Goal: Task Accomplishment & Management: Use online tool/utility

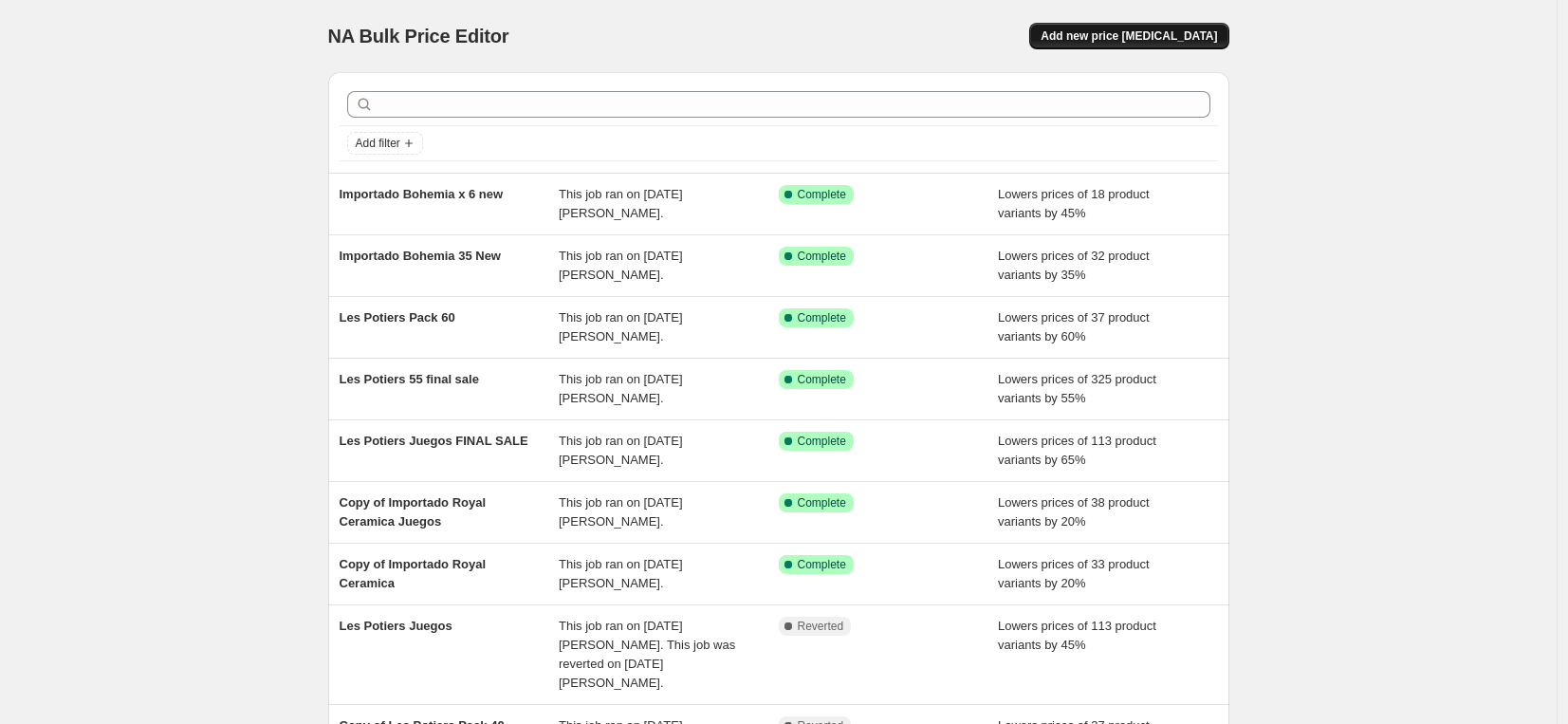
click at [1133, 38] on span "Add new price [MEDICAL_DATA]" at bounding box center [1129, 35] width 177 height 15
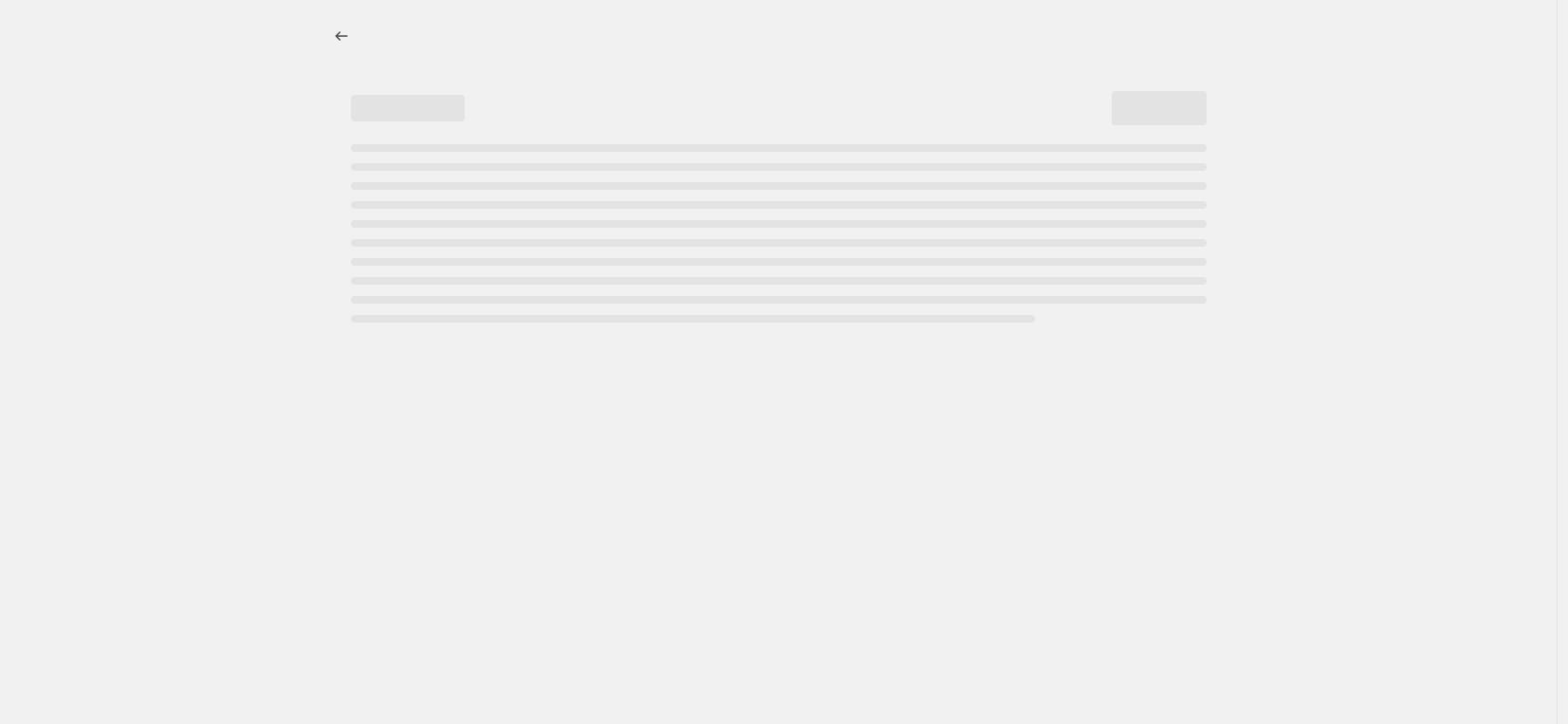
select select "percentage"
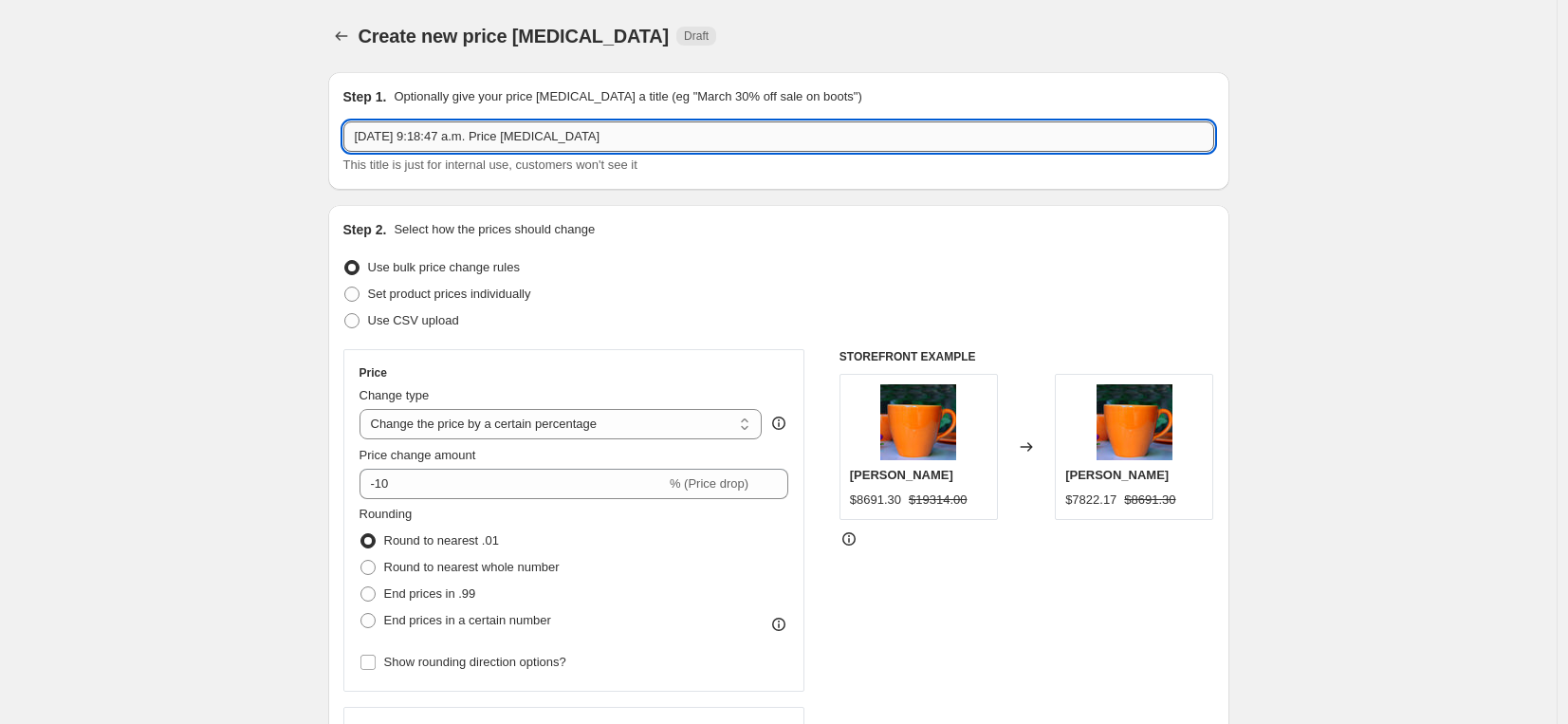
click at [460, 129] on input "[DATE] 9:18:47 a.m. Price [MEDICAL_DATA]" at bounding box center [779, 137] width 870 height 30
type input "Importado Azuda"
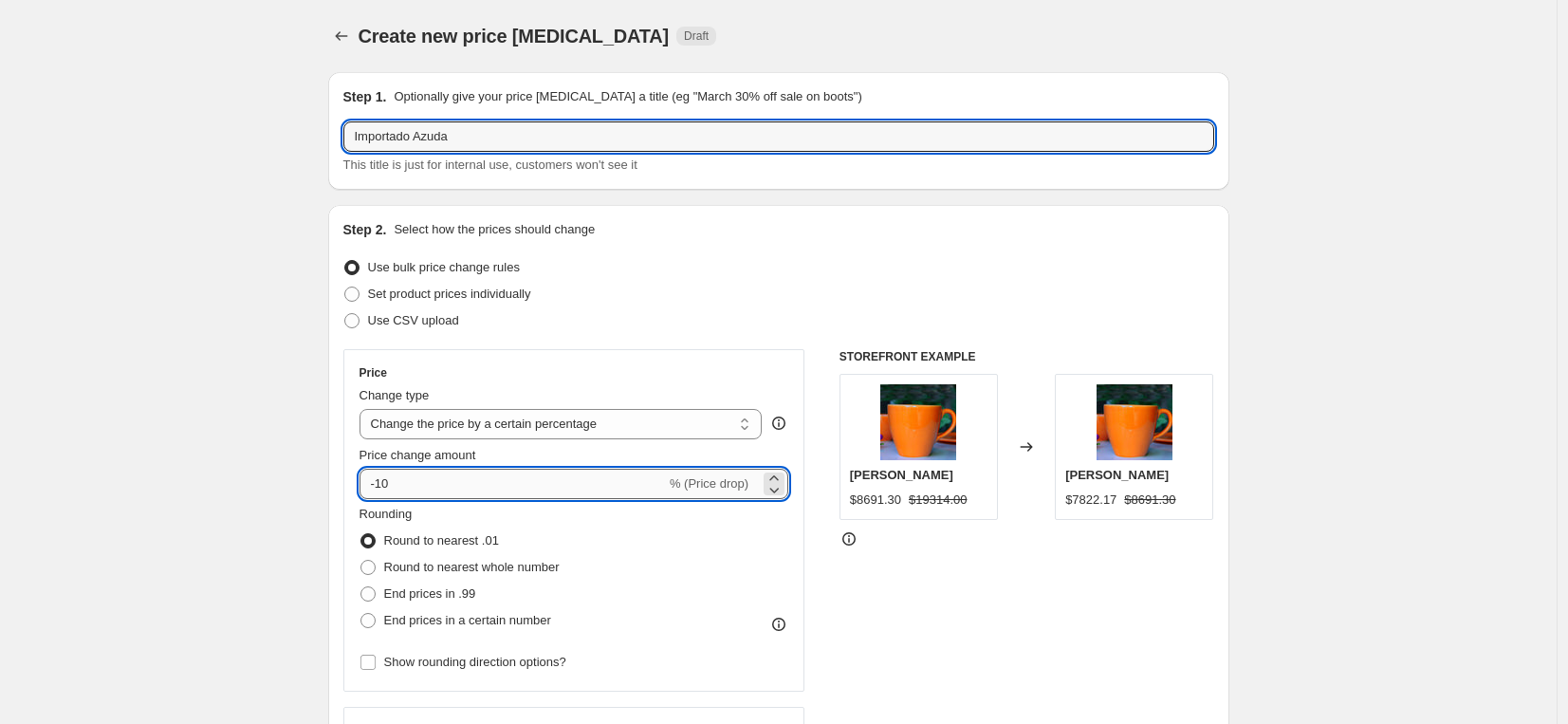
click at [439, 483] on input "-10" at bounding box center [513, 483] width 307 height 30
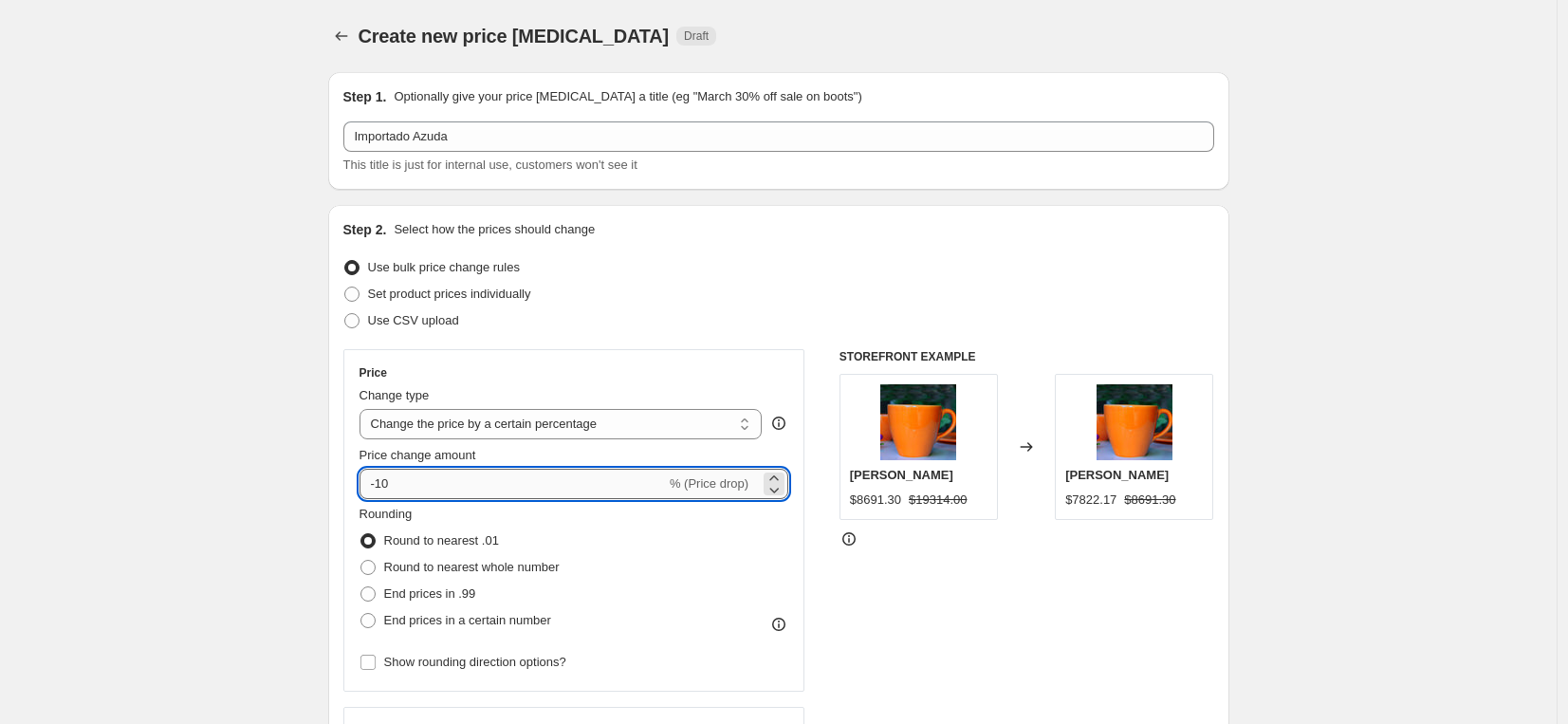
type input "-1"
type input "-20"
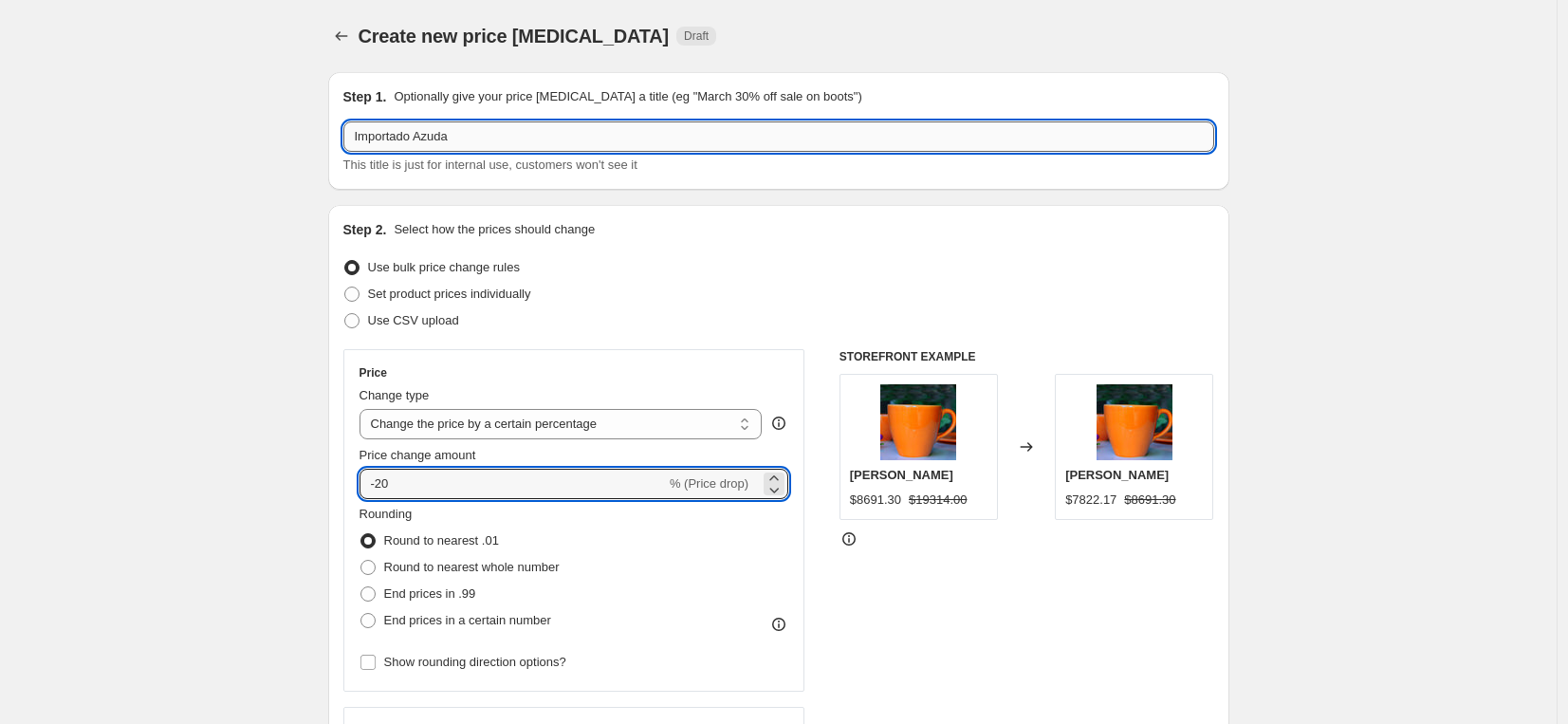
click at [524, 137] on input "Importado Azuda" at bounding box center [779, 137] width 870 height 30
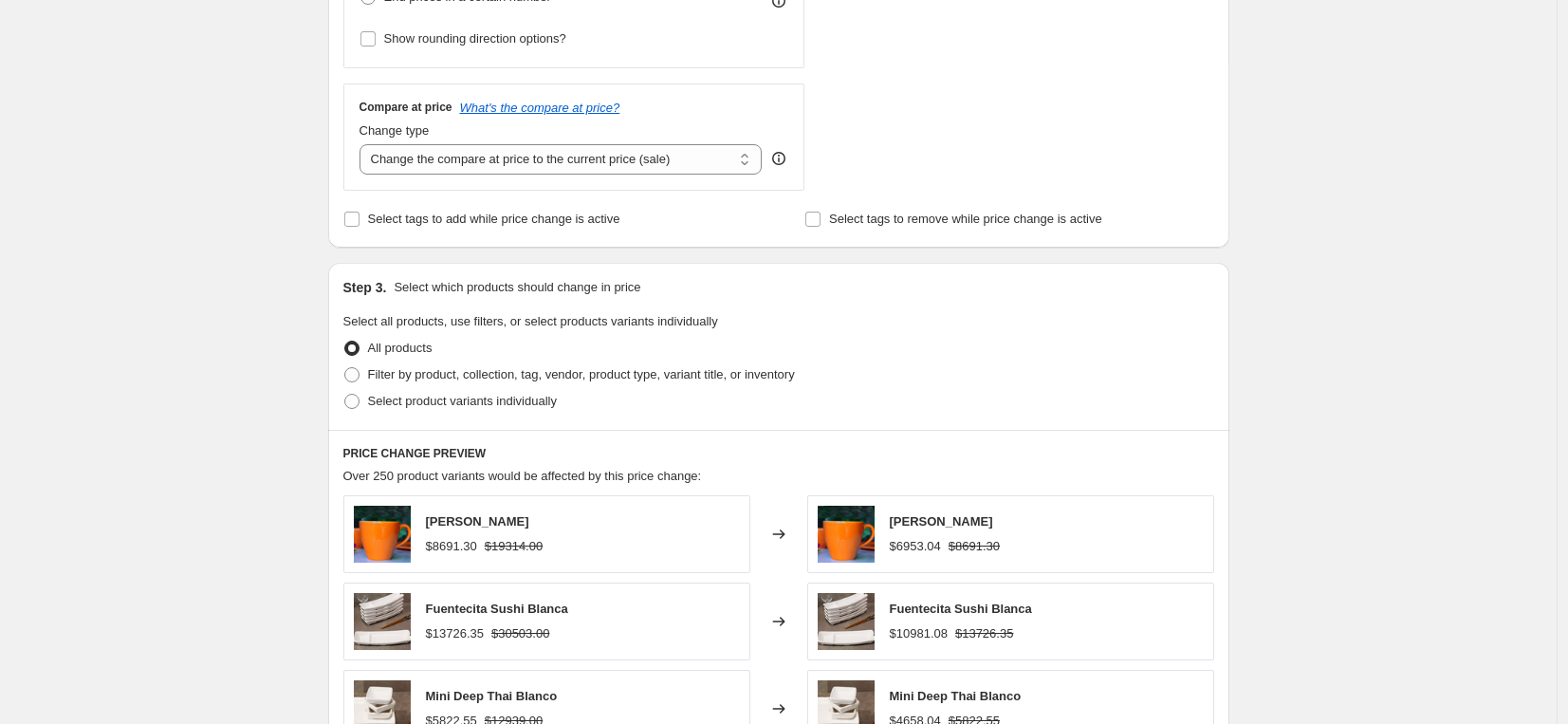
scroll to position [650, 0]
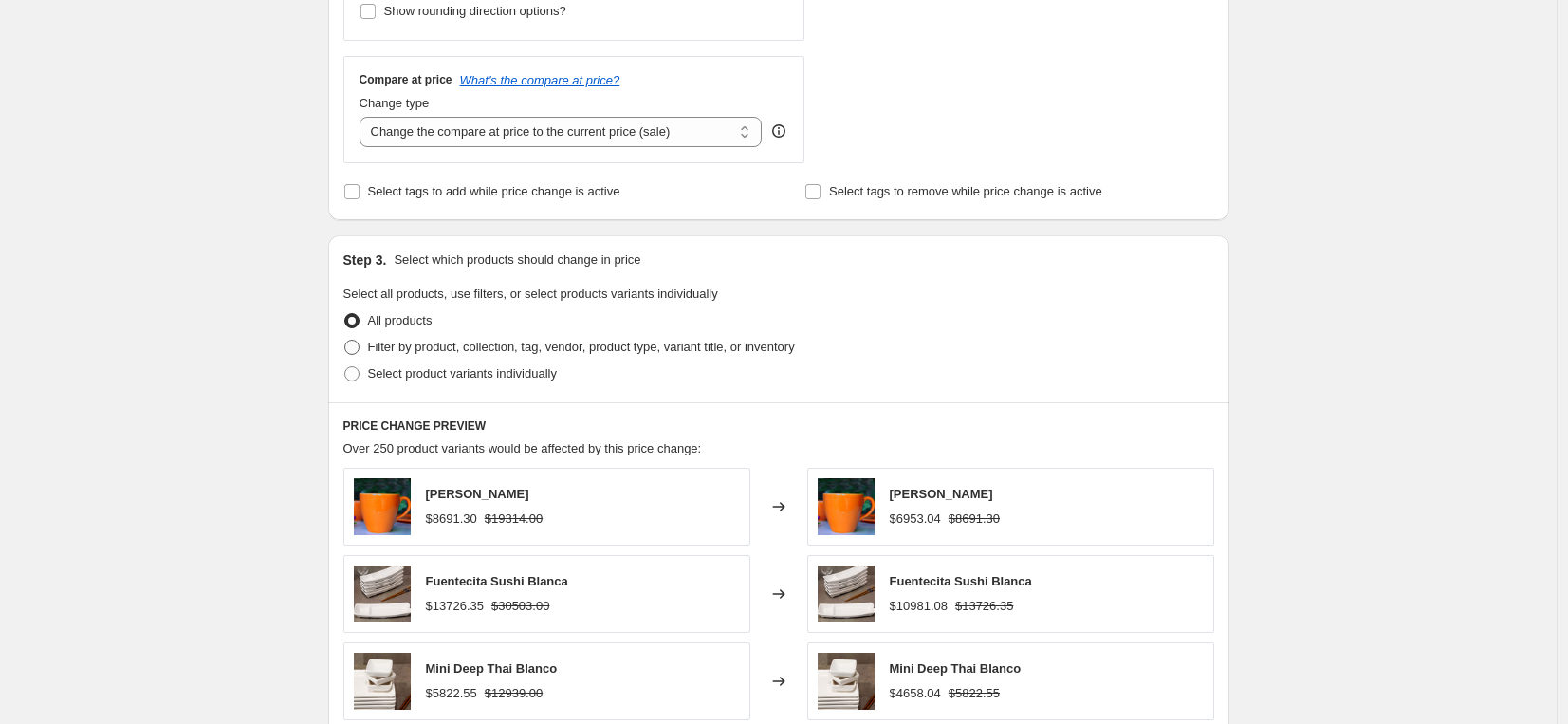
type input "Importado Azuda Minimo 20% Maximo 30%"
click at [487, 345] on span "Filter by product, collection, tag, vendor, product type, variant title, or inv…" at bounding box center [582, 347] width 427 height 14
click at [346, 341] on input "Filter by product, collection, tag, vendor, product type, variant title, or inv…" at bounding box center [345, 340] width 1 height 1
radio input "true"
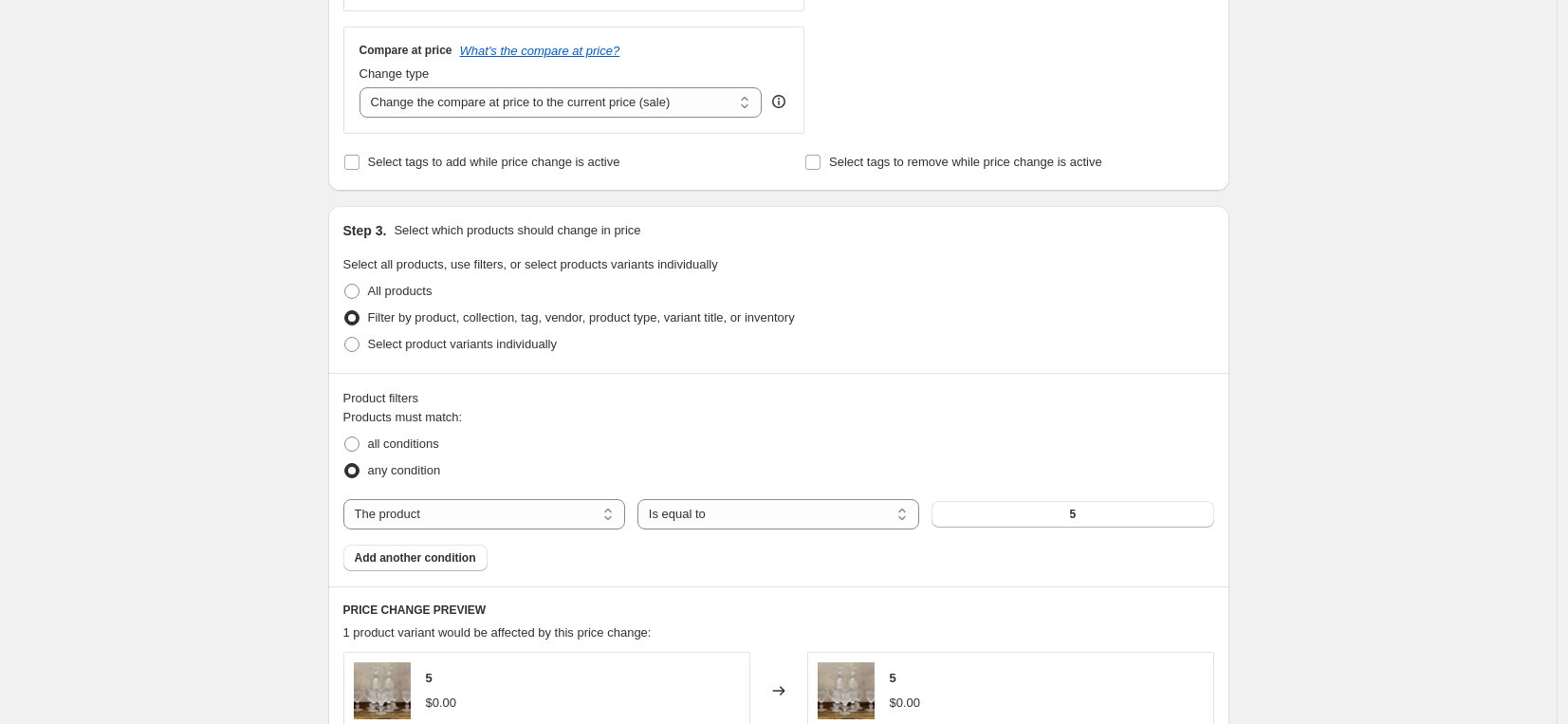
scroll to position [681, 0]
click at [552, 514] on select "The product The product's collection The product's tag The product's vendor The…" at bounding box center [484, 513] width 282 height 30
select select "vendor"
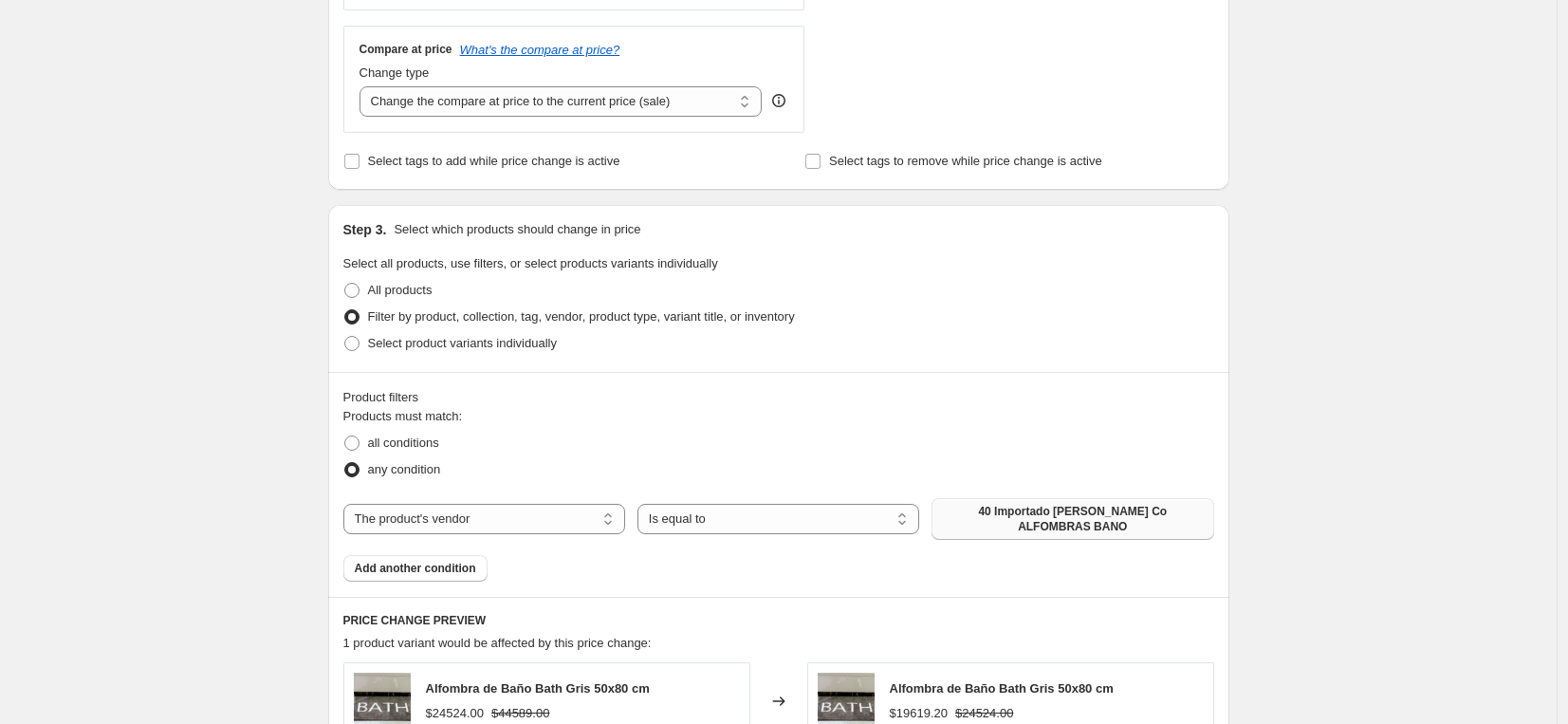
click at [1009, 523] on span "40 Importado [PERSON_NAME] Co ALFOMBRAS BANO" at bounding box center [1073, 519] width 259 height 30
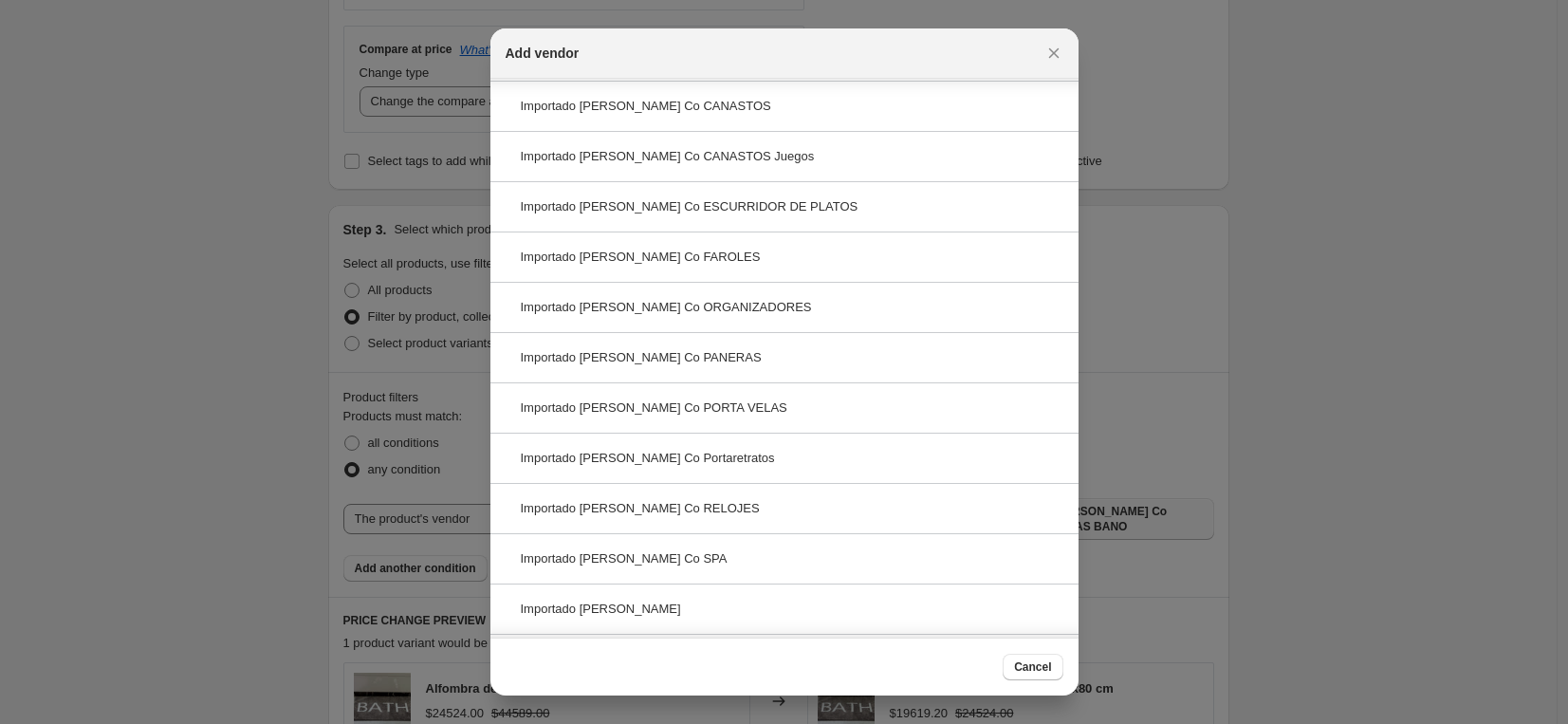
scroll to position [860, 0]
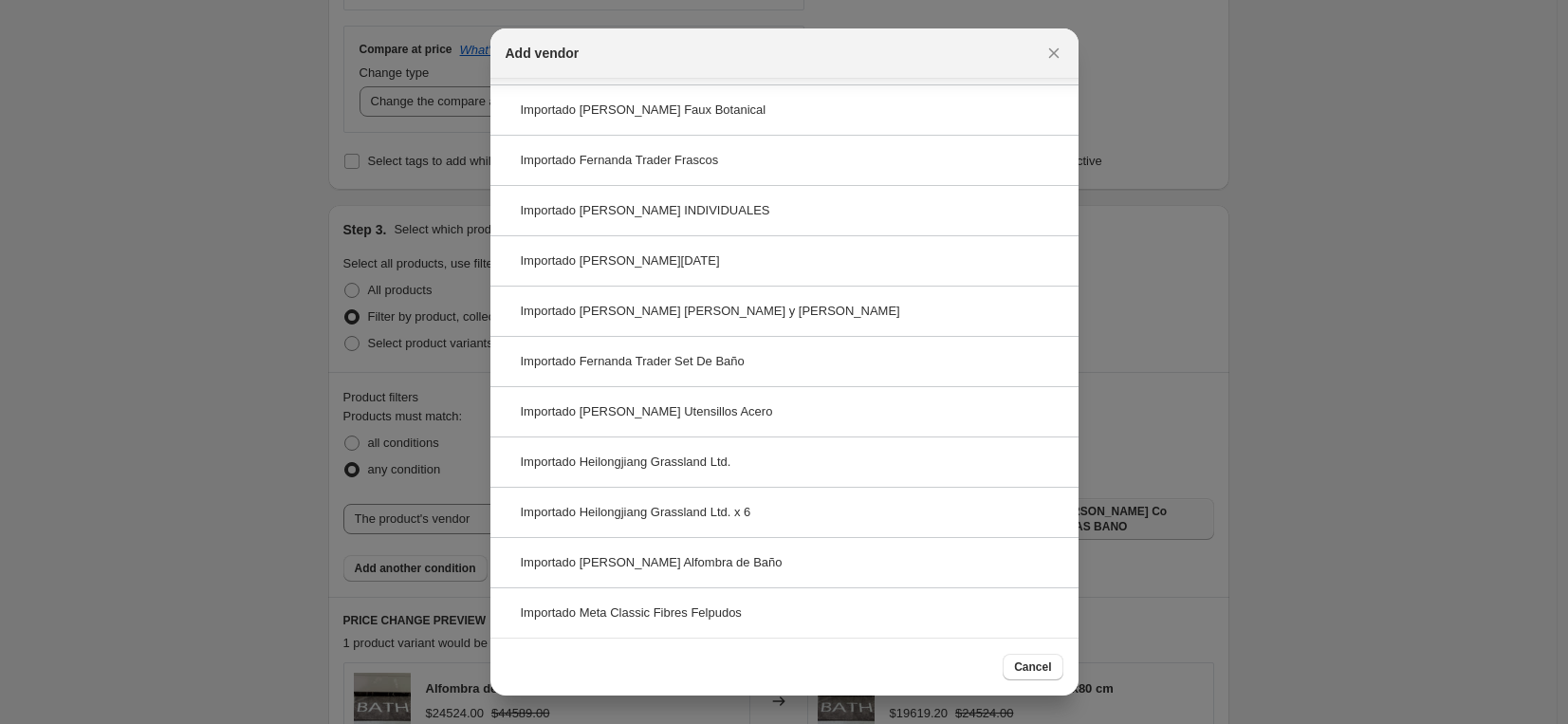
type input "Importado"
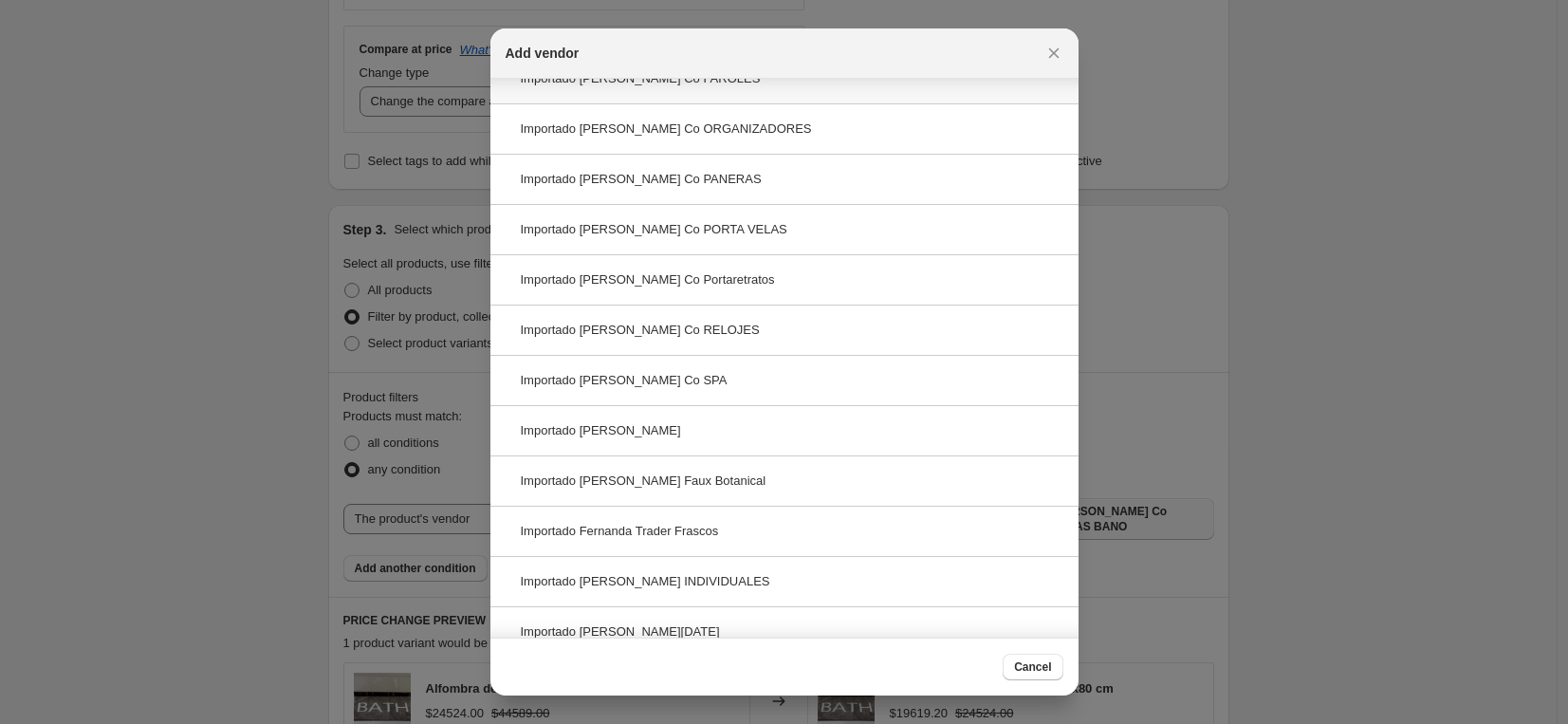
scroll to position [487, 0]
click at [1060, 49] on icon "Close" at bounding box center [1053, 52] width 19 height 19
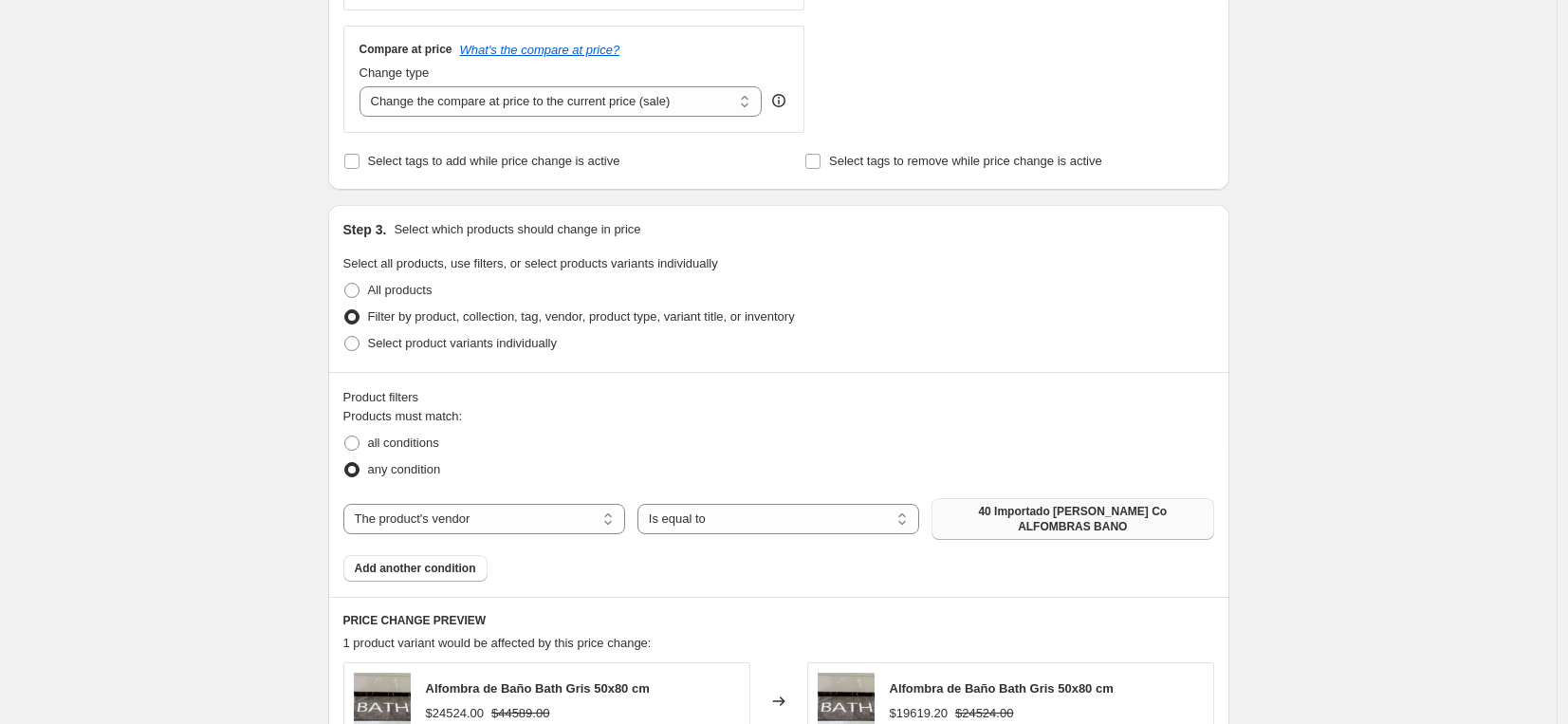
click at [1036, 509] on span "40 Importado [PERSON_NAME] Co ALFOMBRAS BANO" at bounding box center [1073, 519] width 259 height 30
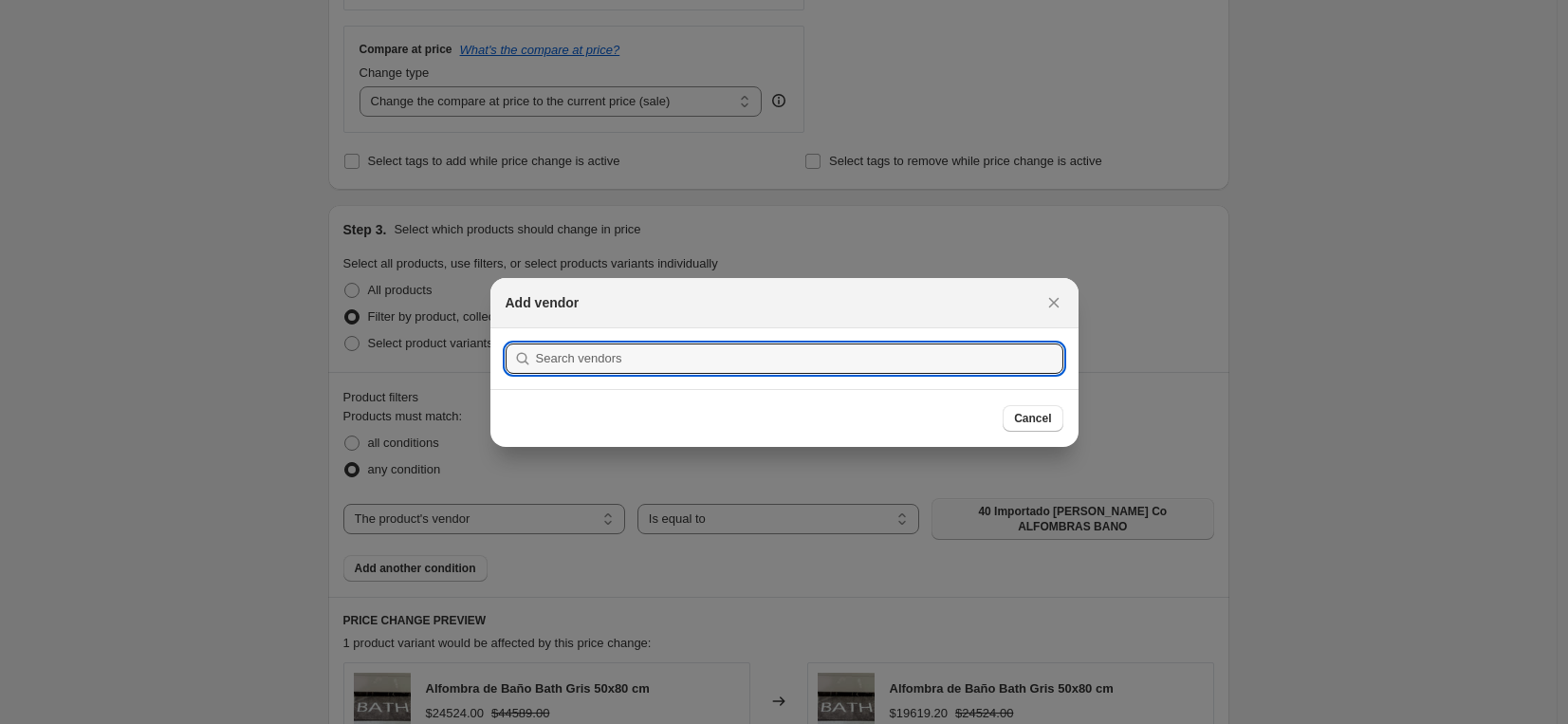
scroll to position [0, 0]
click at [898, 362] on input ":r2f:" at bounding box center [800, 359] width 528 height 30
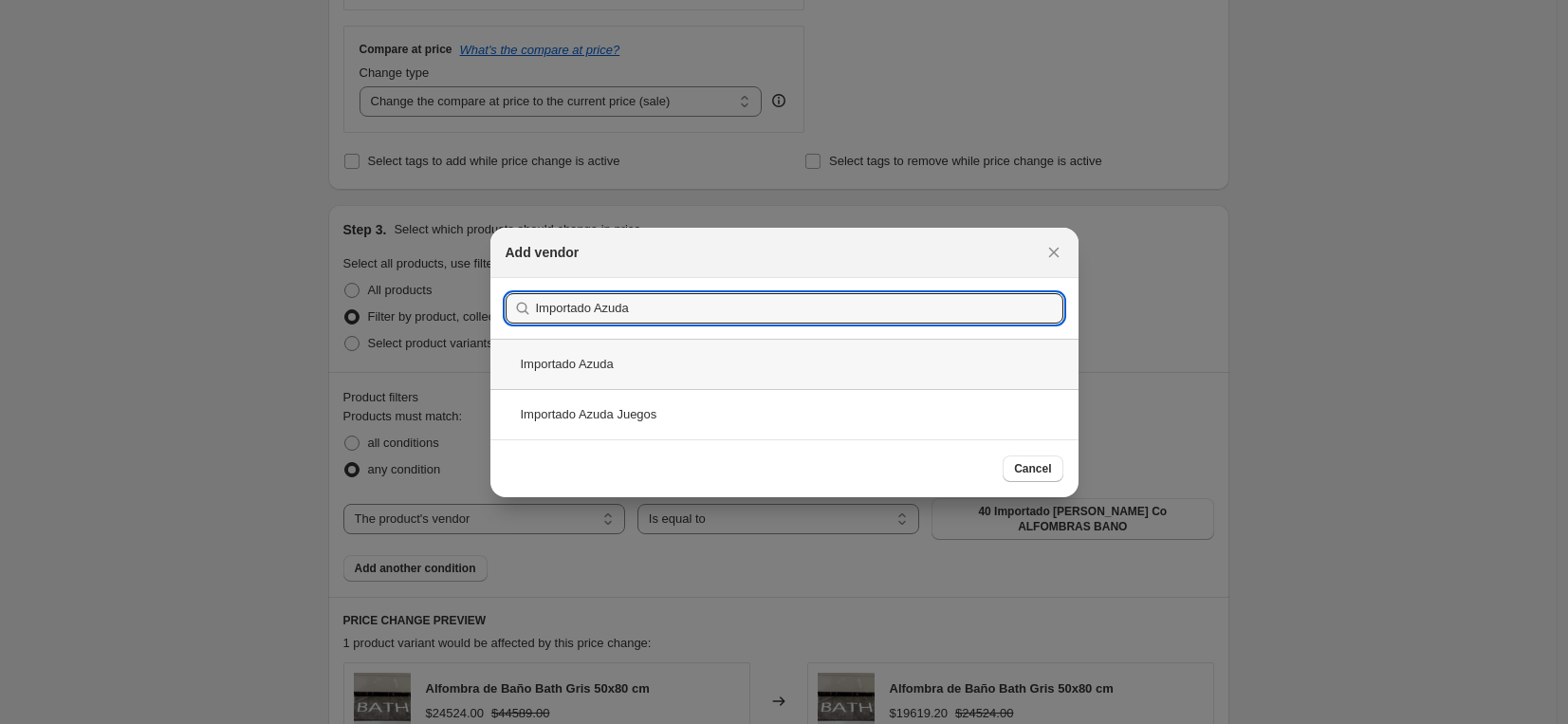
type input "Importado Azuda"
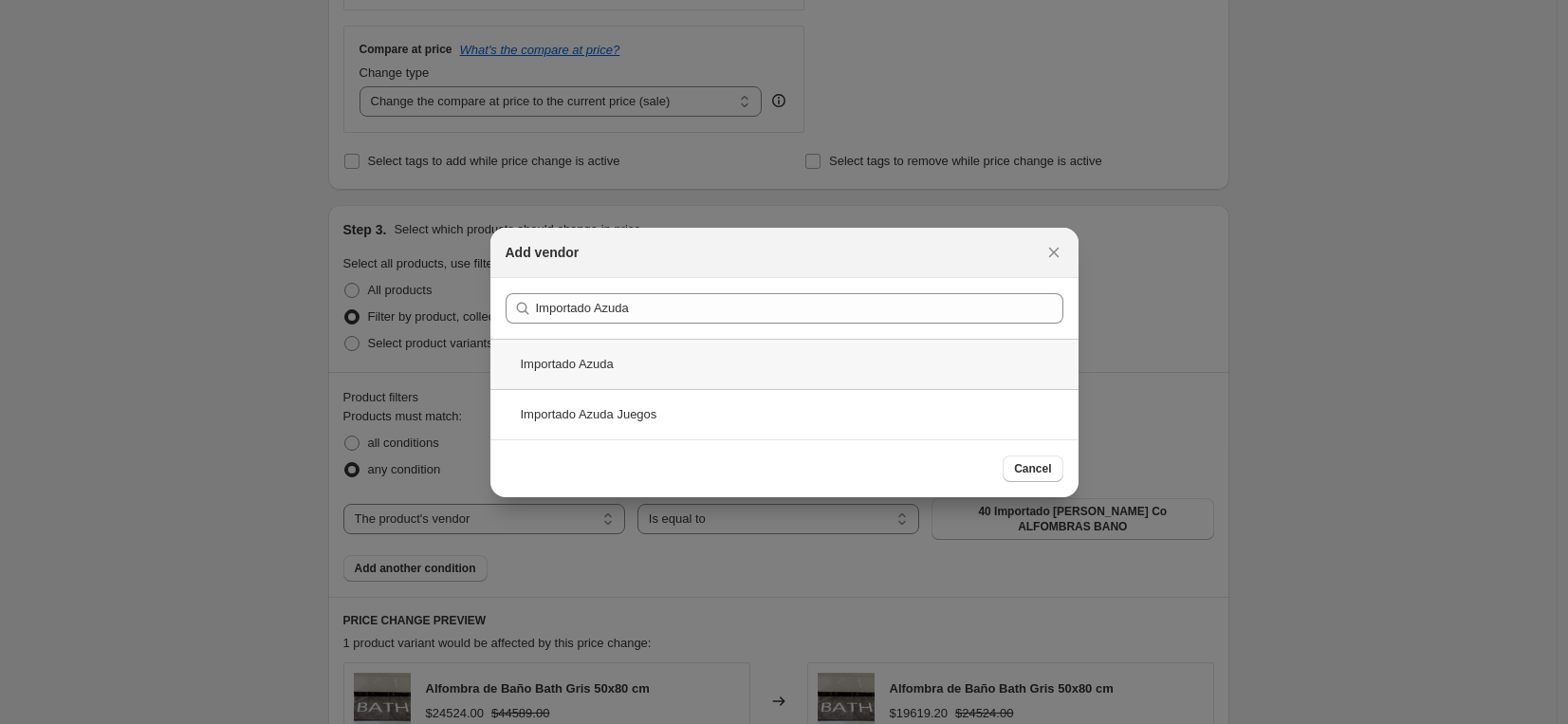
click at [747, 366] on div "Importado Azuda" at bounding box center [784, 363] width 588 height 50
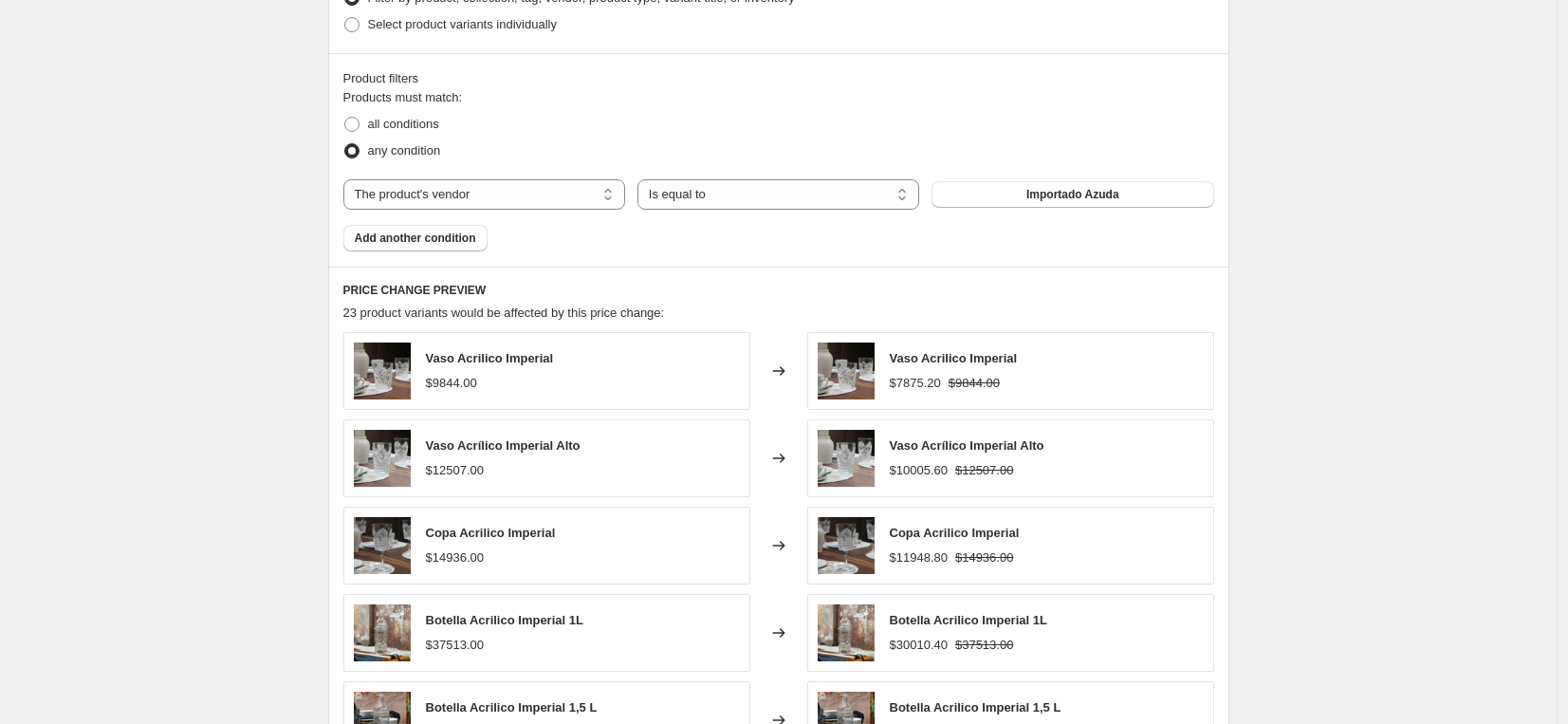
scroll to position [1298, 0]
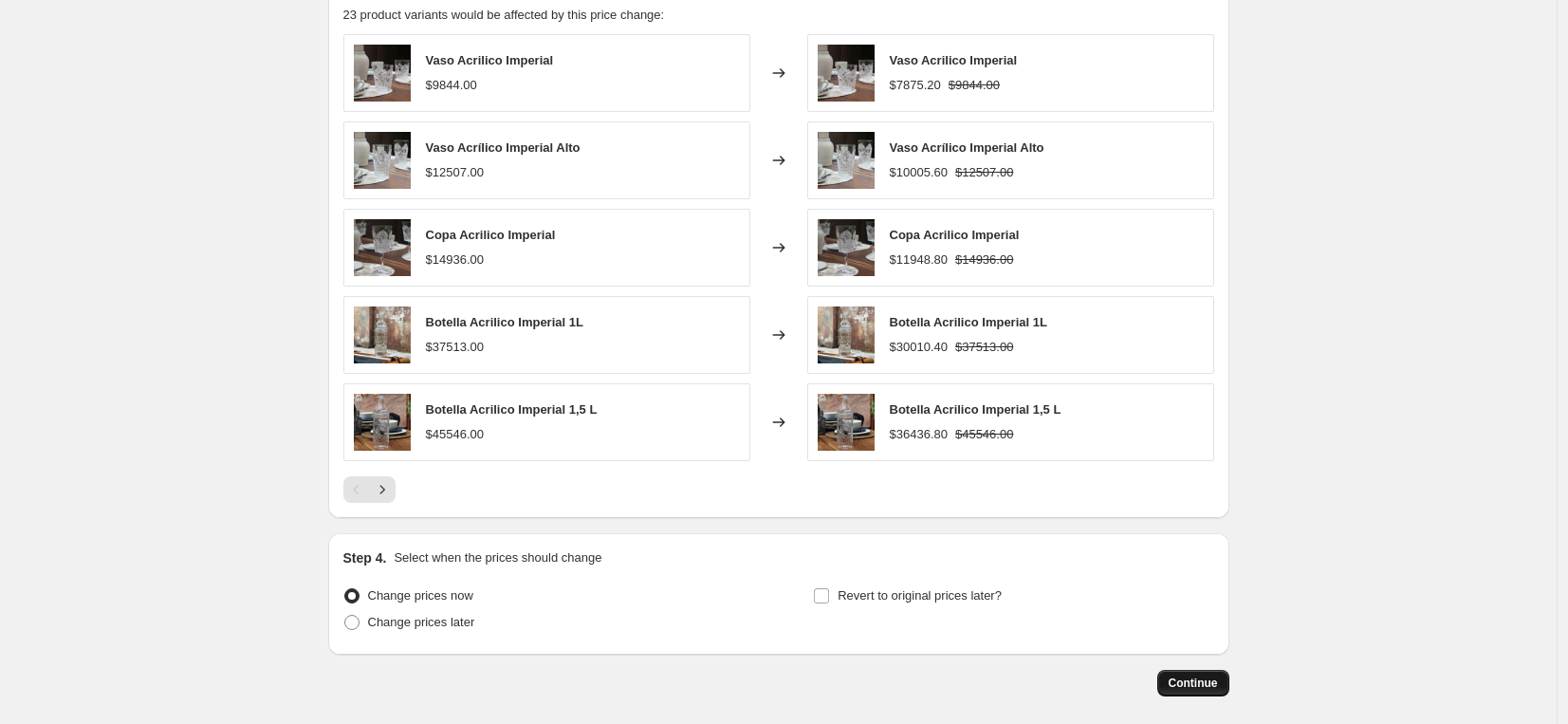
click at [1207, 688] on span "Continue" at bounding box center [1194, 683] width 49 height 15
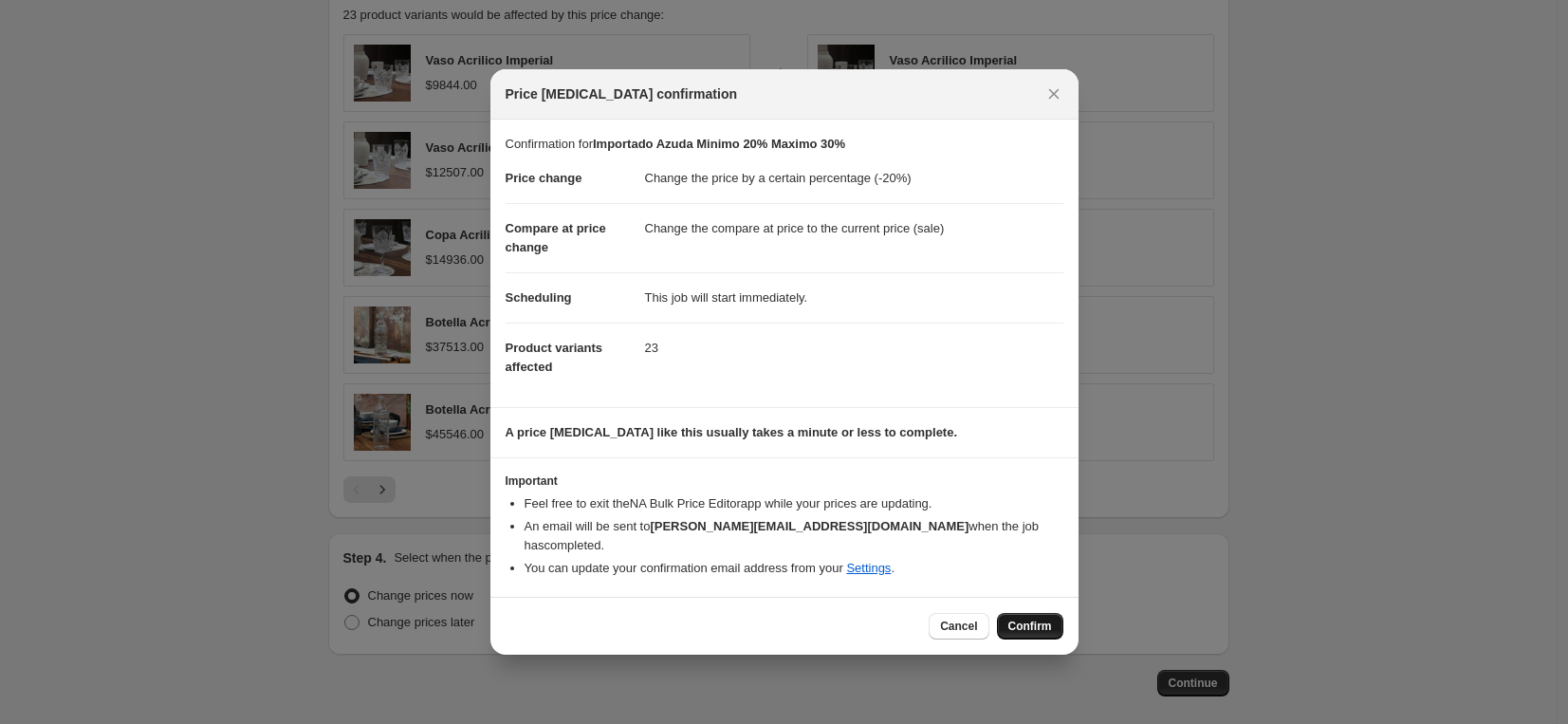
click at [1021, 619] on span "Confirm" at bounding box center [1031, 626] width 43 height 15
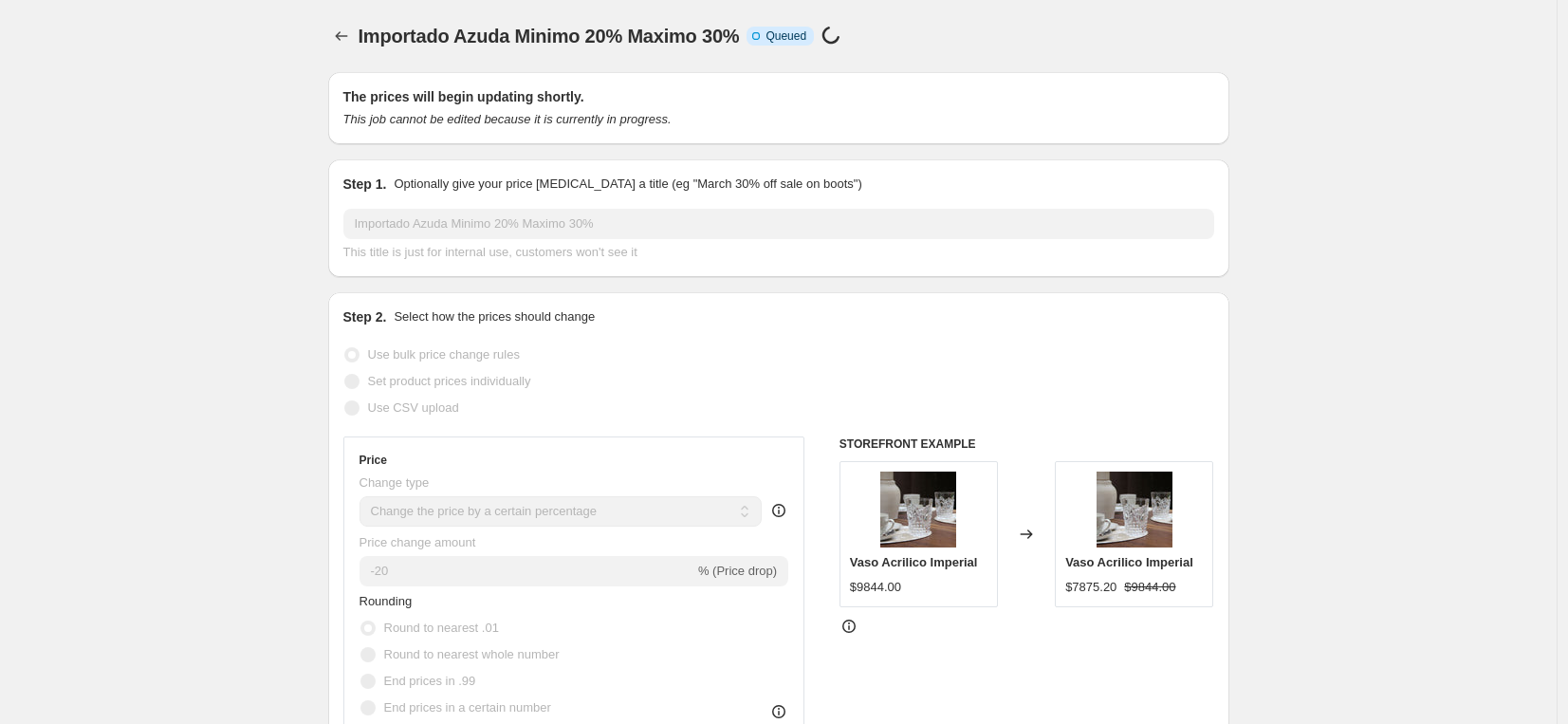
scroll to position [1298, 0]
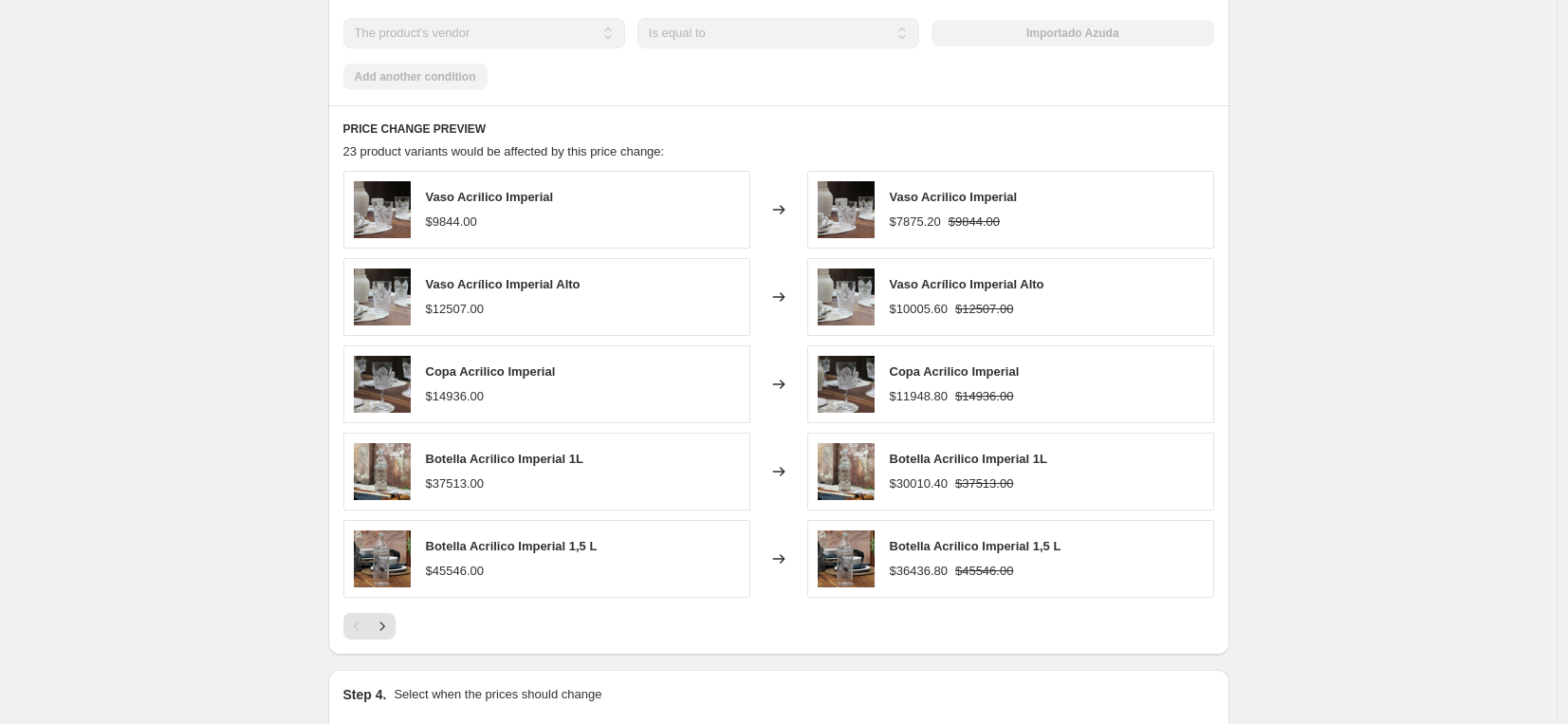
select select "percentage"
select select "vendor"
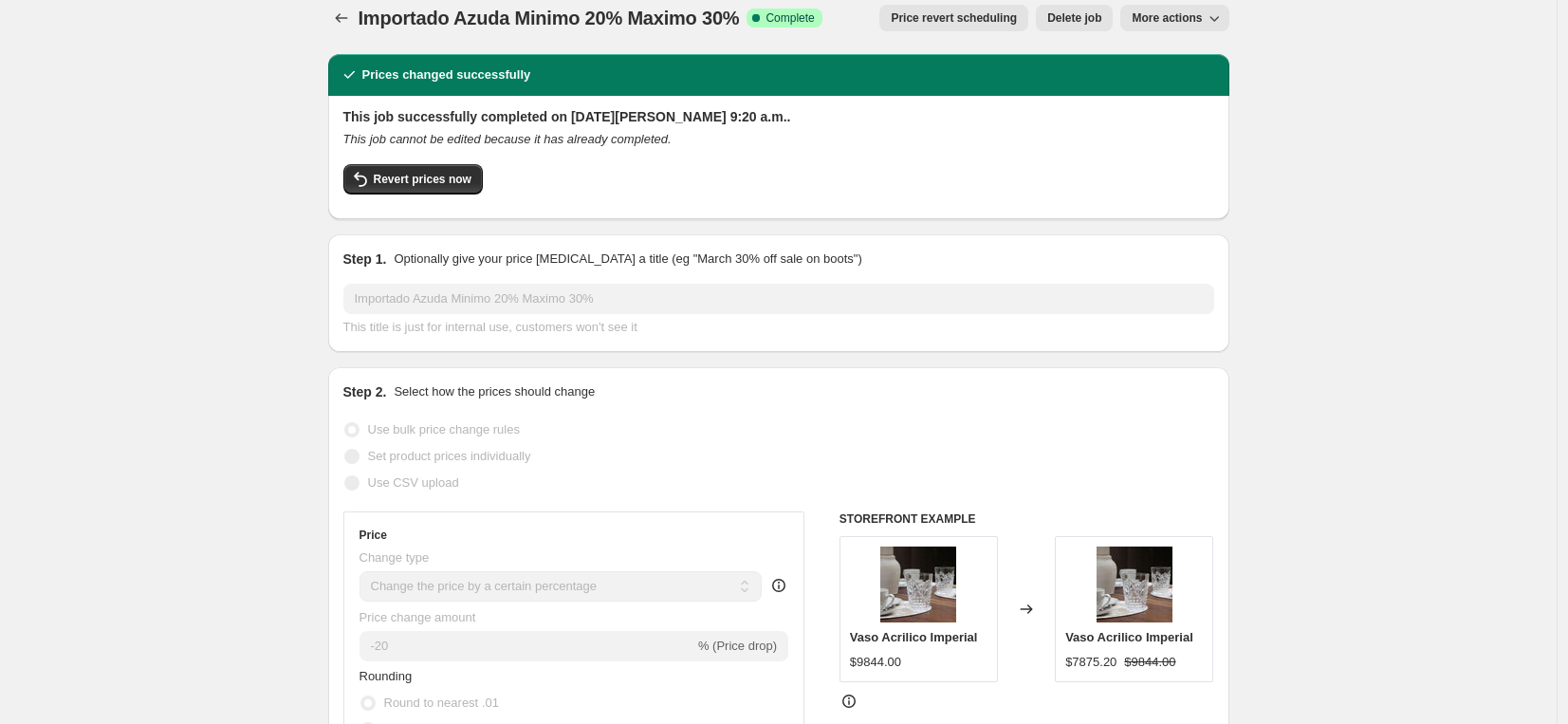
scroll to position [0, 0]
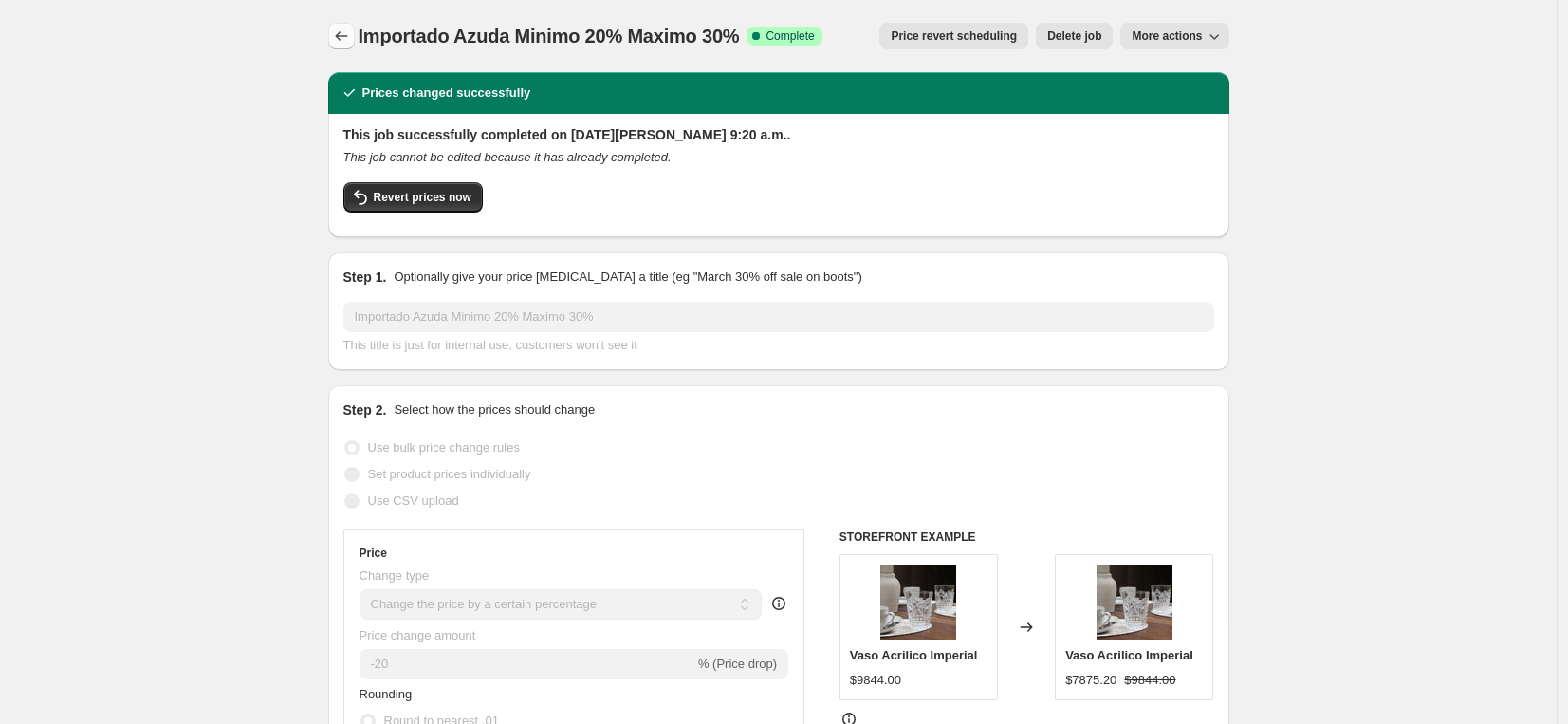
click at [351, 40] on icon "Price change jobs" at bounding box center [341, 35] width 19 height 19
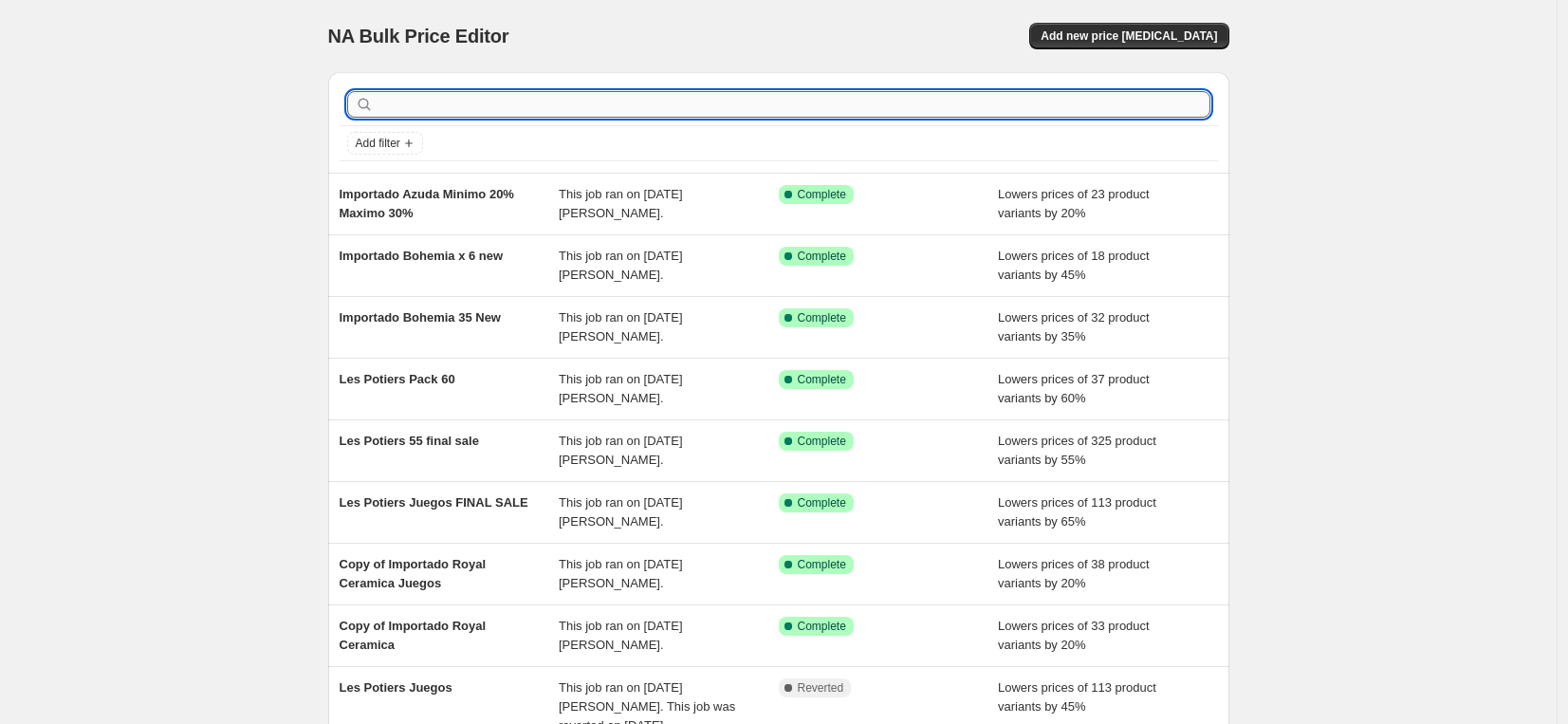
click at [443, 104] on input "text" at bounding box center [794, 104] width 833 height 27
click at [1110, 35] on span "Add new price [MEDICAL_DATA]" at bounding box center [1129, 35] width 177 height 15
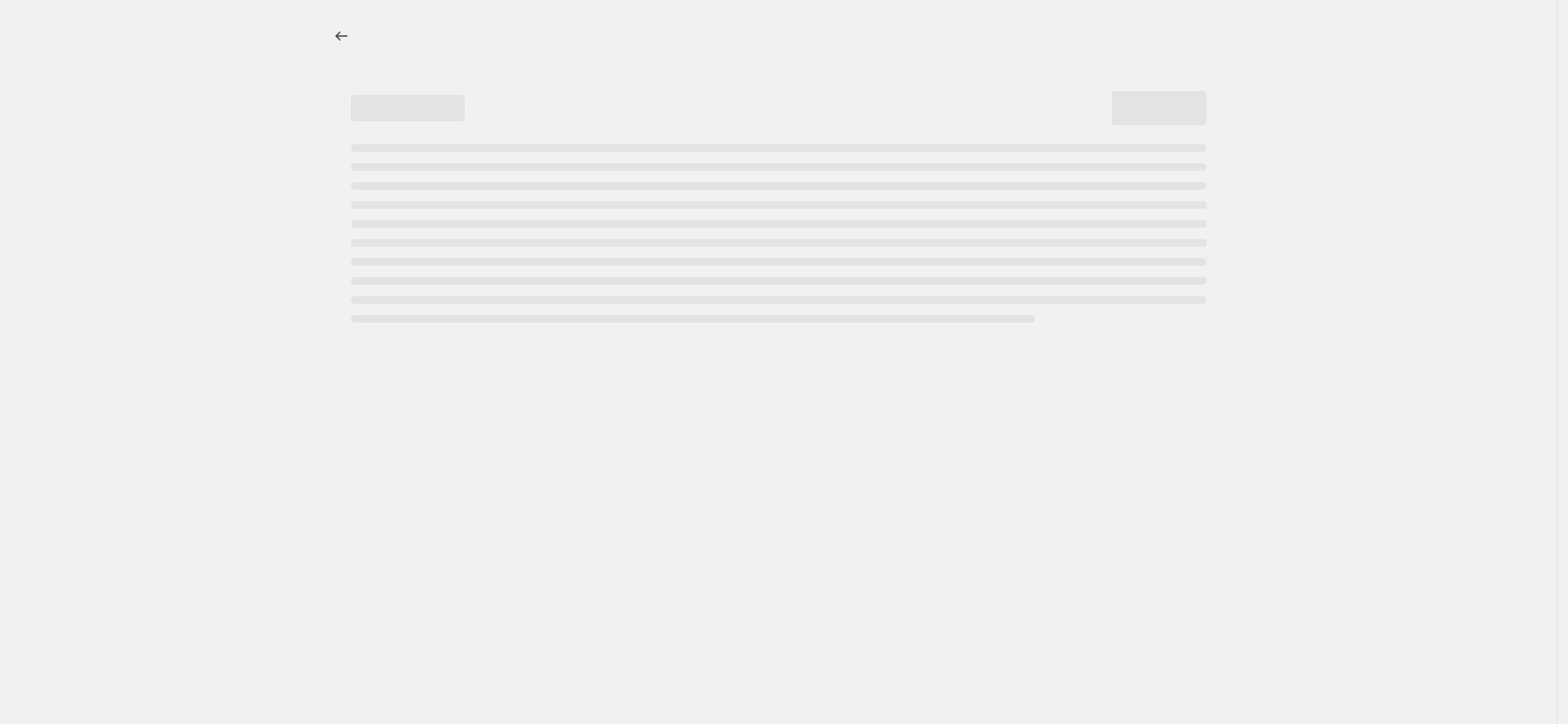
select select "percentage"
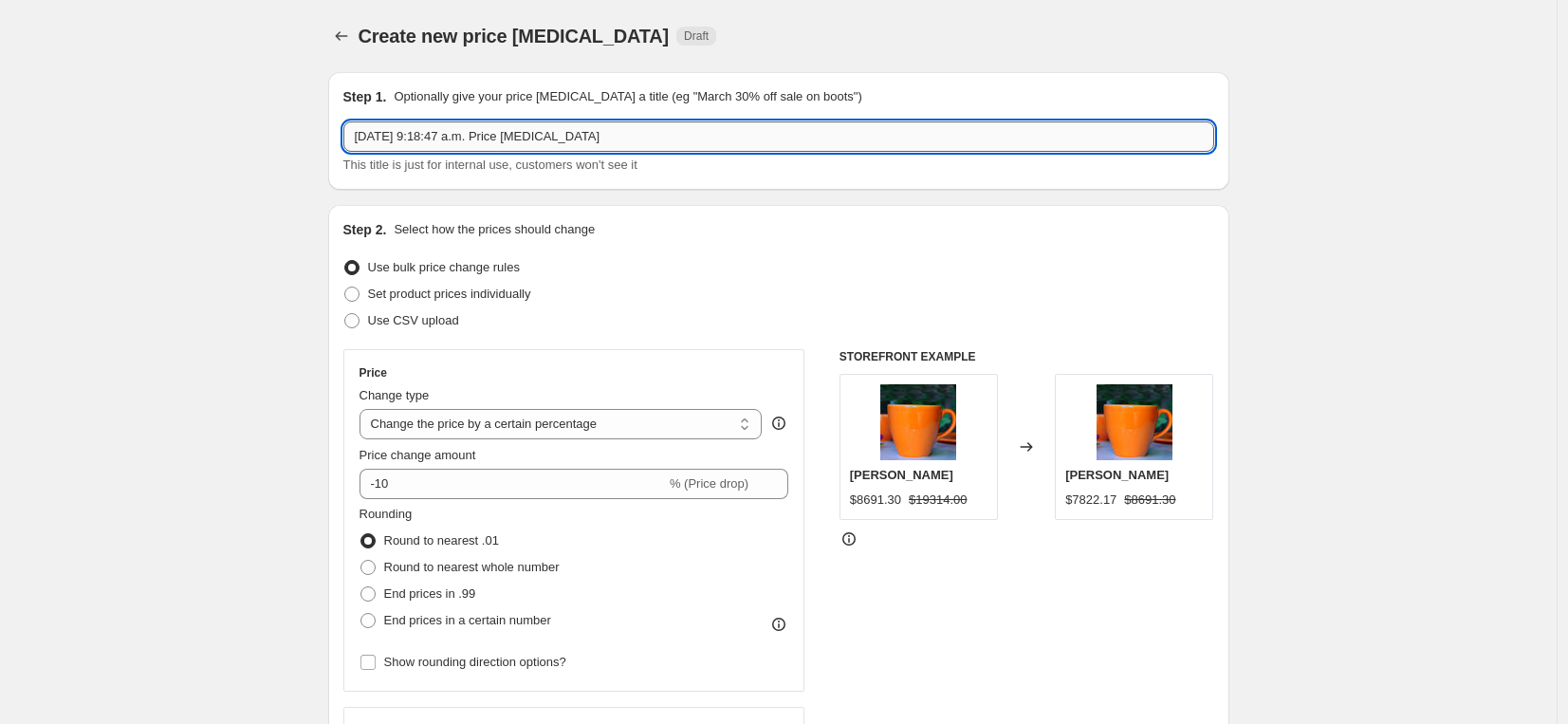
click at [472, 139] on input "[DATE] 9:18:47 a.m. Price [MEDICAL_DATA]" at bounding box center [779, 137] width 870 height 30
click at [472, 138] on input "[DATE] 9:18:47 a.m. Price [MEDICAL_DATA]" at bounding box center [779, 137] width 870 height 30
type input "Importado [DEMOGRAPHIC_DATA] Juegos 20% Minimo y 30%Maximo"
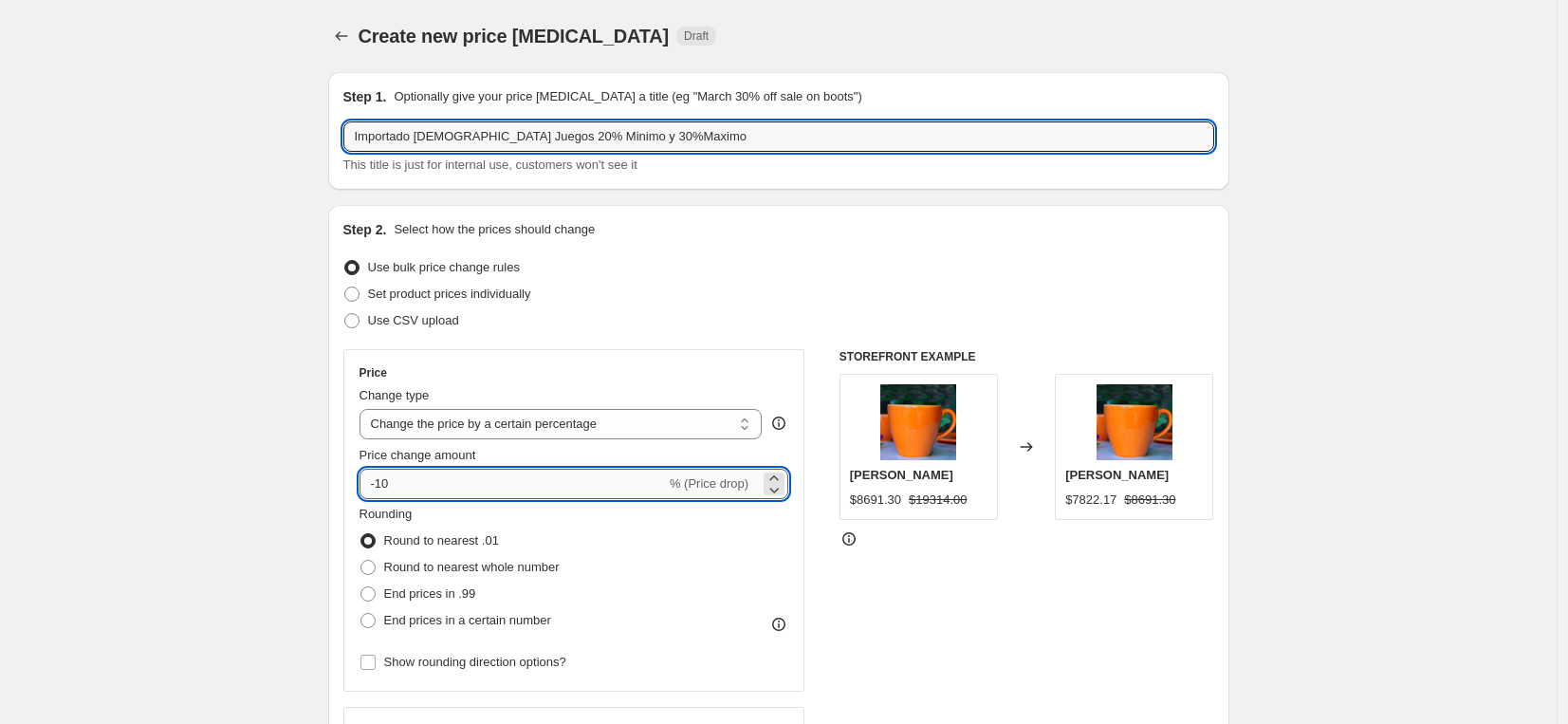
click at [437, 475] on input "-10" at bounding box center [513, 483] width 307 height 30
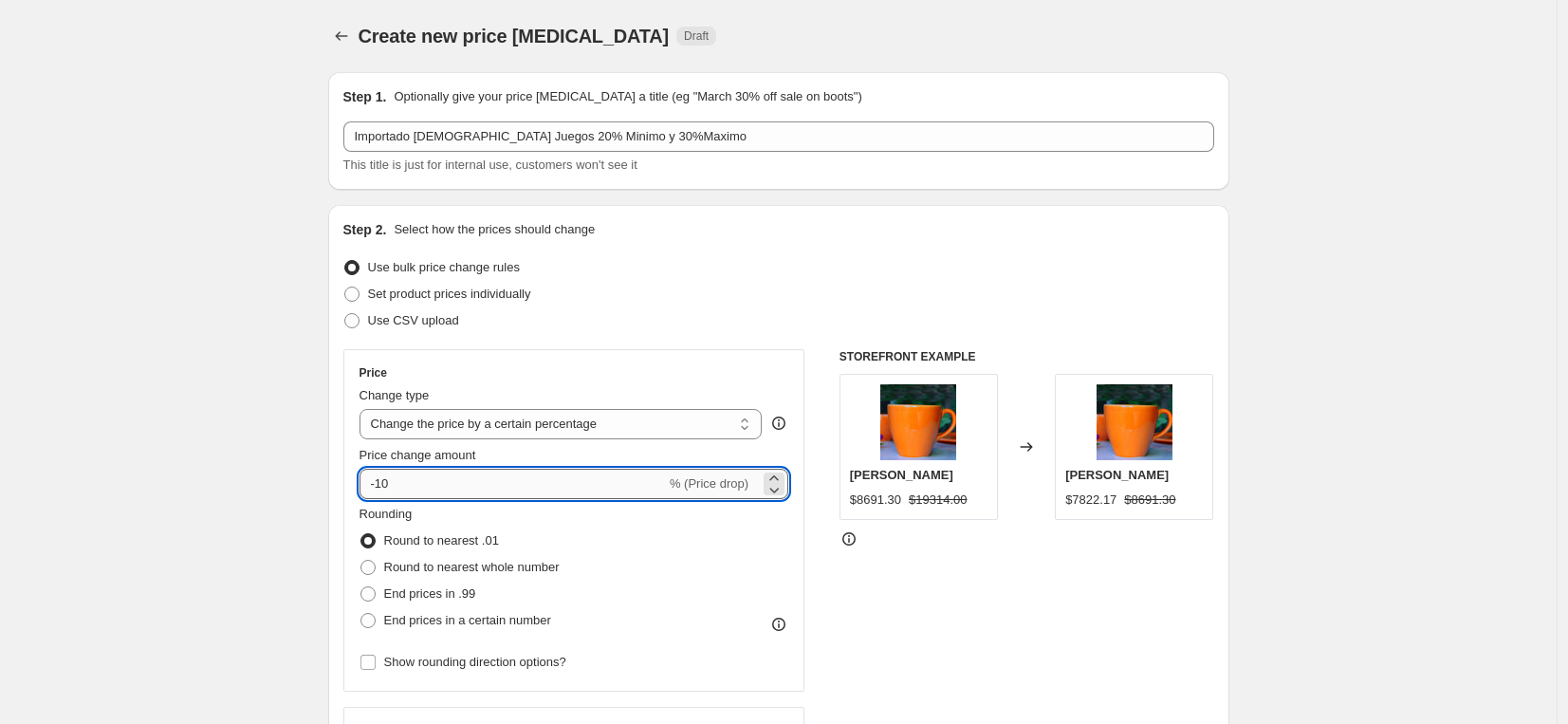
type input "-1"
type input "-30"
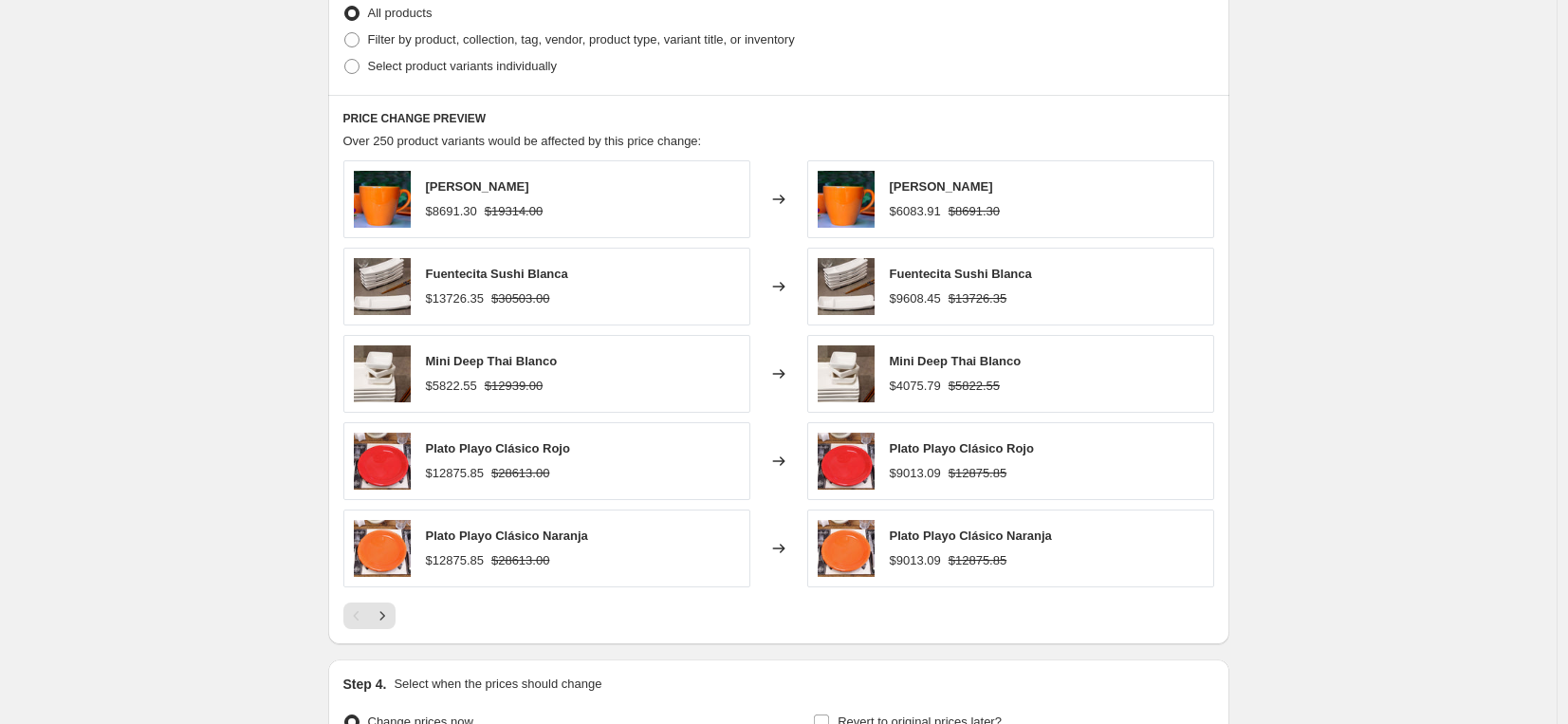
scroll to position [755, 0]
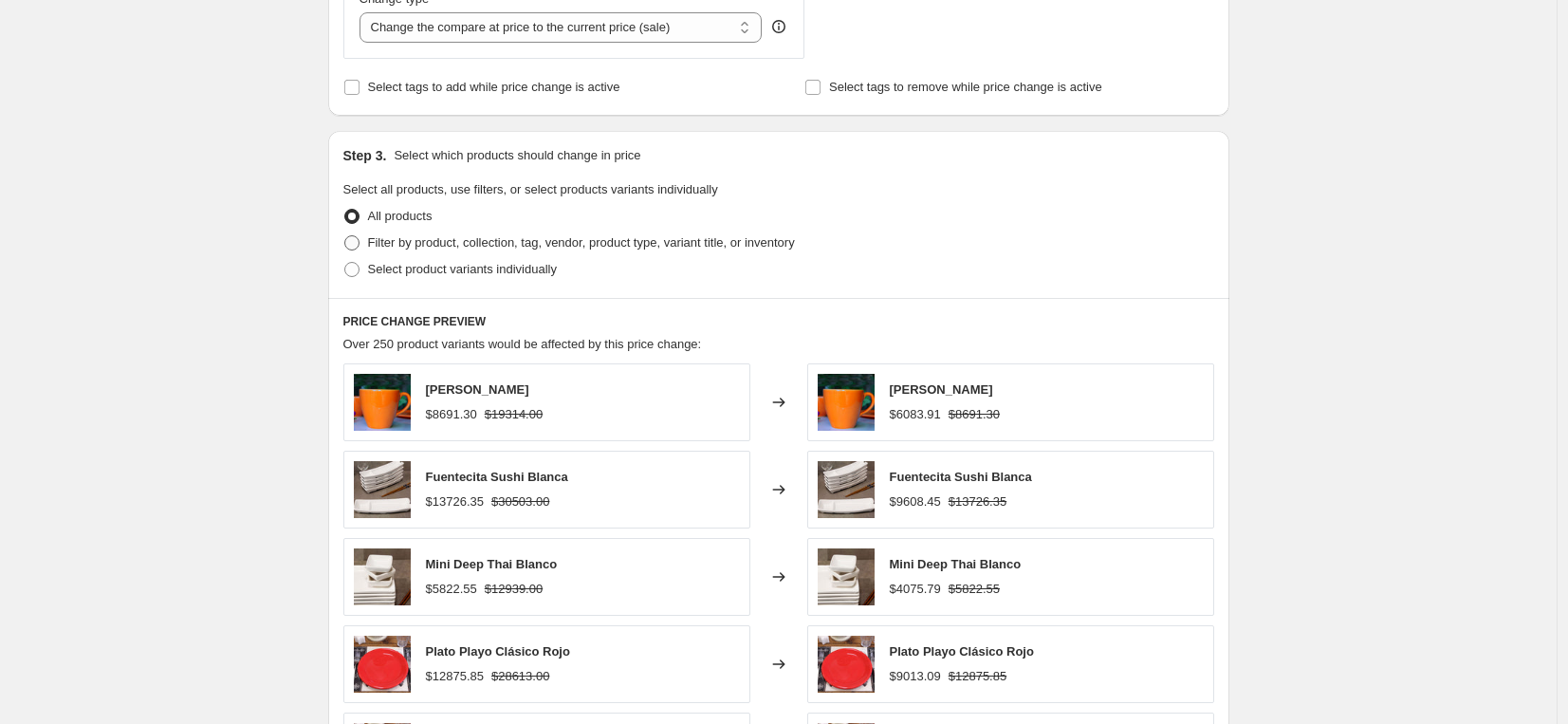
click at [439, 244] on span "Filter by product, collection, tag, vendor, product type, variant title, or inv…" at bounding box center [582, 242] width 427 height 14
click at [346, 236] on input "Filter by product, collection, tag, vendor, product type, variant title, or inv…" at bounding box center [345, 235] width 1 height 1
radio input "true"
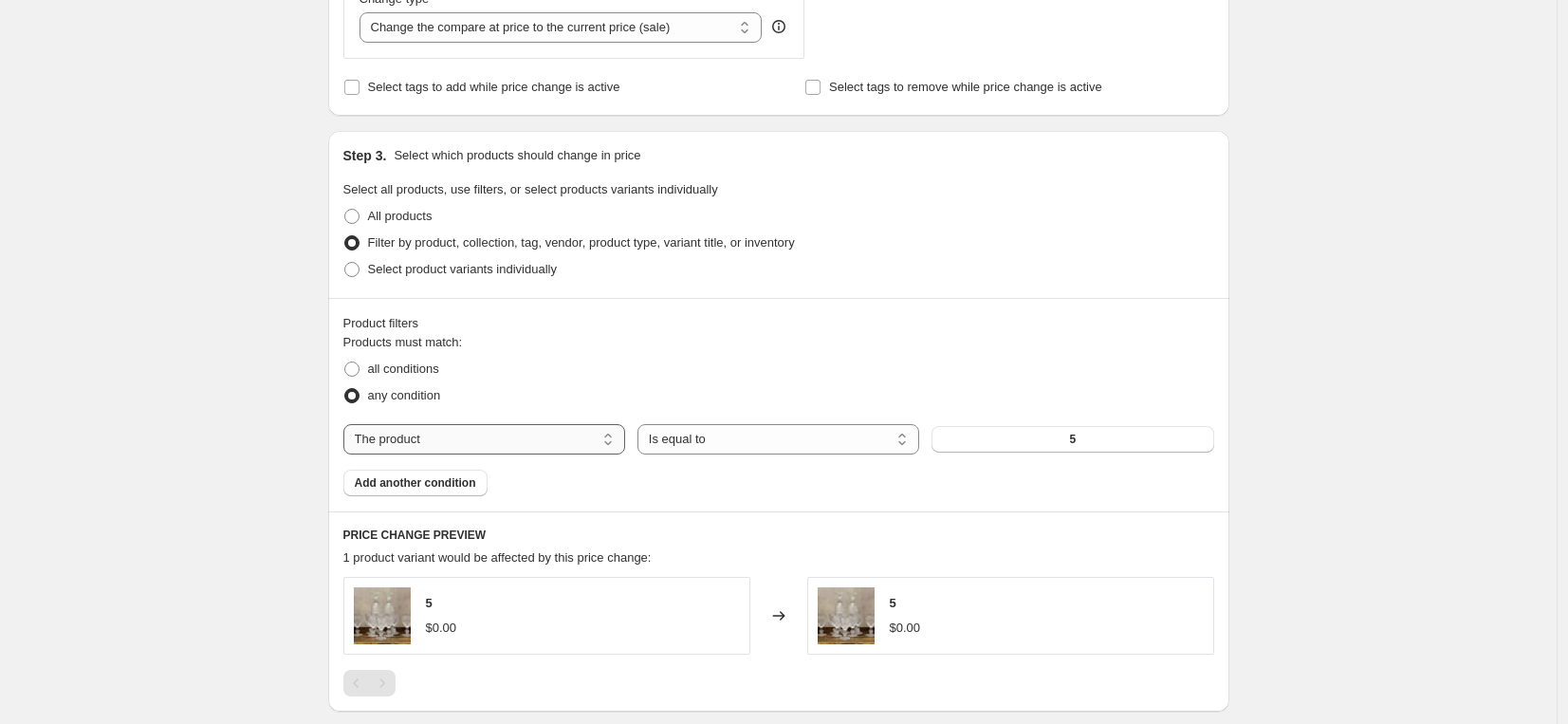
click at [571, 444] on select "The product The product's collection The product's tag The product's vendor The…" at bounding box center [484, 439] width 282 height 30
select select "vendor"
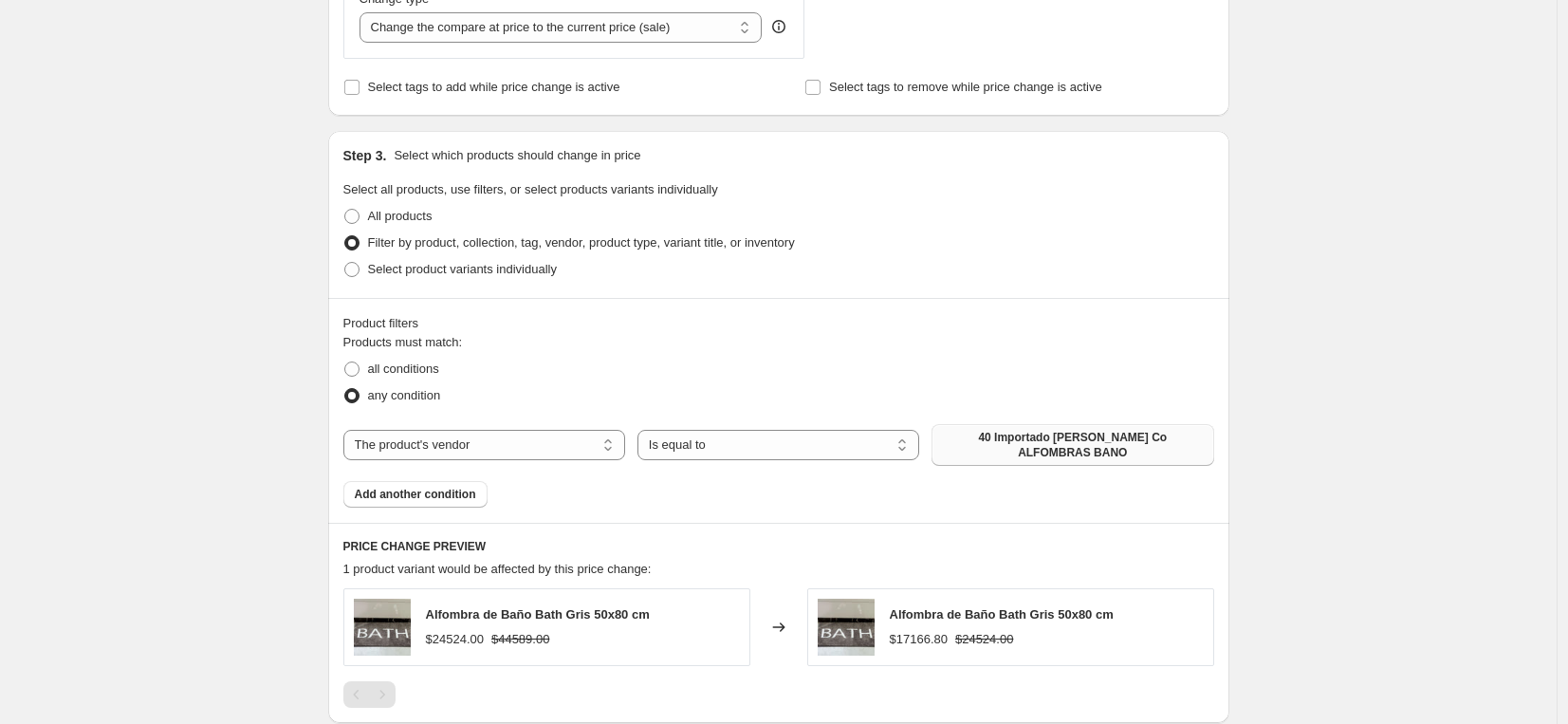
click at [1015, 443] on span "40 Importado [PERSON_NAME] Co ALFOMBRAS BANO" at bounding box center [1073, 444] width 259 height 30
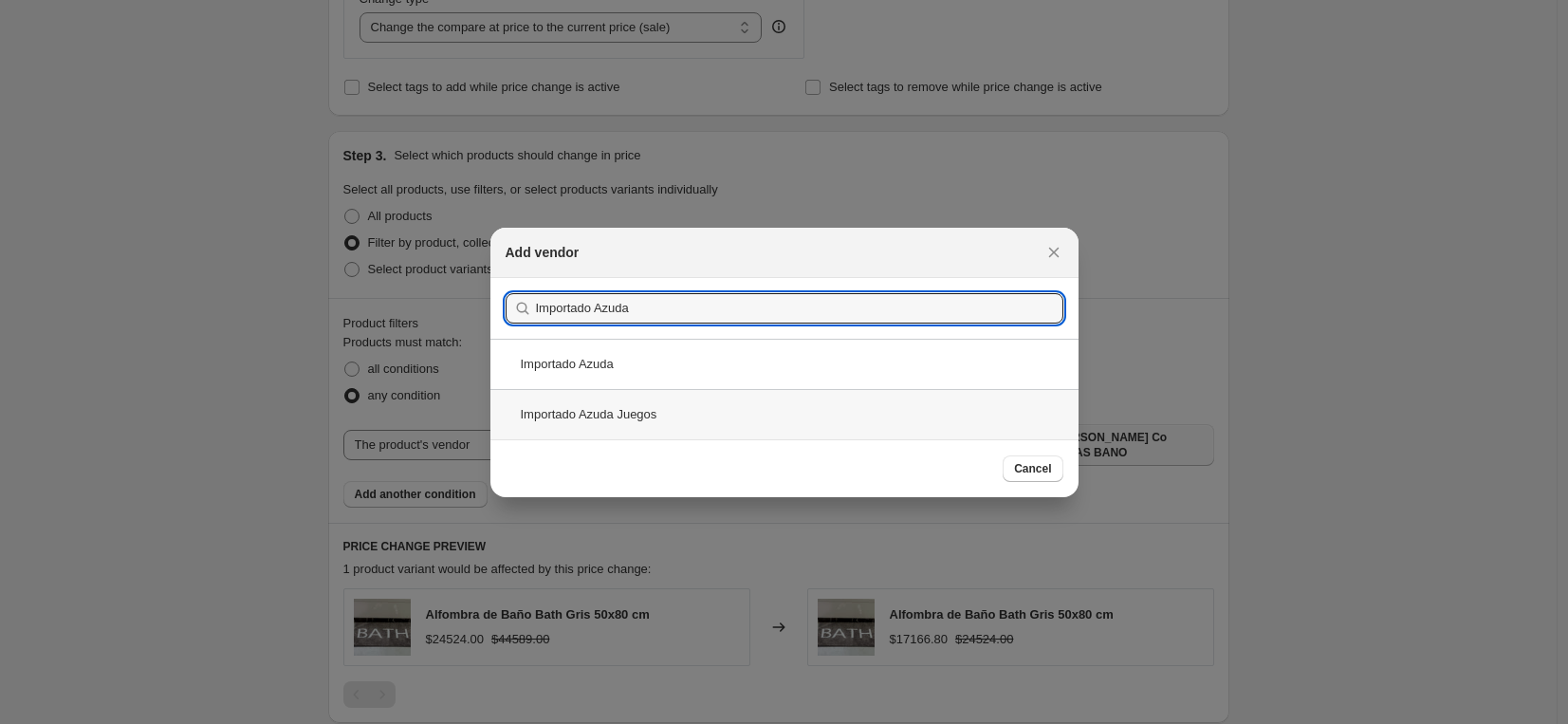
type input "Importado Azuda"
click at [940, 415] on div "Importado Azuda Juegos" at bounding box center [784, 414] width 588 height 50
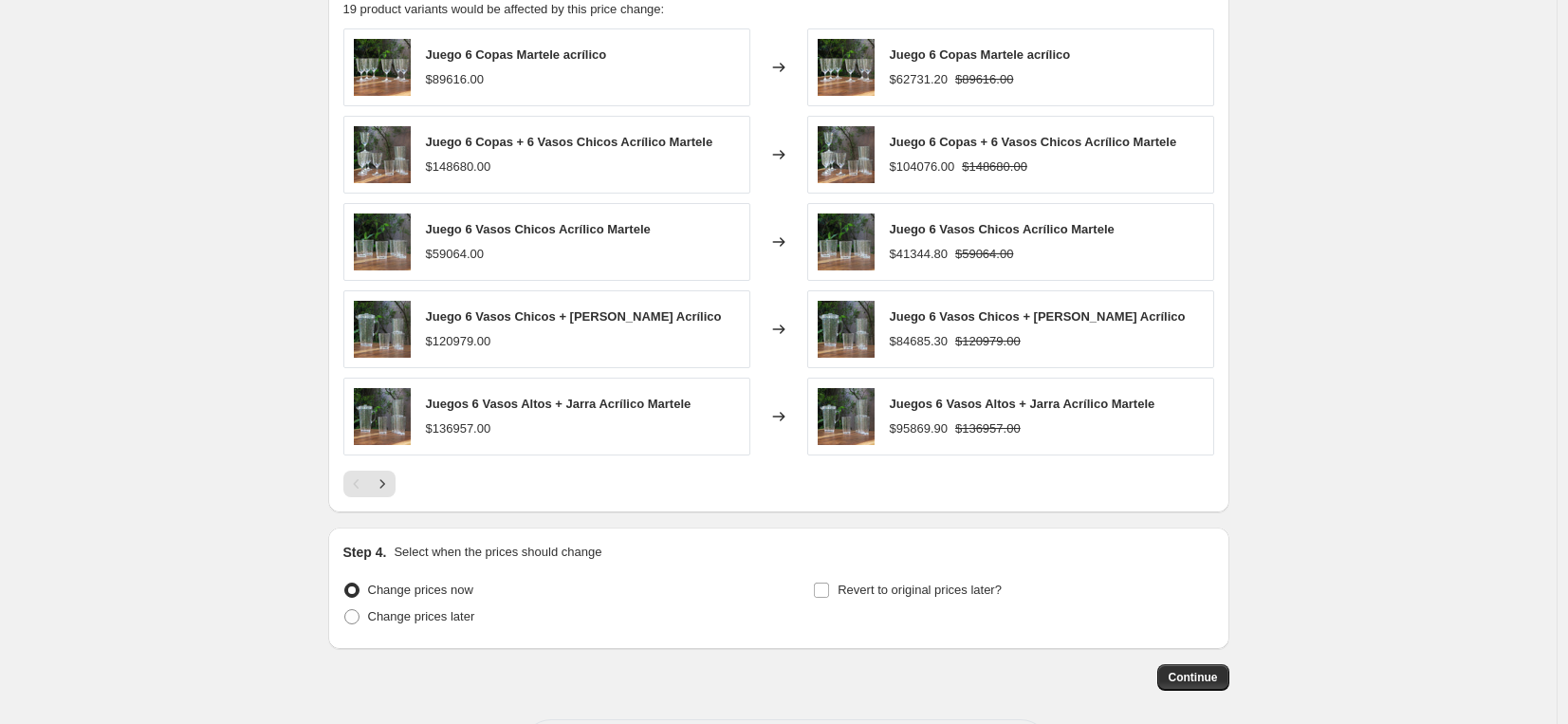
scroll to position [1386, 0]
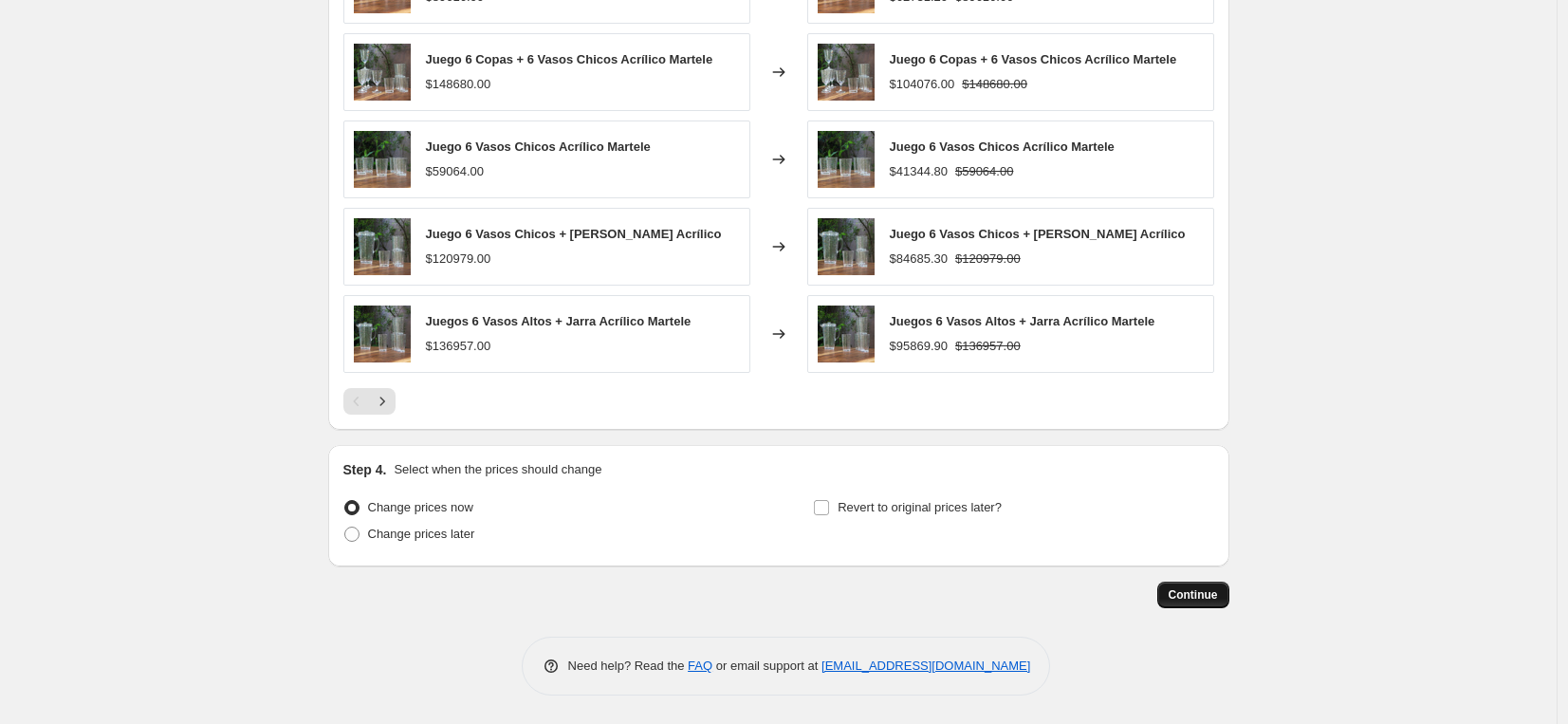
click at [1204, 593] on span "Continue" at bounding box center [1194, 594] width 49 height 15
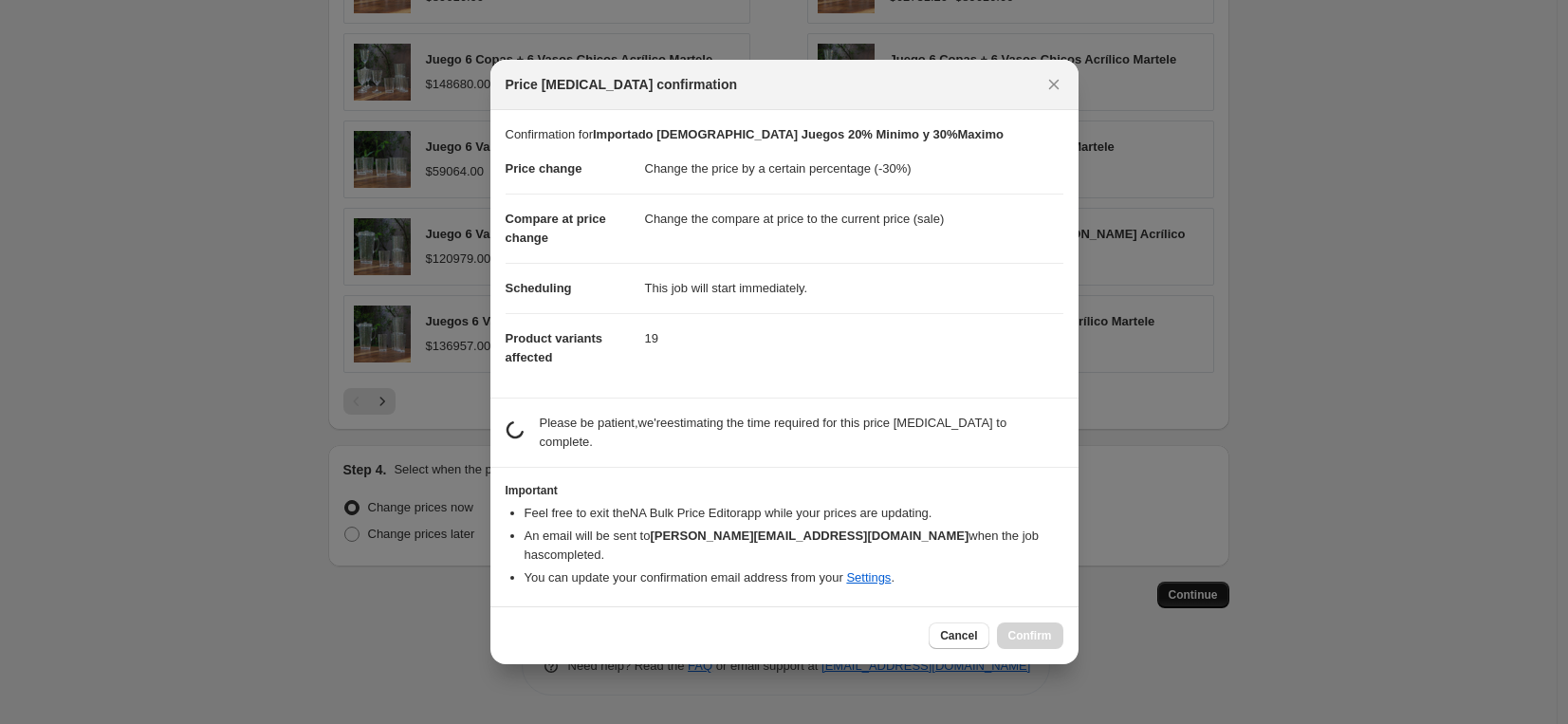
scroll to position [0, 0]
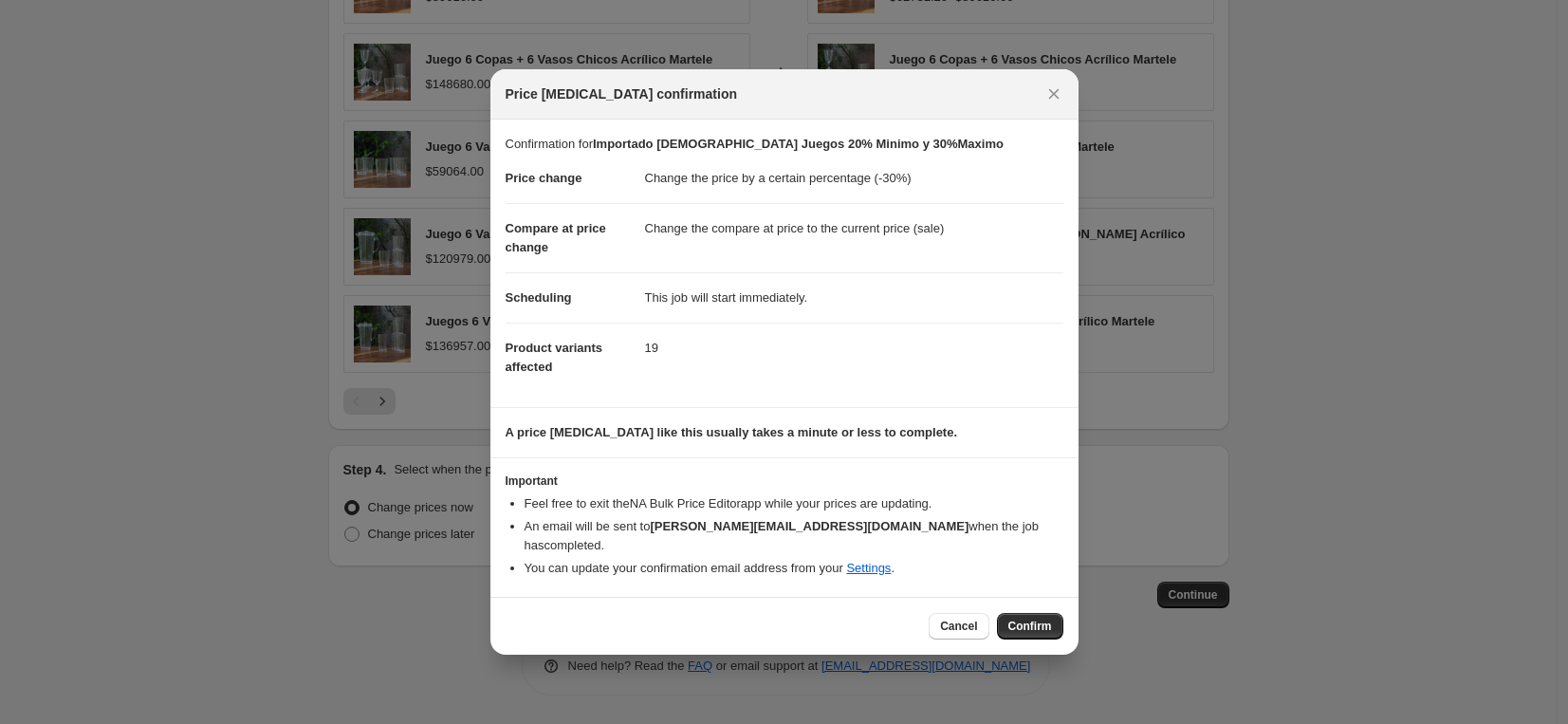
click at [1006, 617] on button "Confirm" at bounding box center [1031, 626] width 67 height 27
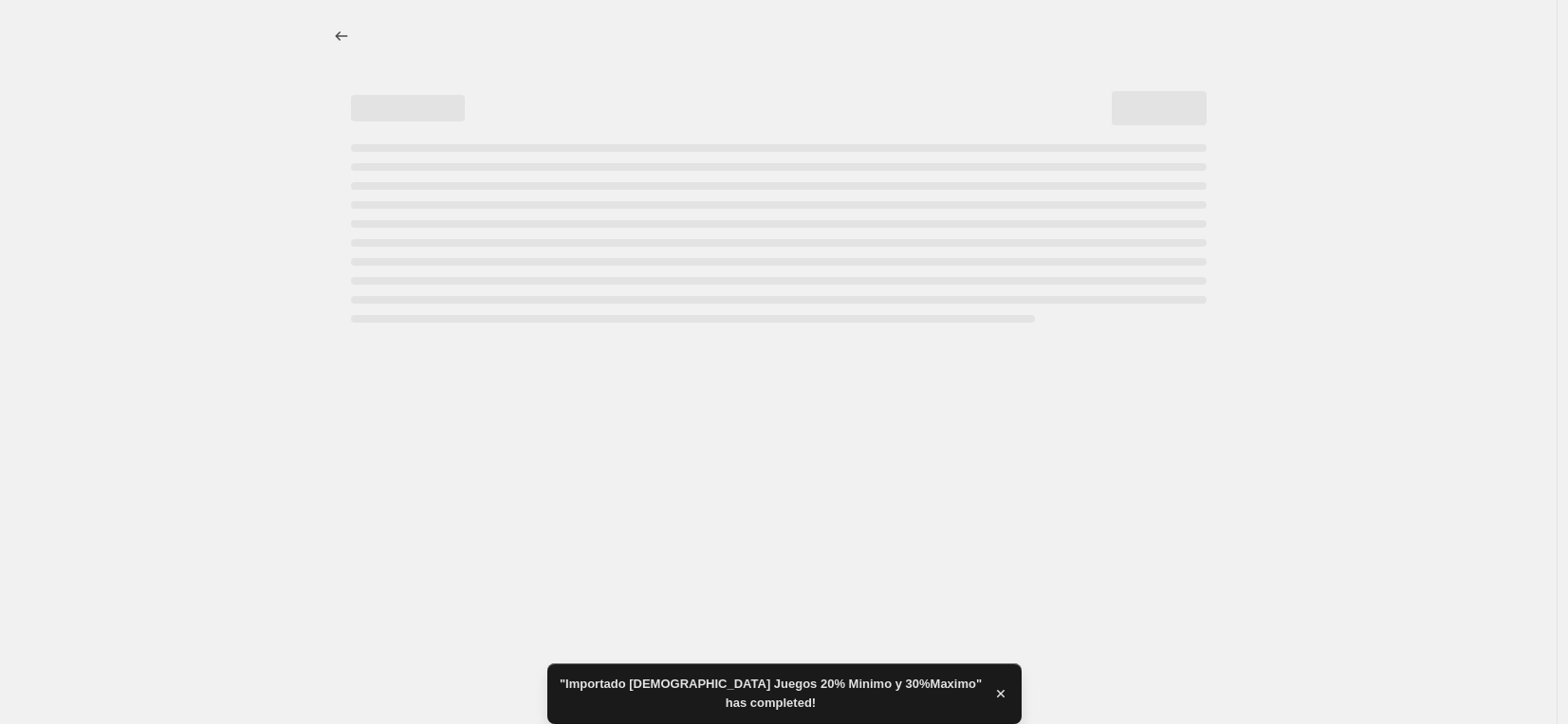
select select "percentage"
select select "vendor"
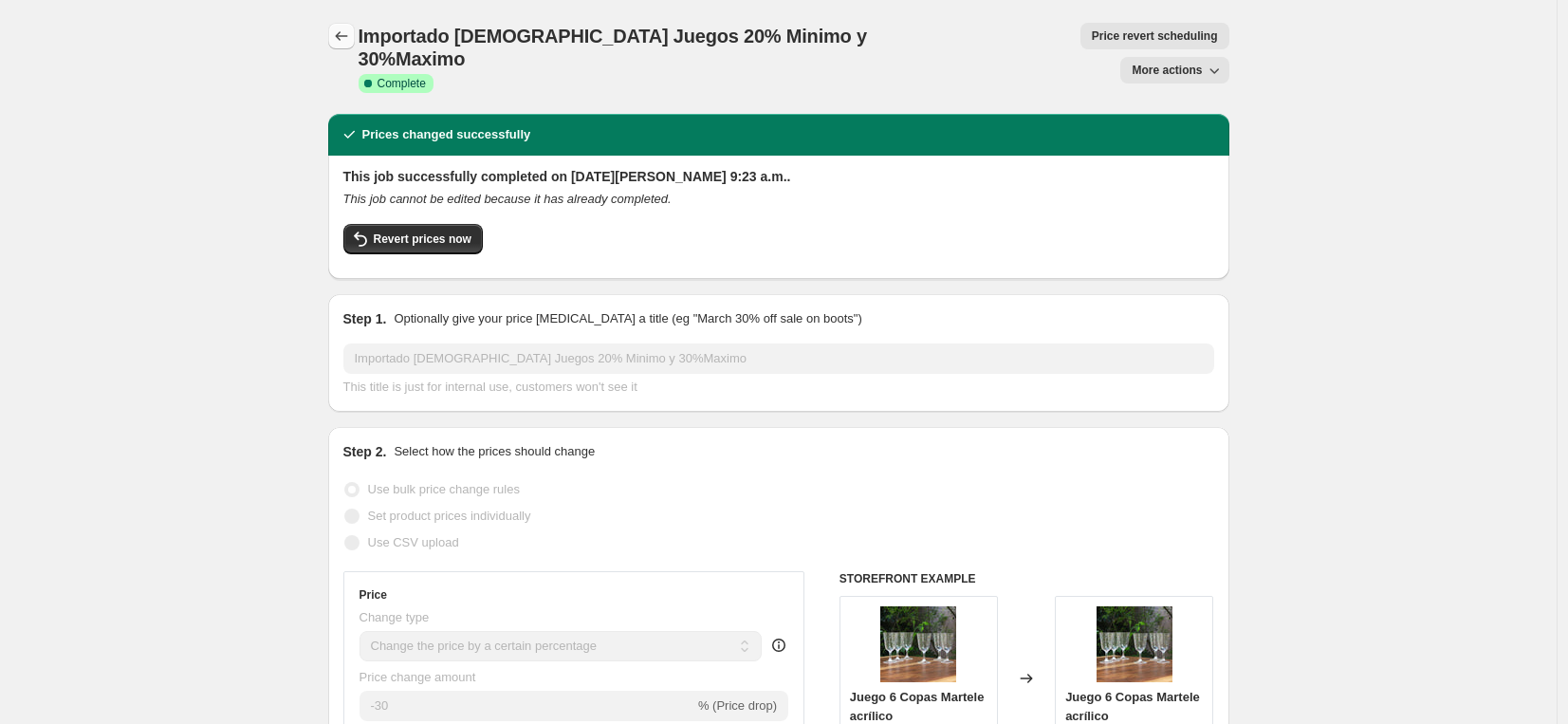
click at [343, 38] on icon "Price change jobs" at bounding box center [341, 35] width 19 height 19
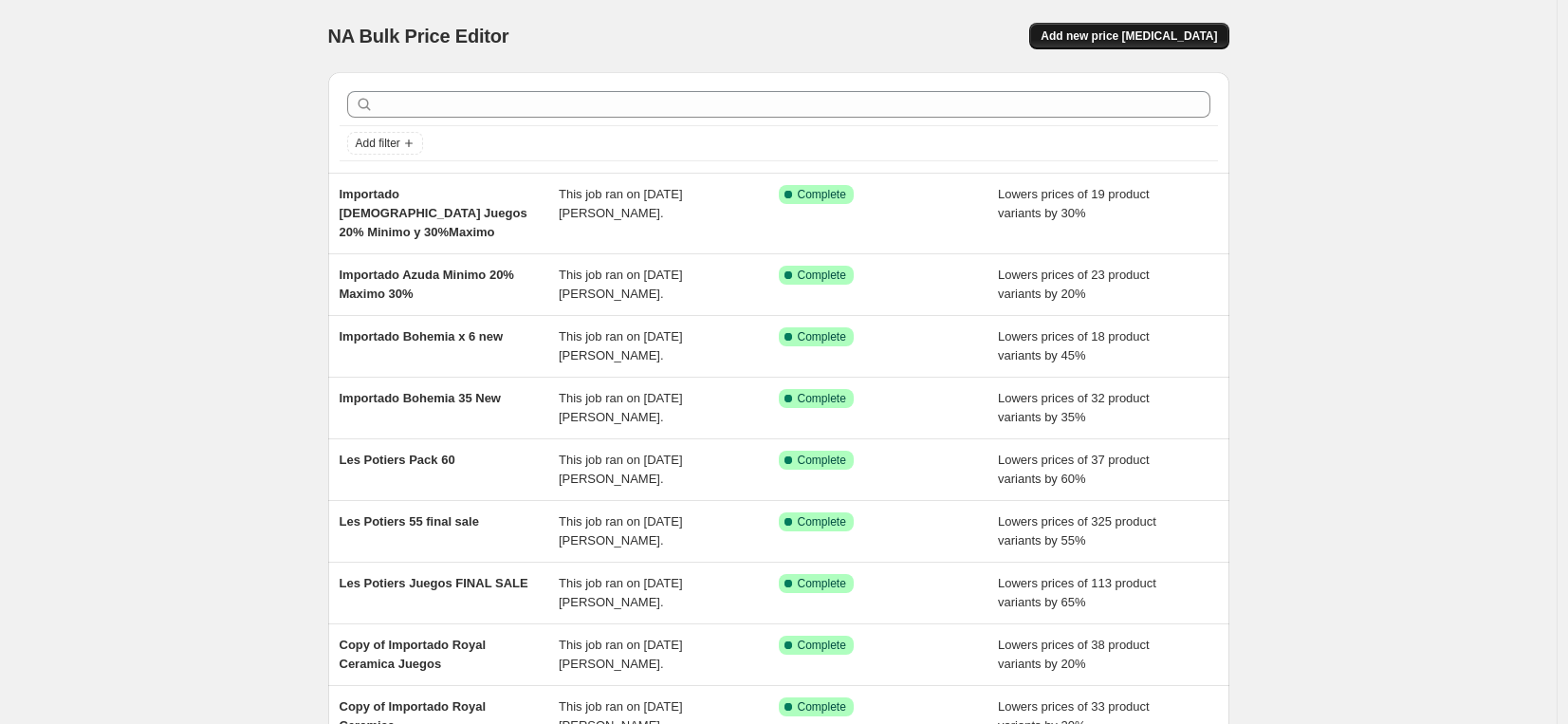
click at [1123, 33] on span "Add new price [MEDICAL_DATA]" at bounding box center [1129, 35] width 177 height 15
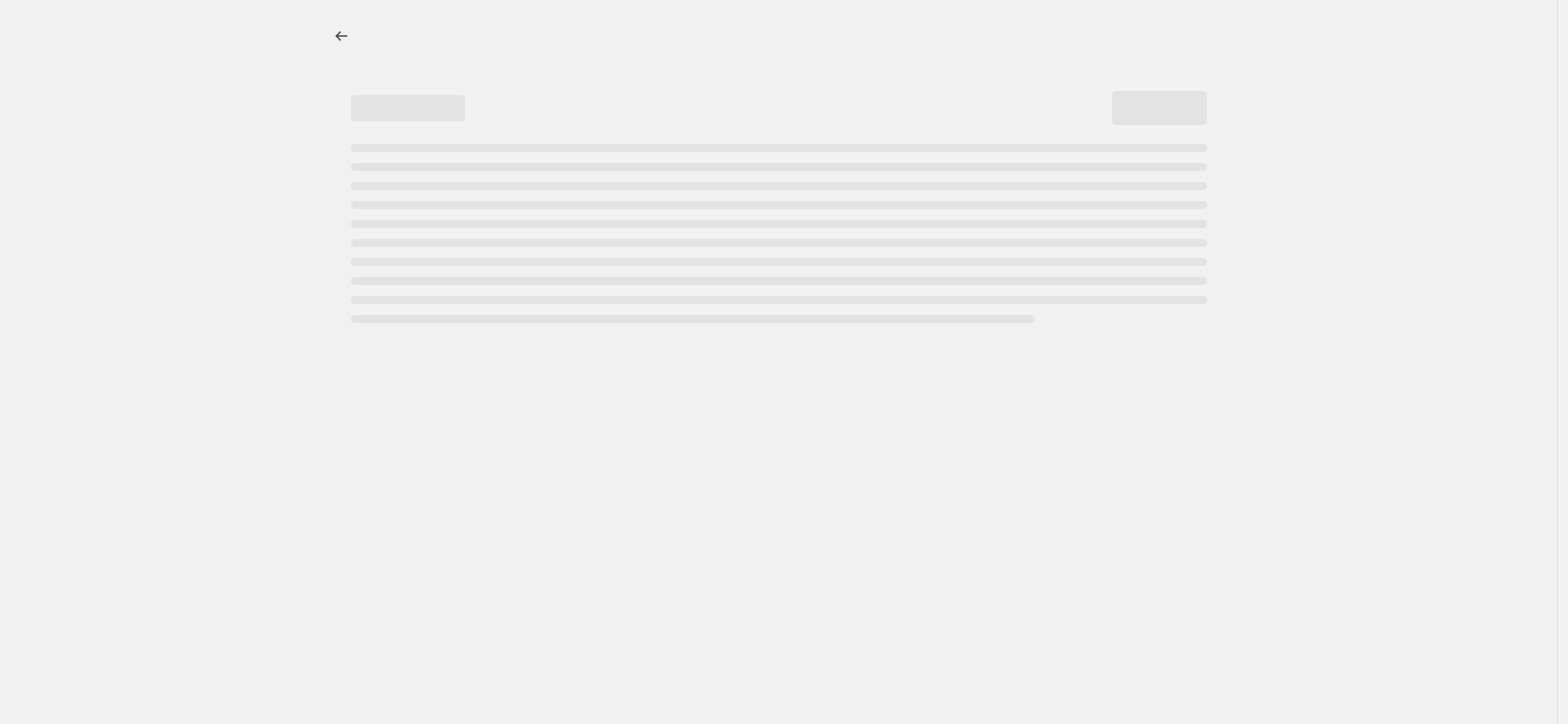
select select "percentage"
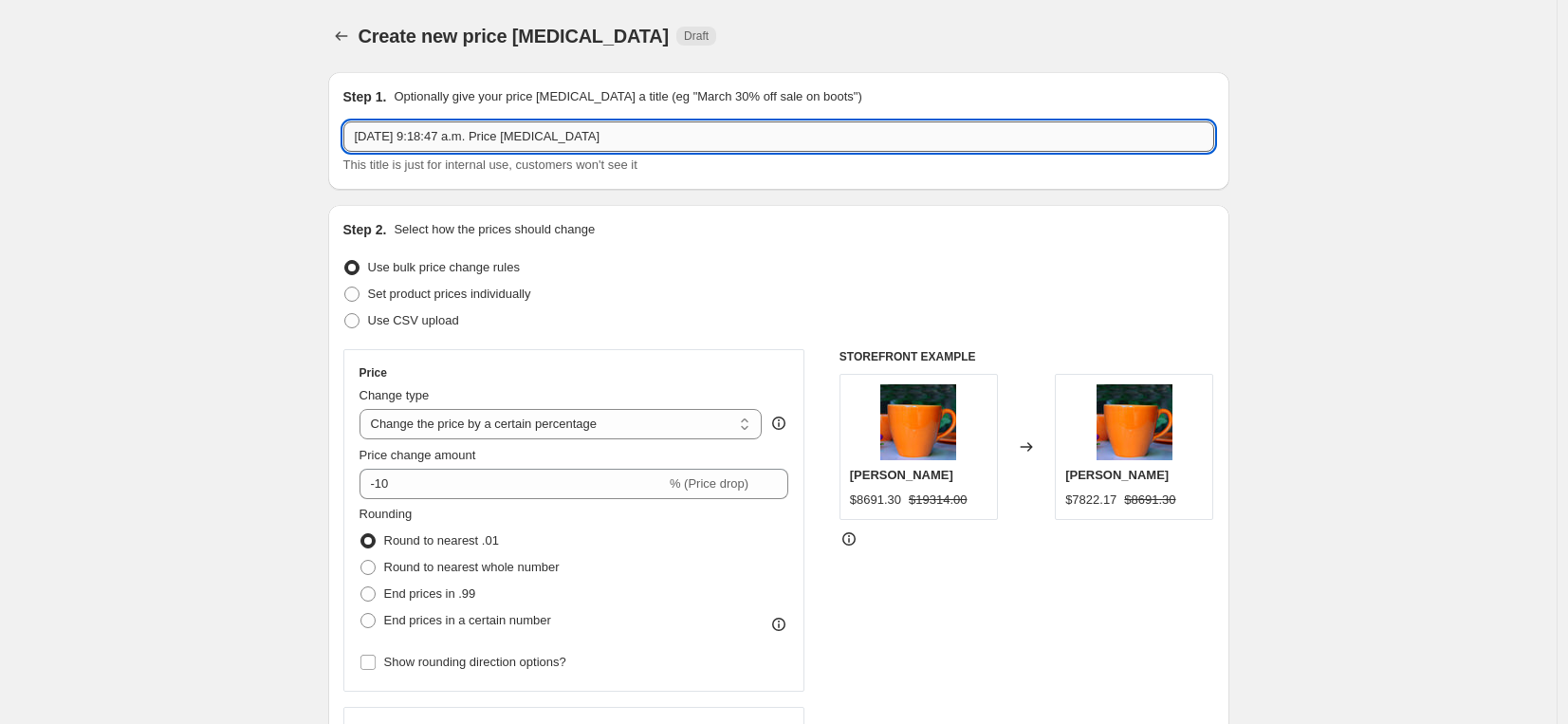
click at [430, 136] on input "[DATE] 9:18:47 a.m. Price [MEDICAL_DATA]" at bounding box center [779, 137] width 870 height 30
type input "Importado Kasinda Melamina 20% Minimo"
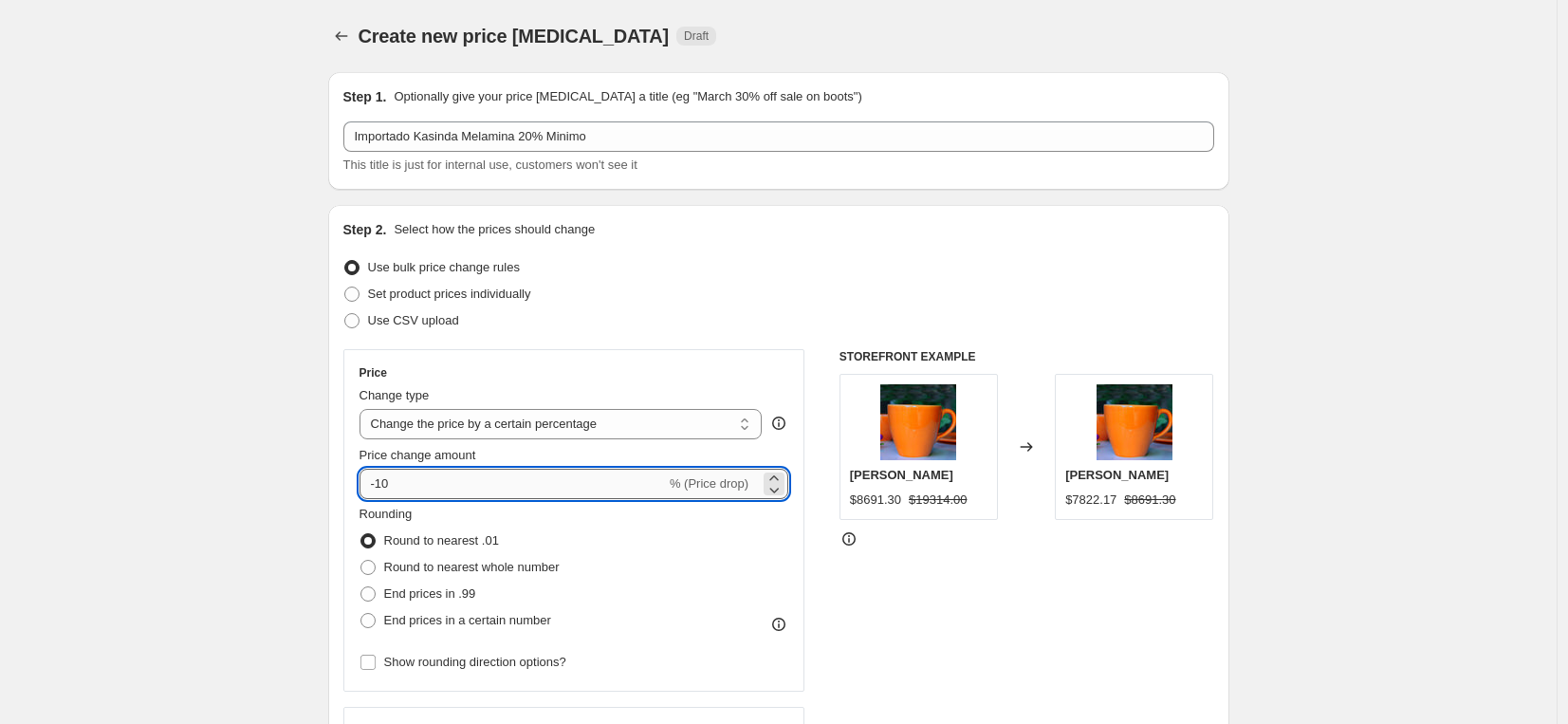
click at [550, 477] on input "-10" at bounding box center [513, 483] width 307 height 30
type input "-1"
type input "-25"
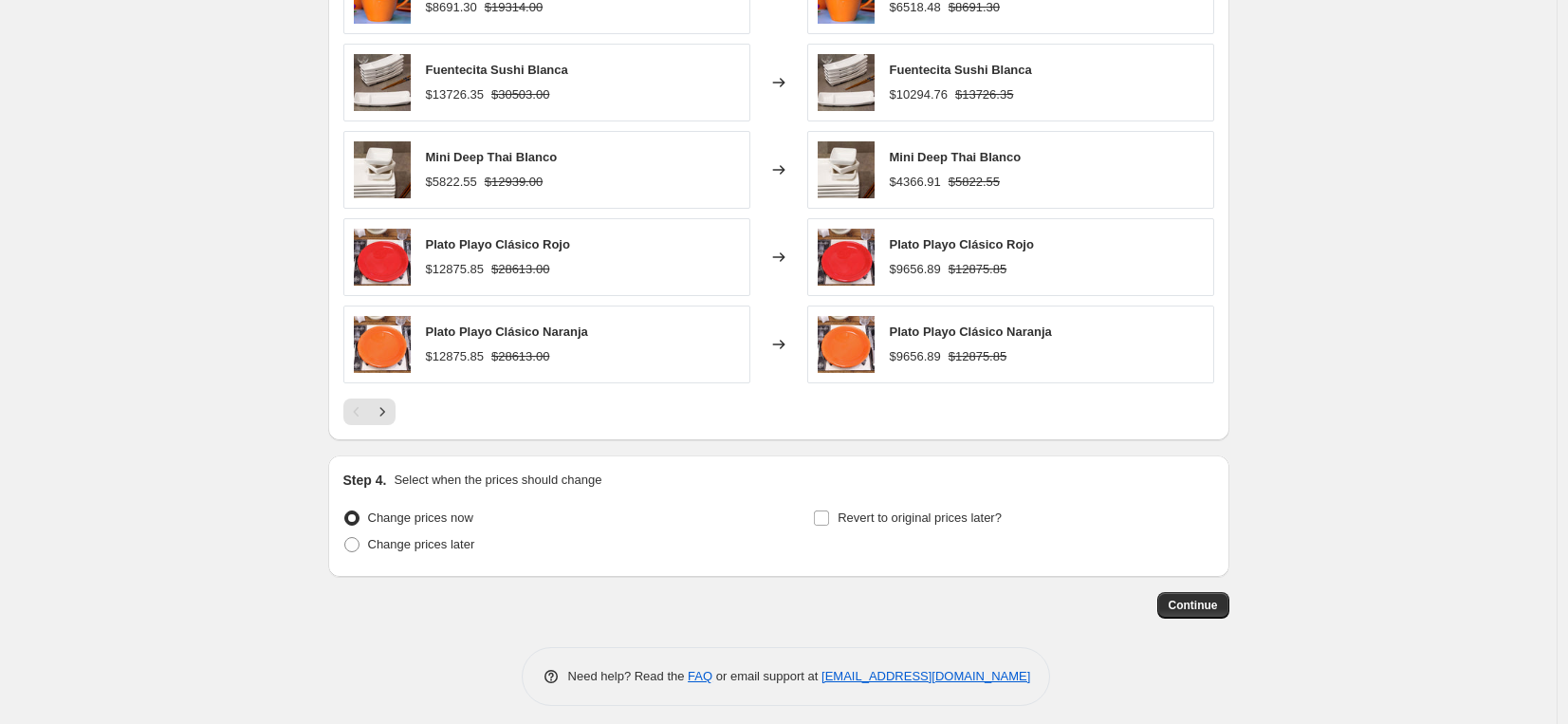
scroll to position [508, 0]
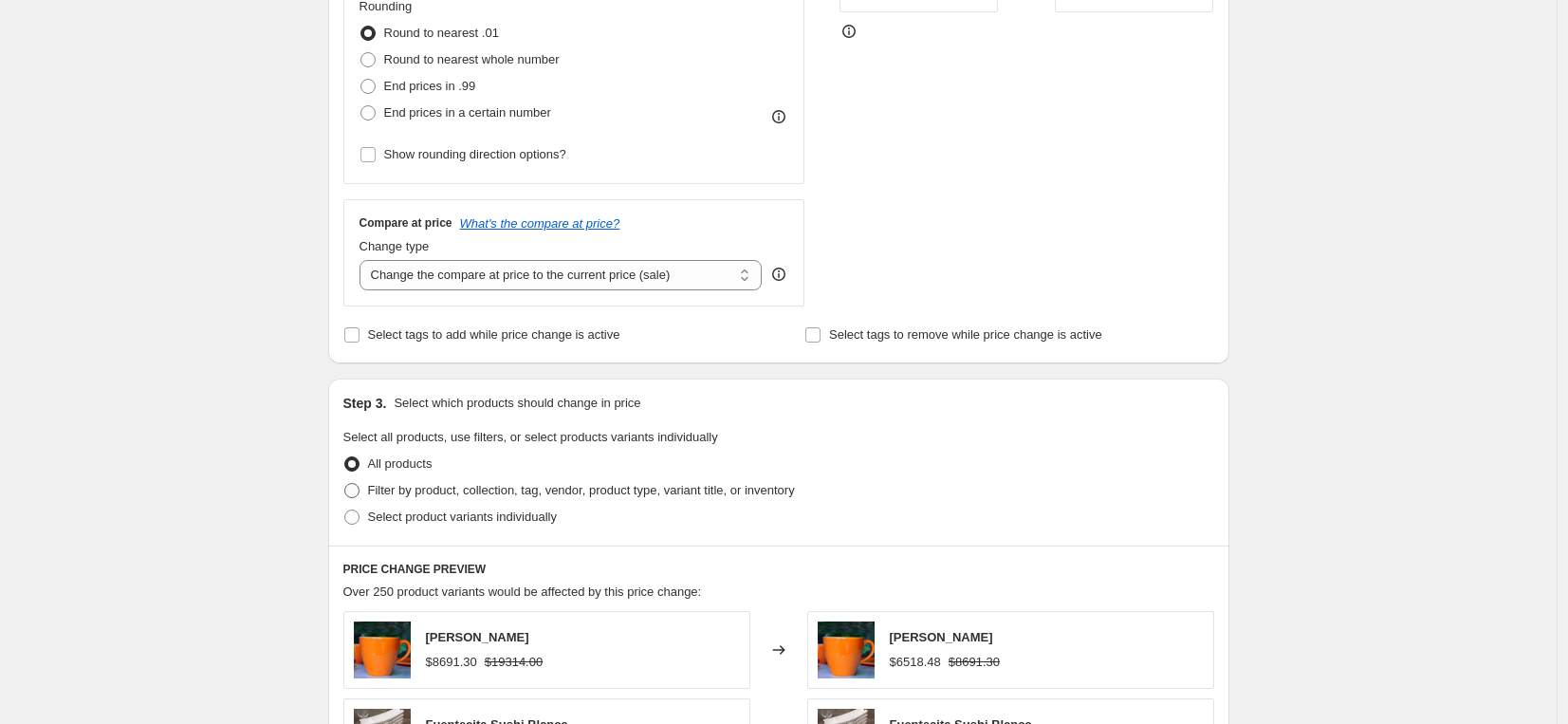
click at [557, 500] on label "Filter by product, collection, tag, vendor, product type, variant title, or inv…" at bounding box center [570, 490] width 452 height 27
click at [346, 483] on input "Filter by product, collection, tag, vendor, product type, variant title, or inv…" at bounding box center [345, 483] width 1 height 1
radio input "true"
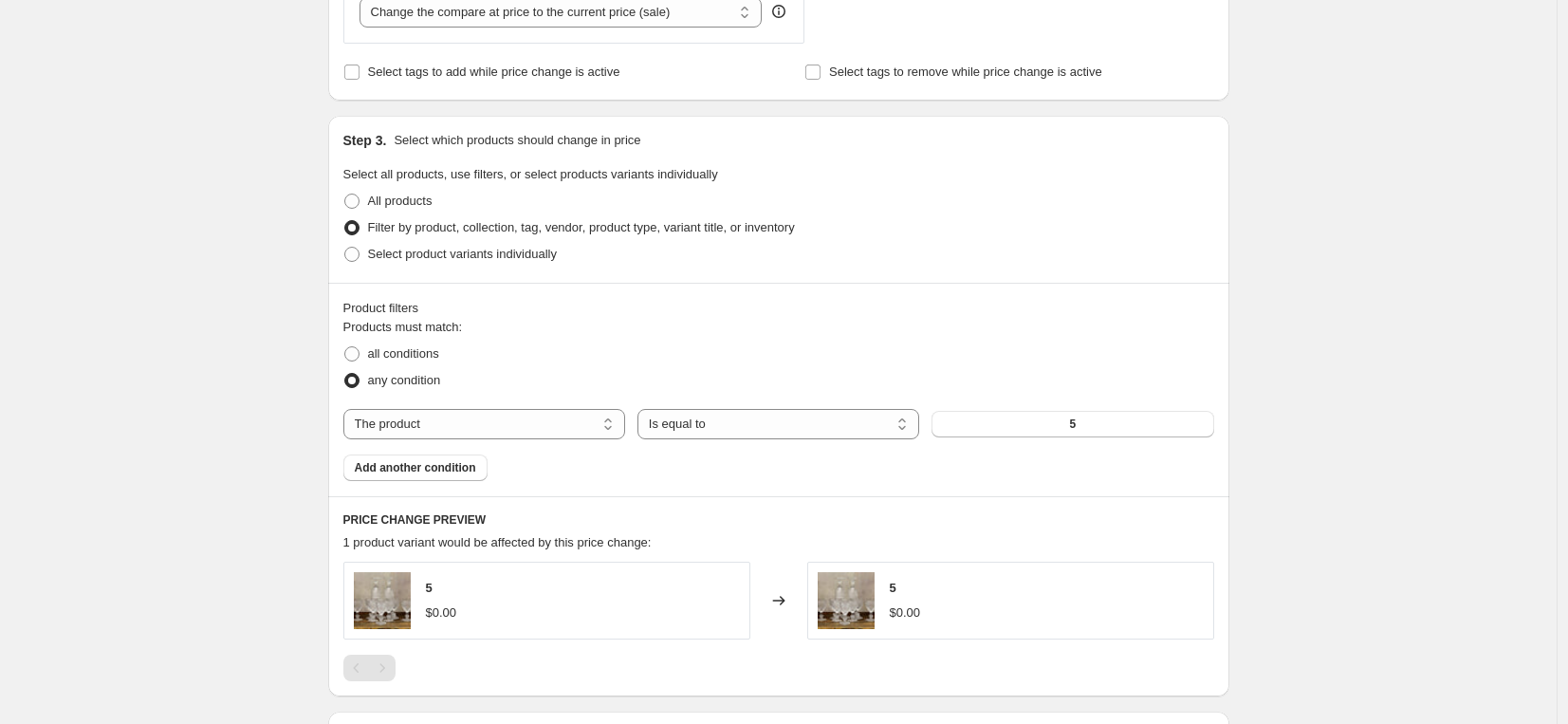
scroll to position [809, 0]
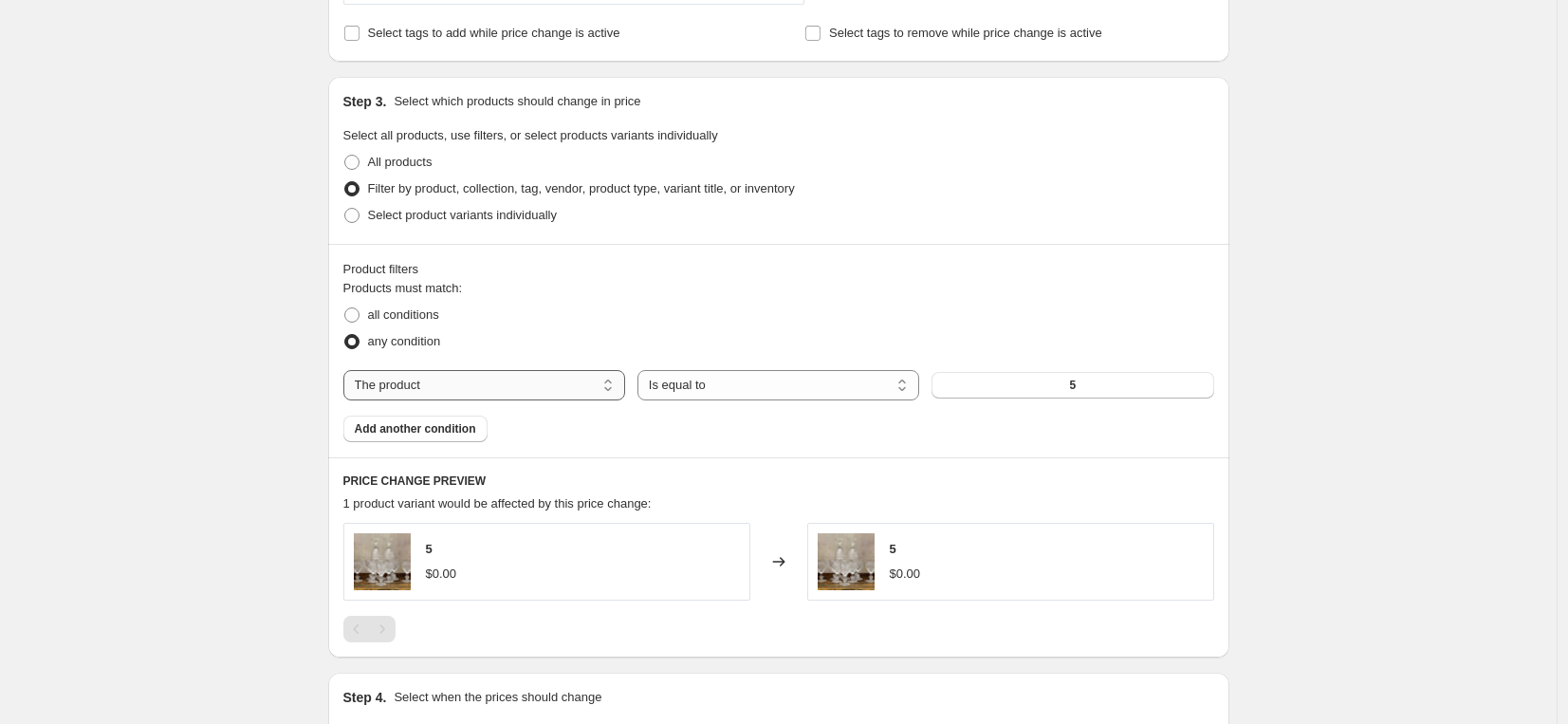
click at [554, 378] on select "The product The product's collection The product's tag The product's vendor The…" at bounding box center [484, 385] width 282 height 30
select select "vendor"
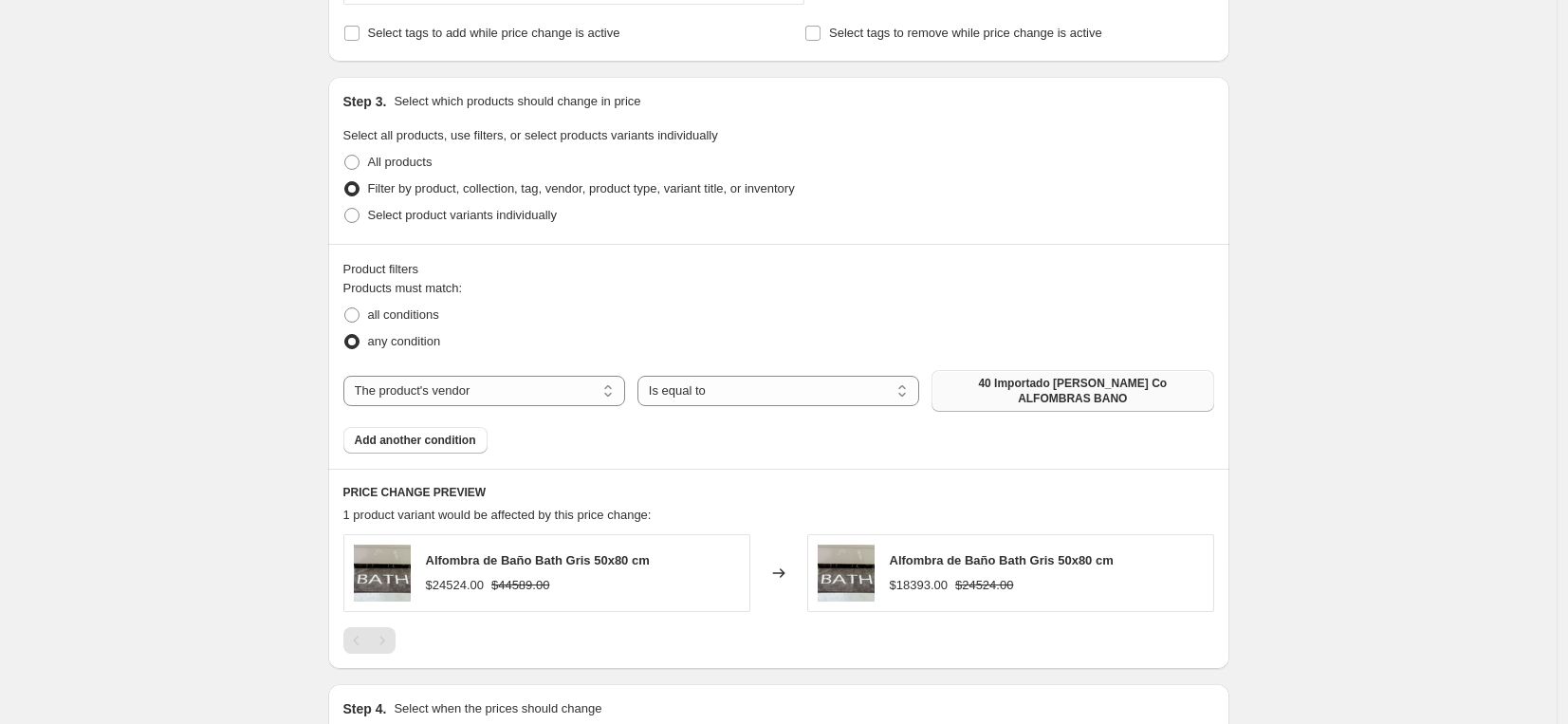
click at [1092, 403] on span "40 Importado [PERSON_NAME] Co ALFOMBRAS BANO" at bounding box center [1073, 390] width 259 height 30
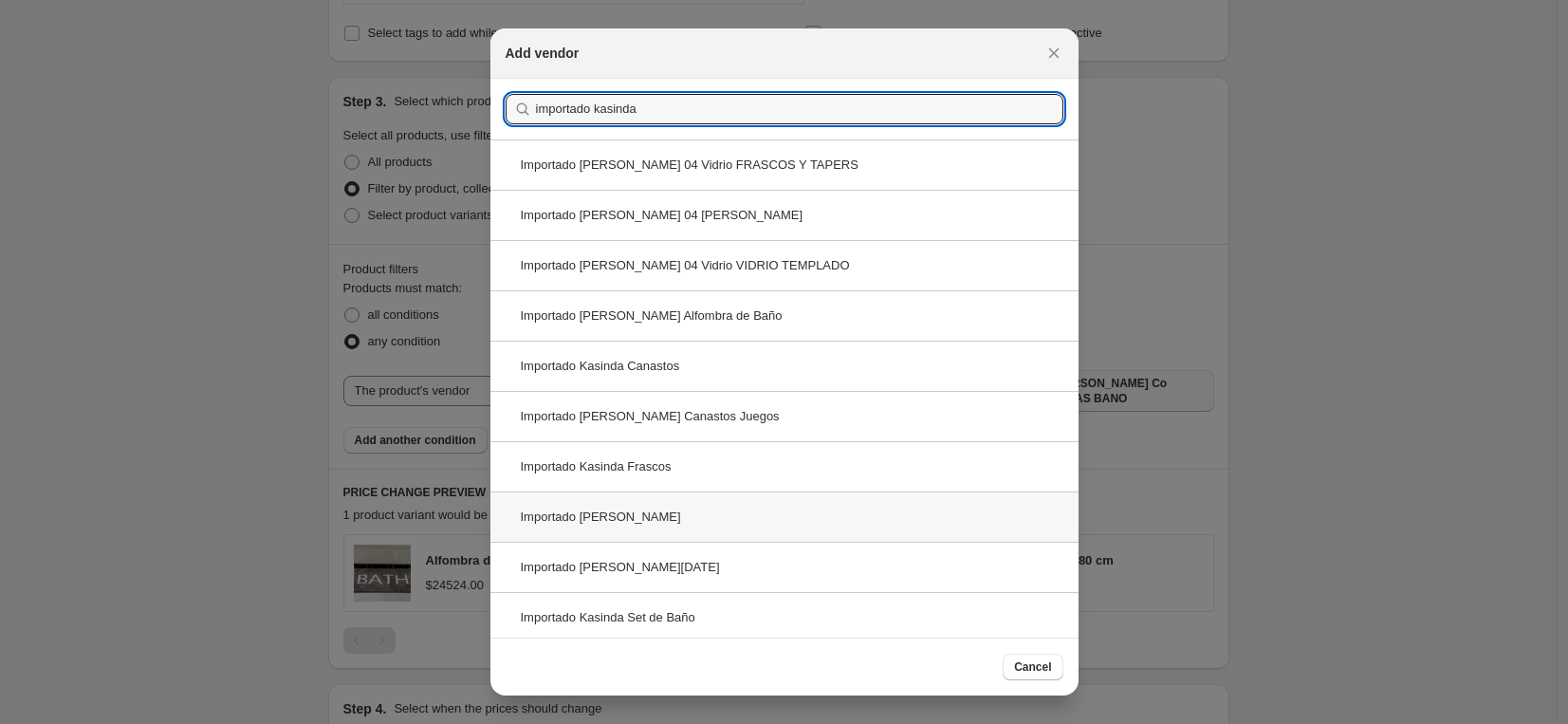
type input "importado kasinda"
click at [724, 506] on div "Importado [PERSON_NAME]" at bounding box center [784, 516] width 588 height 50
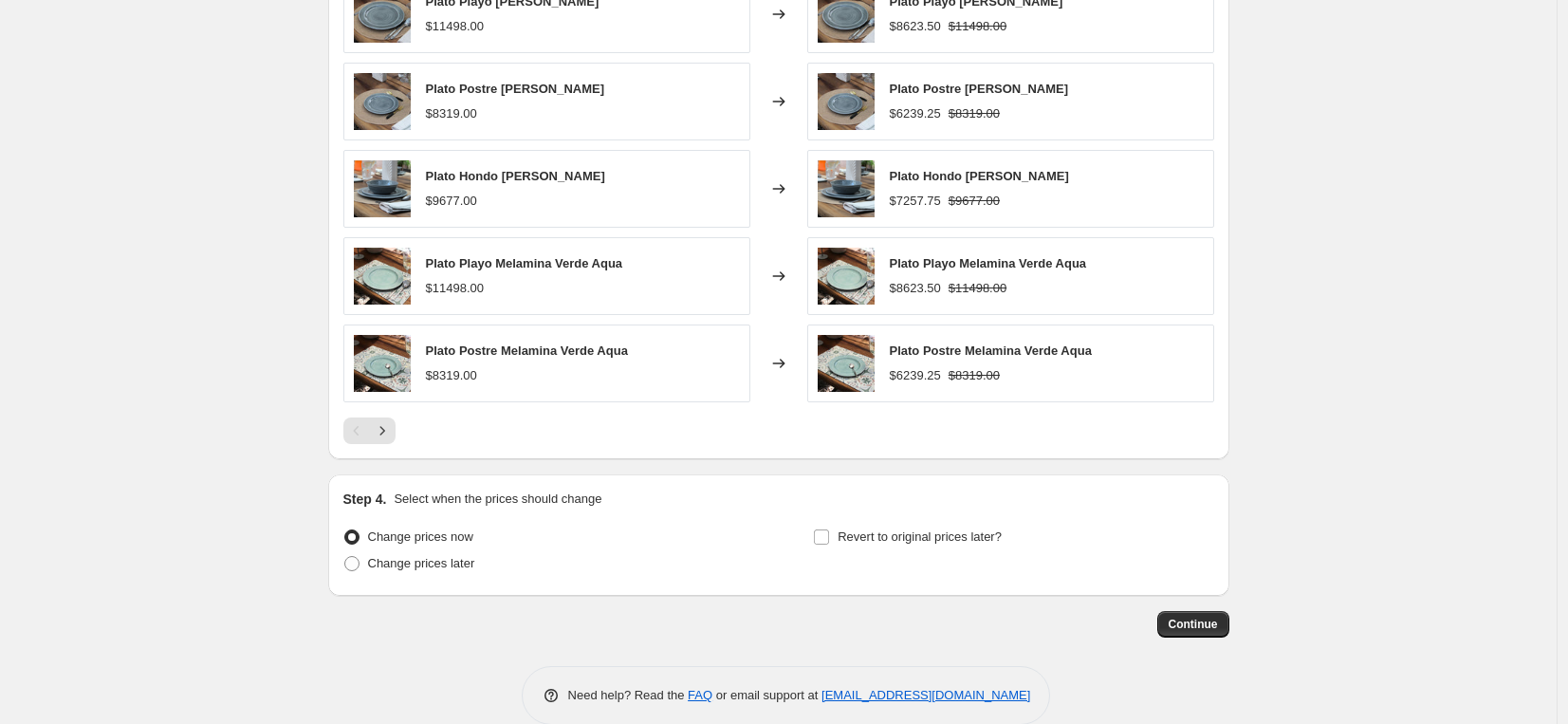
scroll to position [1386, 0]
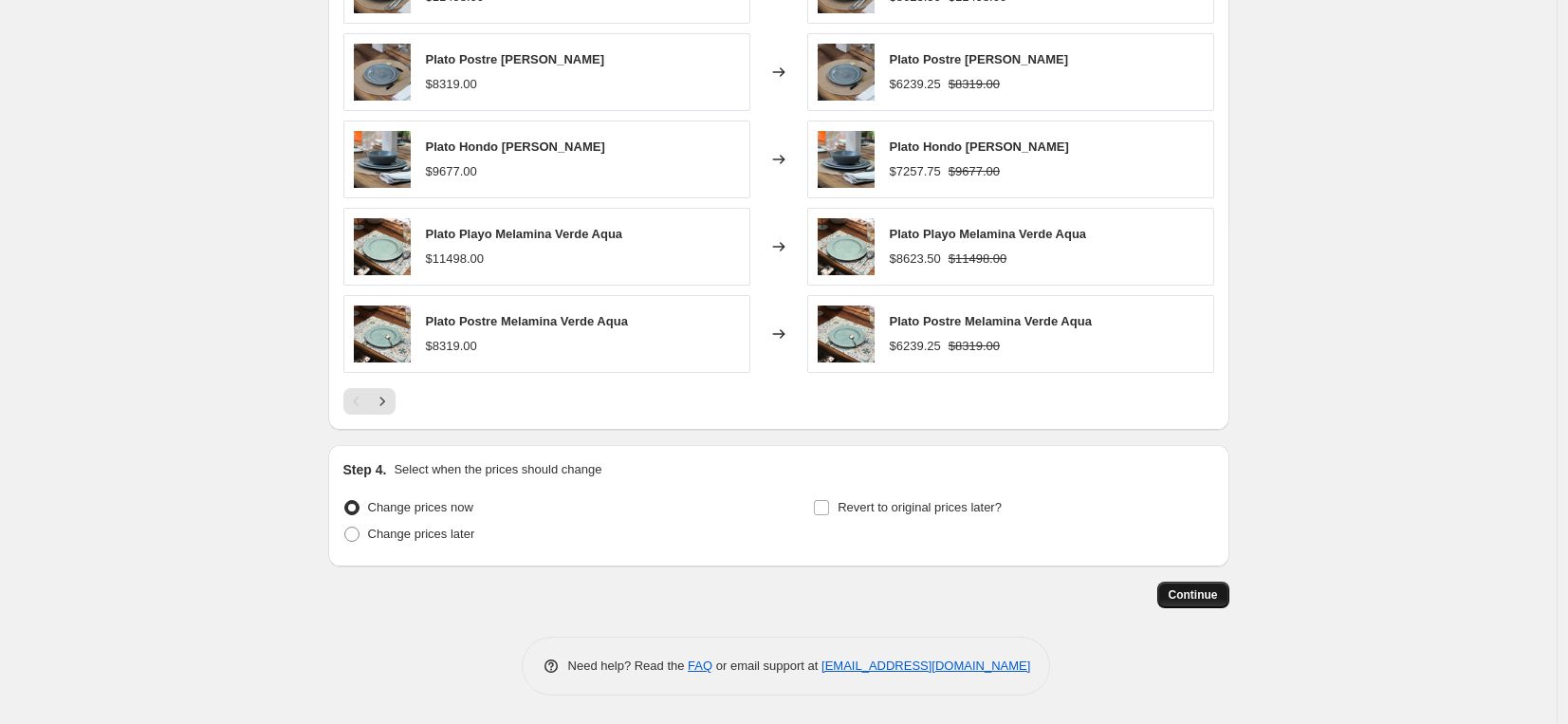
click at [1203, 597] on span "Continue" at bounding box center [1194, 594] width 49 height 15
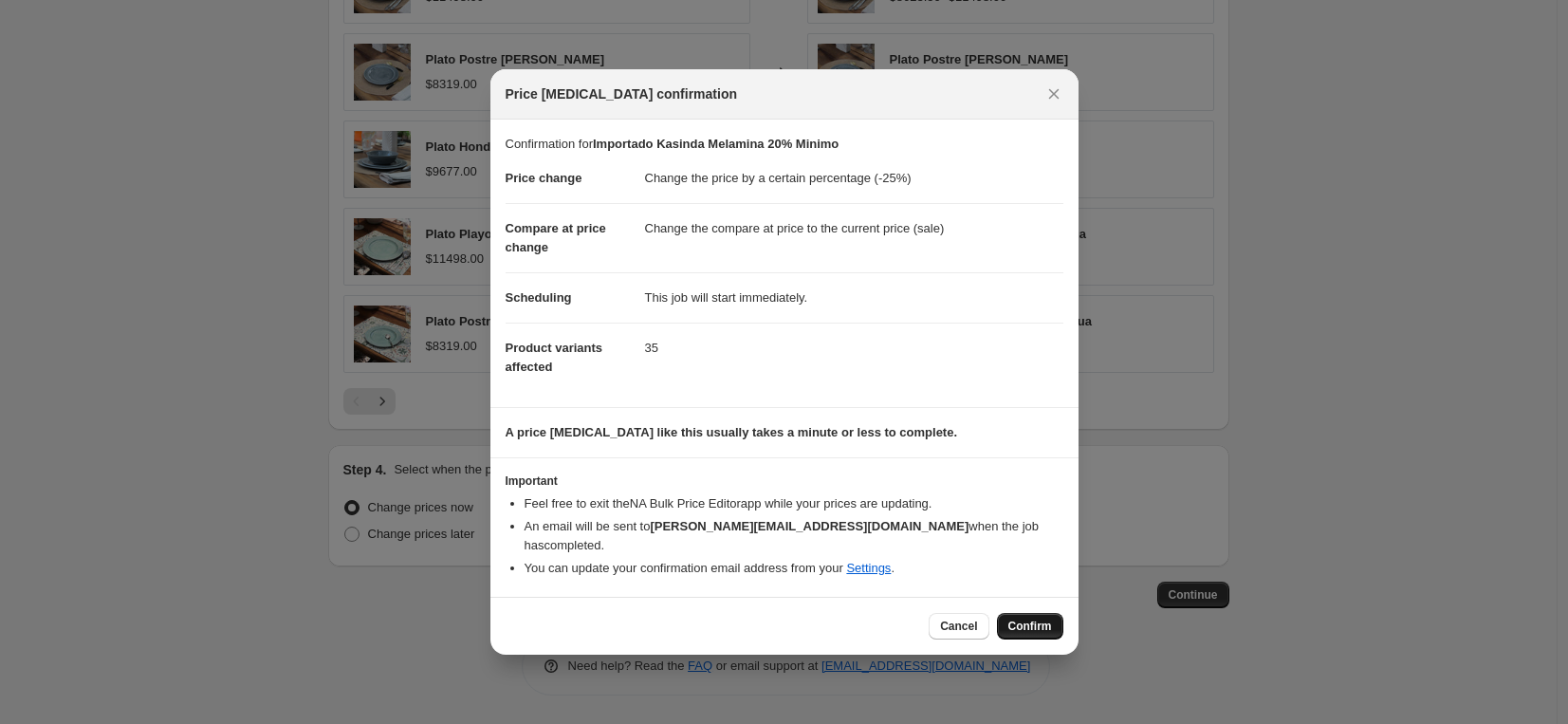
click at [1040, 622] on span "Confirm" at bounding box center [1031, 626] width 43 height 15
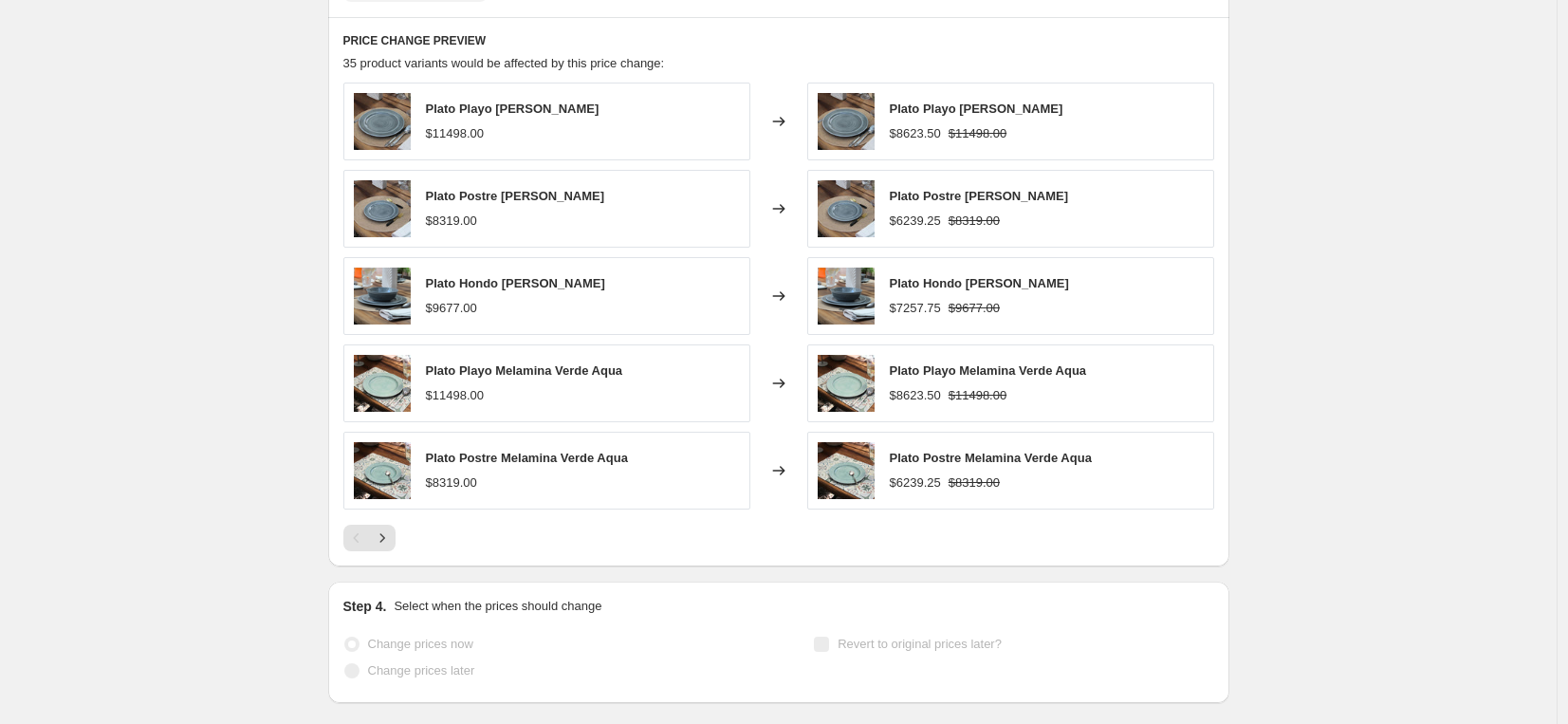
select select "percentage"
select select "vendor"
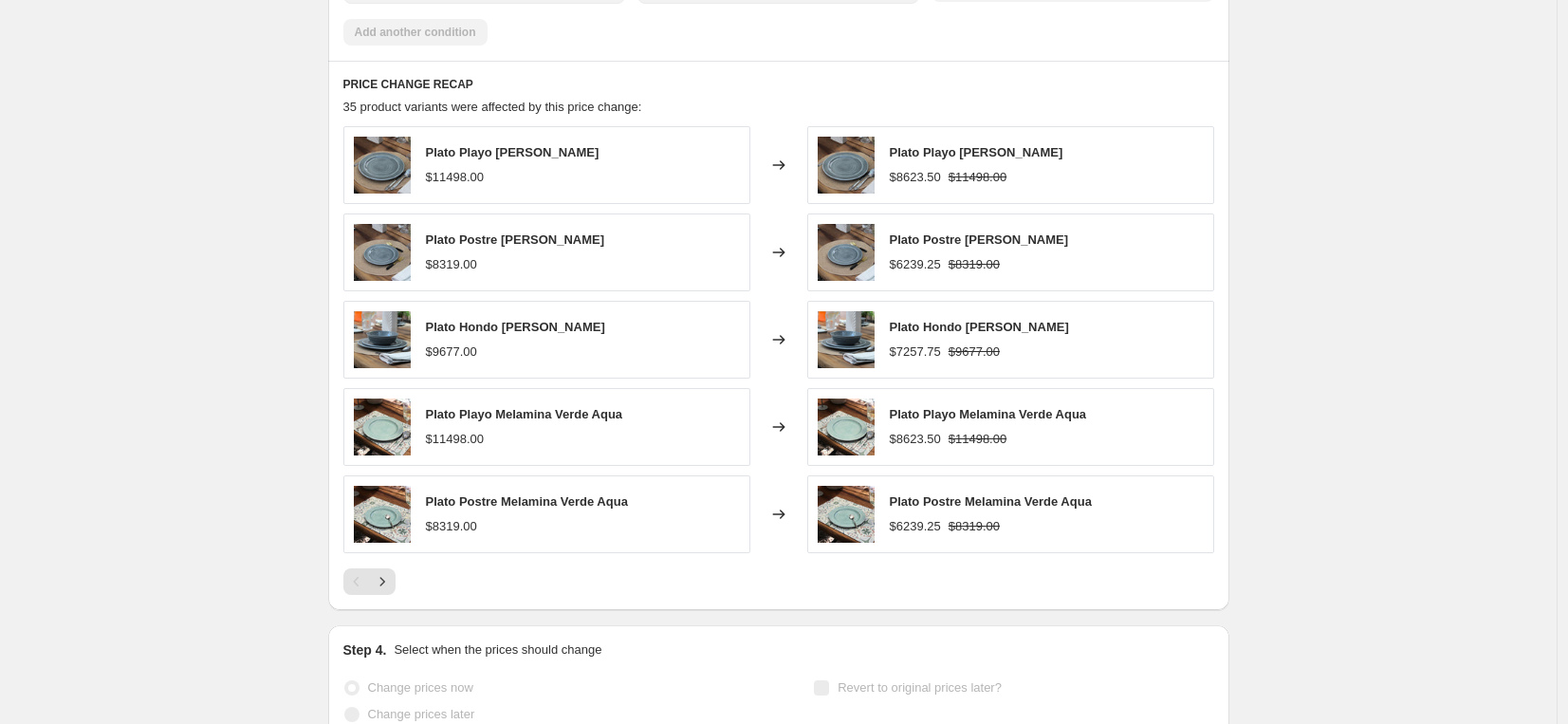
scroll to position [0, 0]
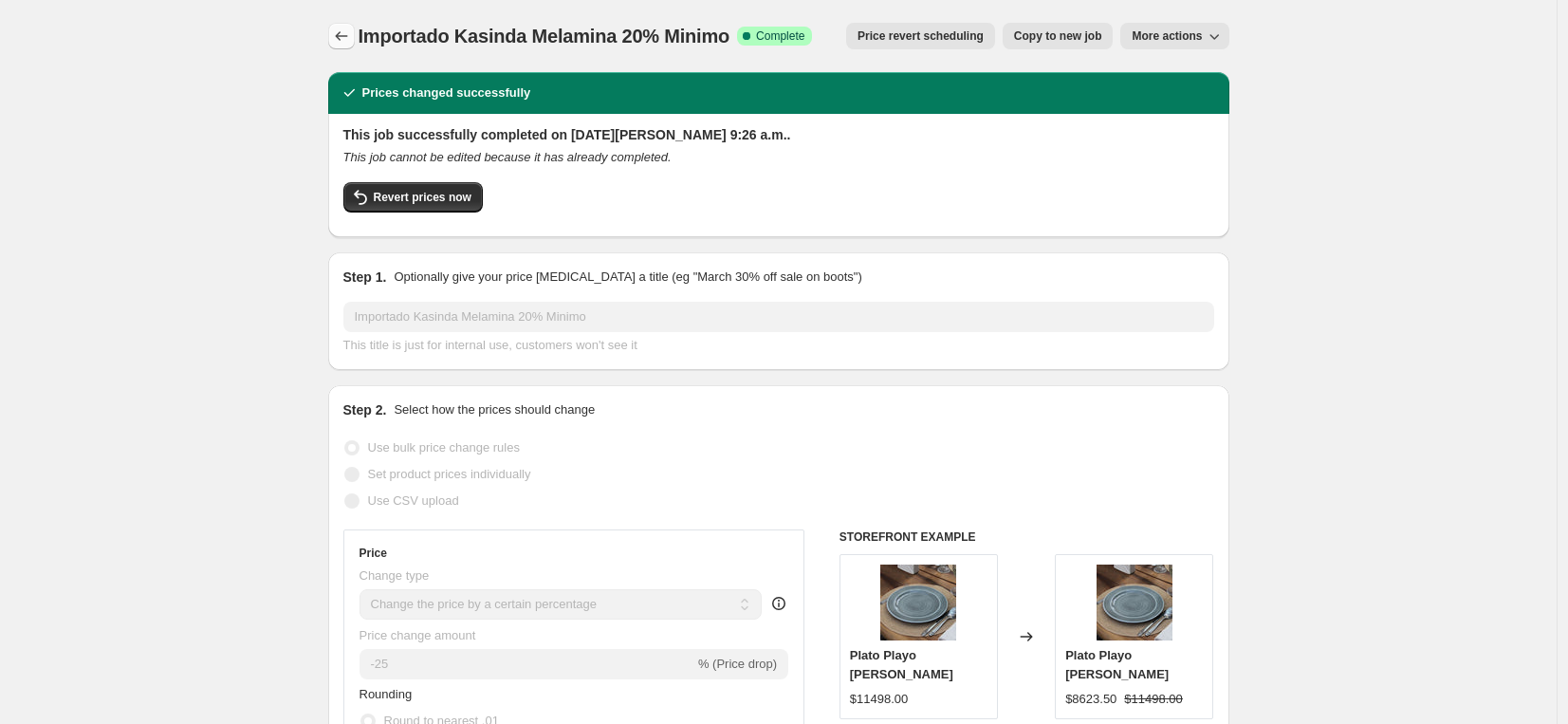
click at [339, 42] on icon "Price change jobs" at bounding box center [341, 35] width 19 height 19
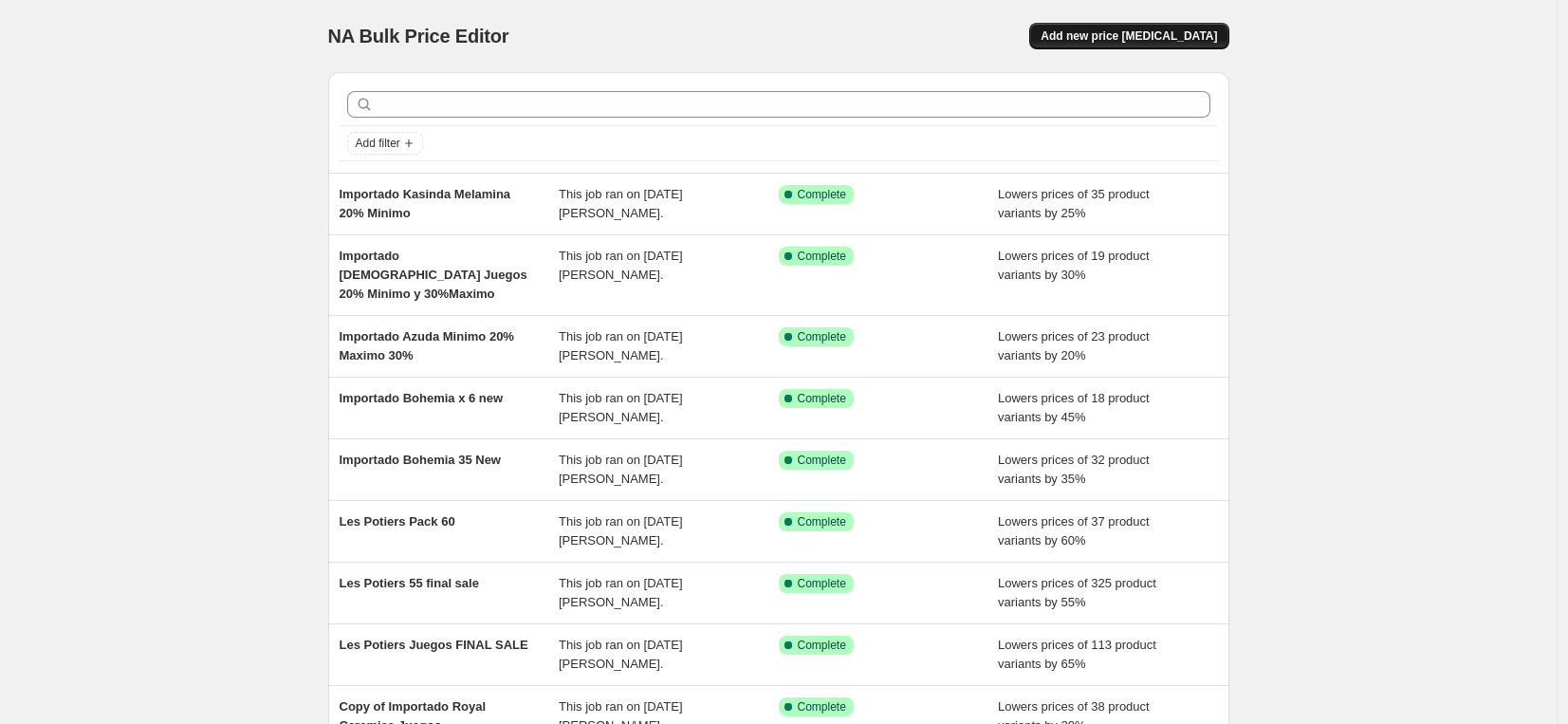
click at [1136, 35] on span "Add new price [MEDICAL_DATA]" at bounding box center [1129, 35] width 177 height 15
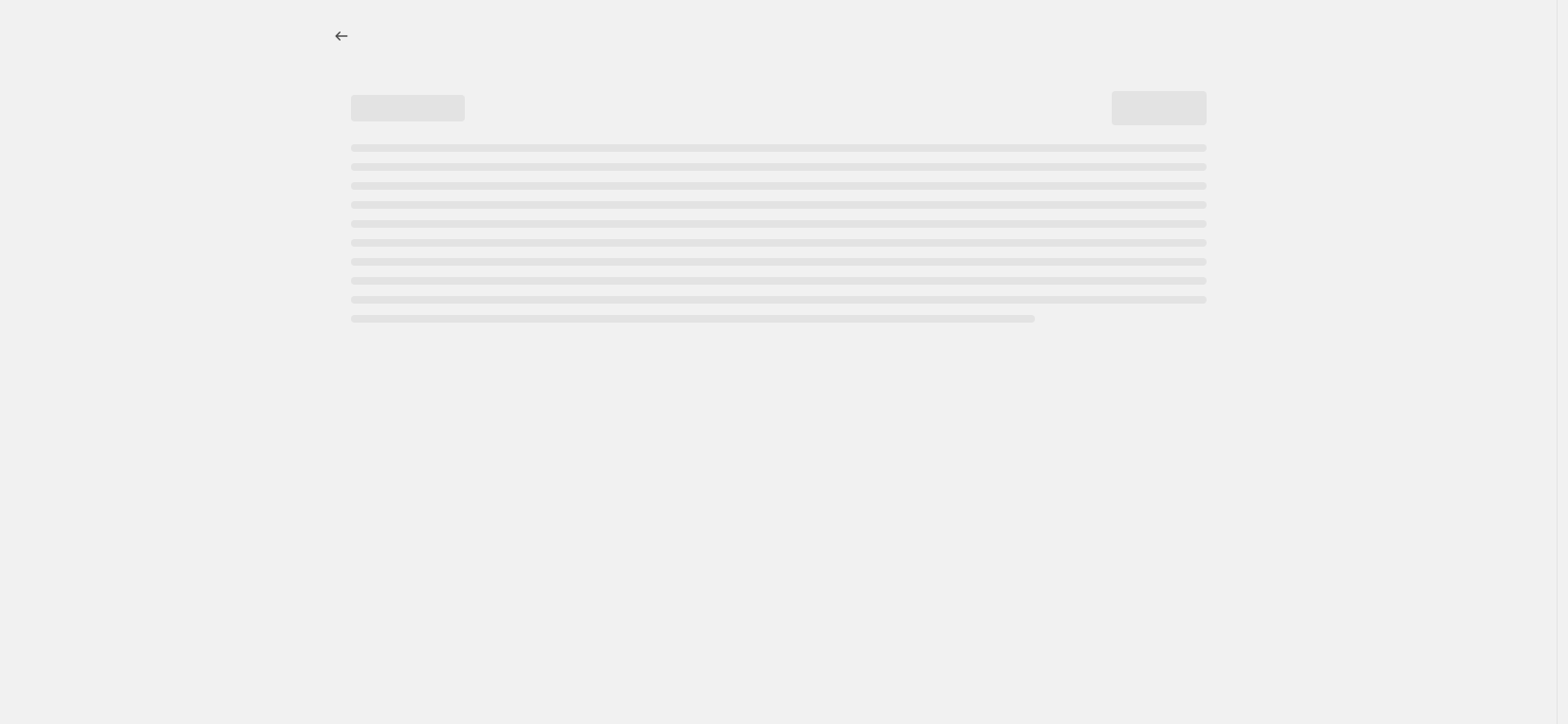
select select "percentage"
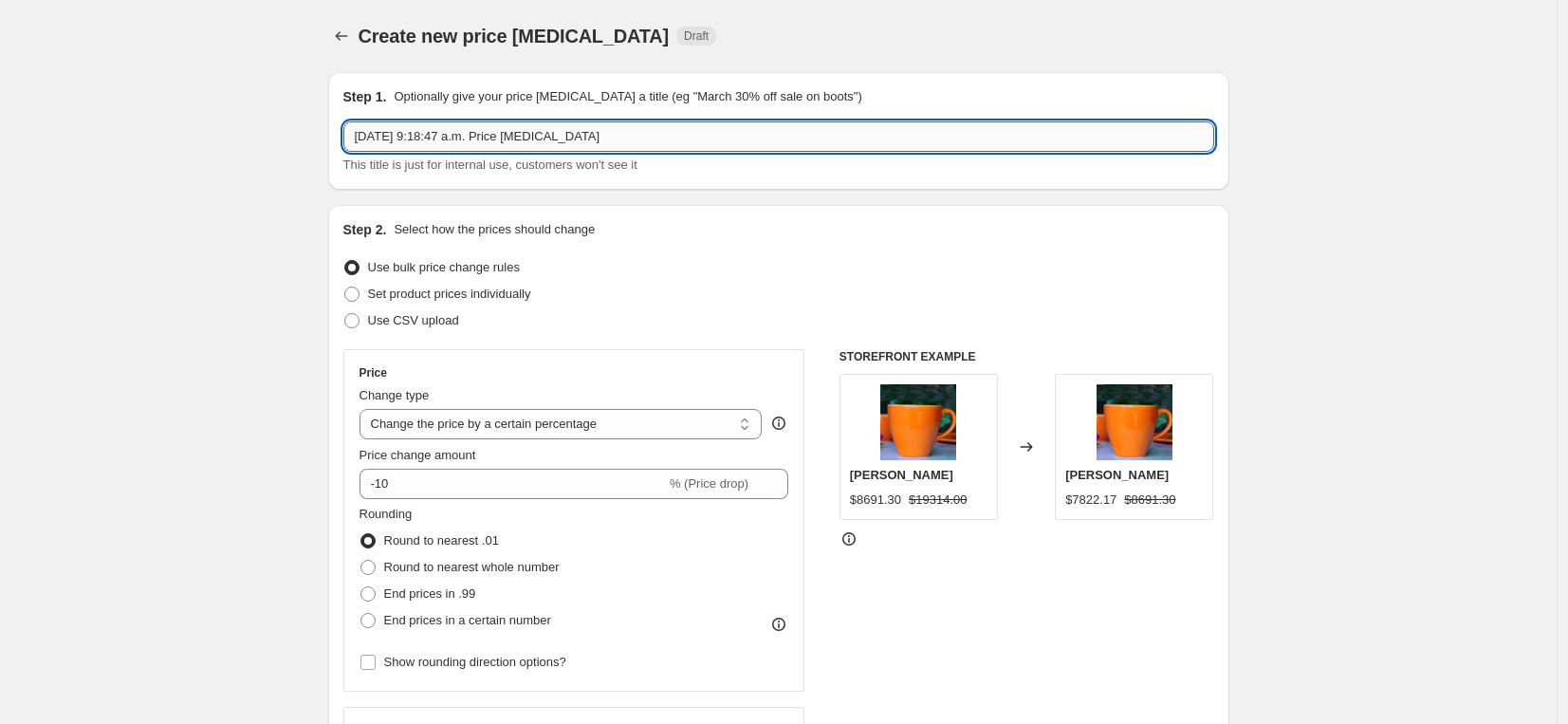
click at [458, 133] on input "[DATE] 9:18:47 a.m. Price [MEDICAL_DATA]" at bounding box center [779, 137] width 870 height 30
paste input "Juego 24 Piezas [PERSON_NAME]/Copas Imperial"
drag, startPoint x: 644, startPoint y: 143, endPoint x: 289, endPoint y: 115, distance: 356.1
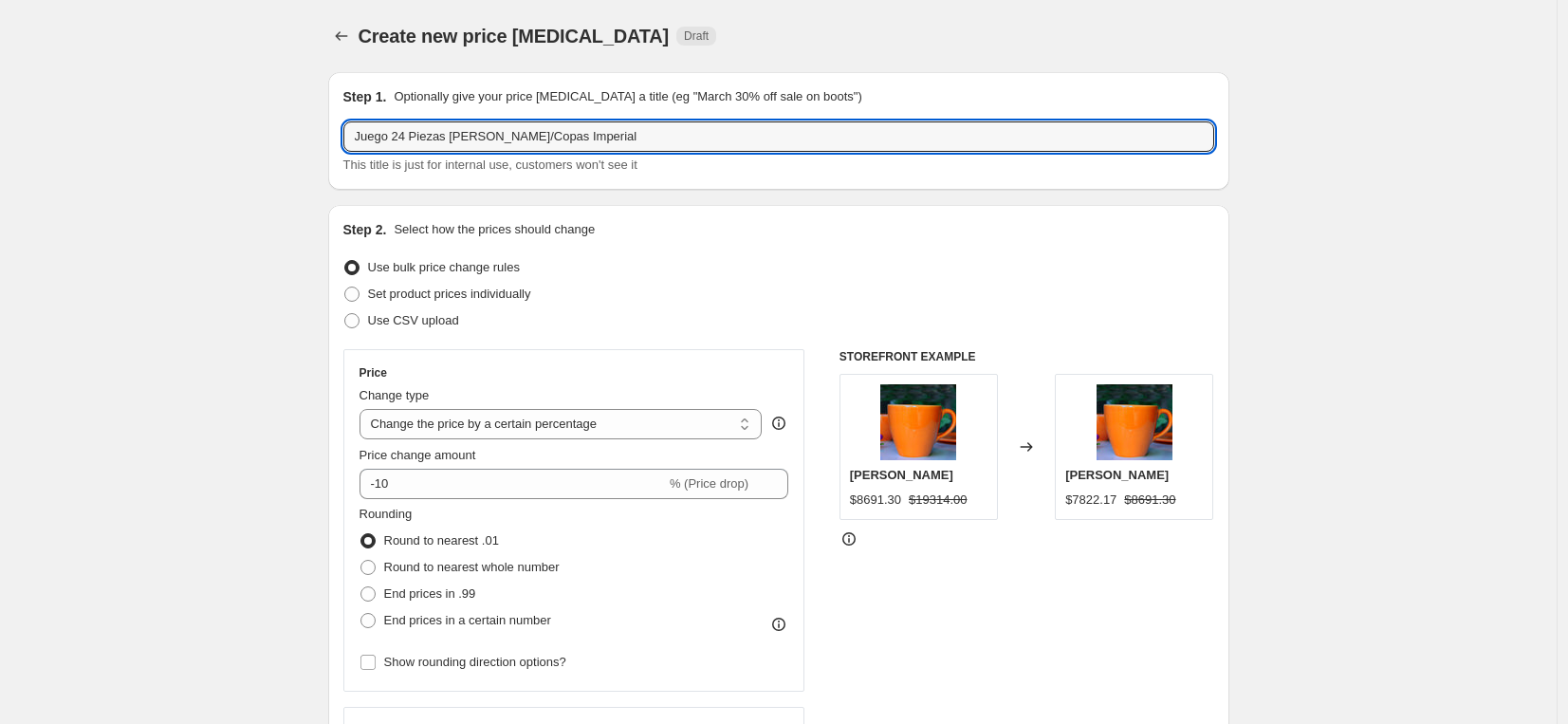
paste input "Combo mixto Melamina"
type input "Combo mixto Melamina 20% minimo y 30 % Maximo"
click at [481, 483] on input "-10" at bounding box center [513, 483] width 307 height 30
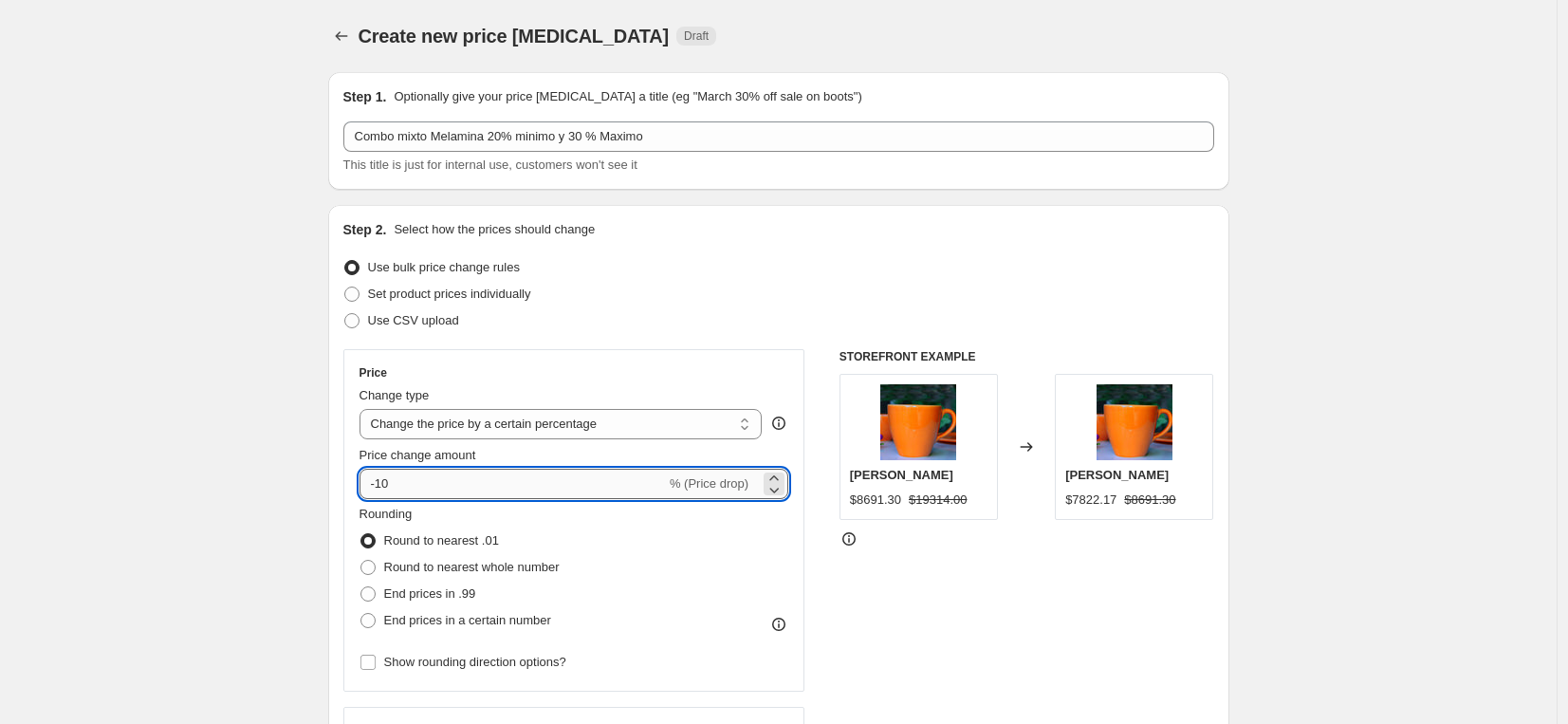
type input "-1"
type input "-30"
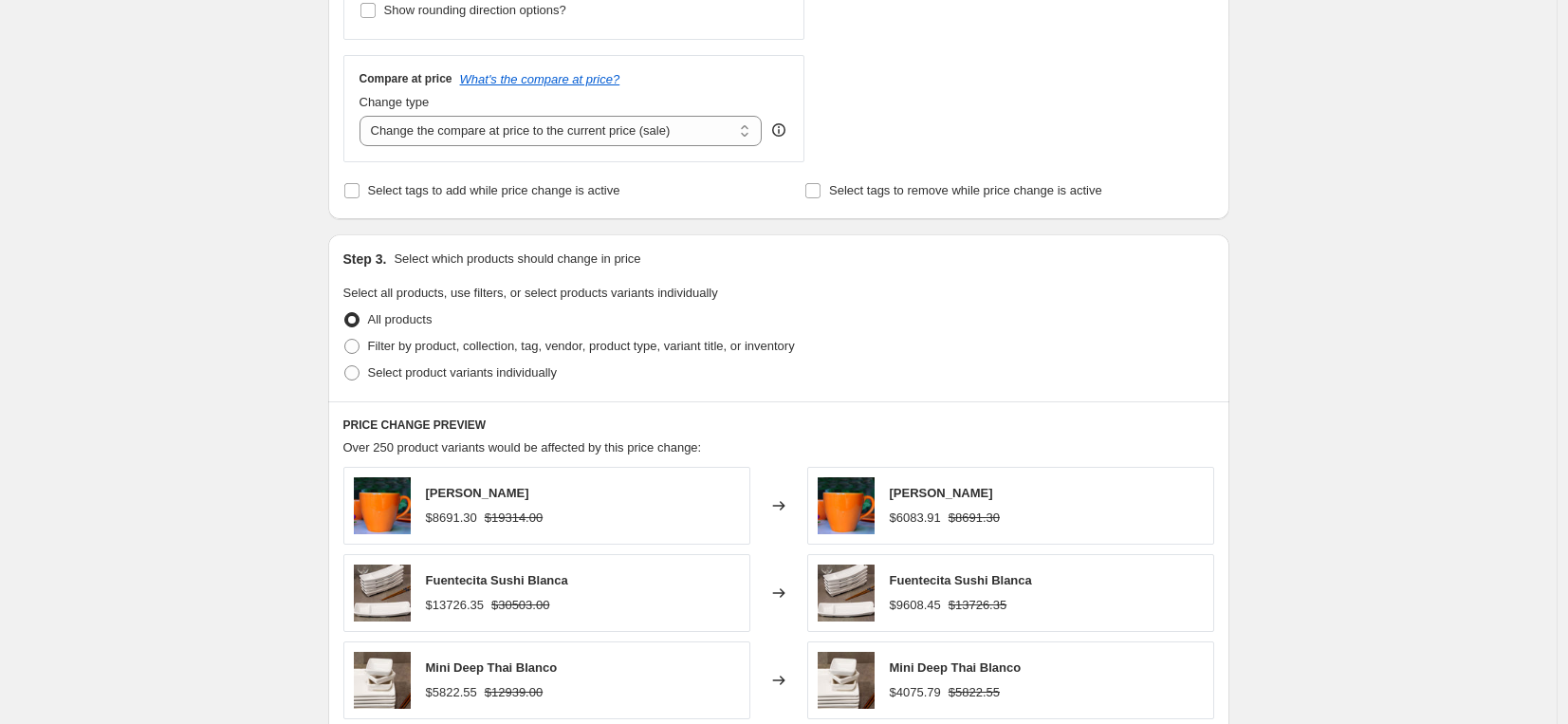
scroll to position [671, 0]
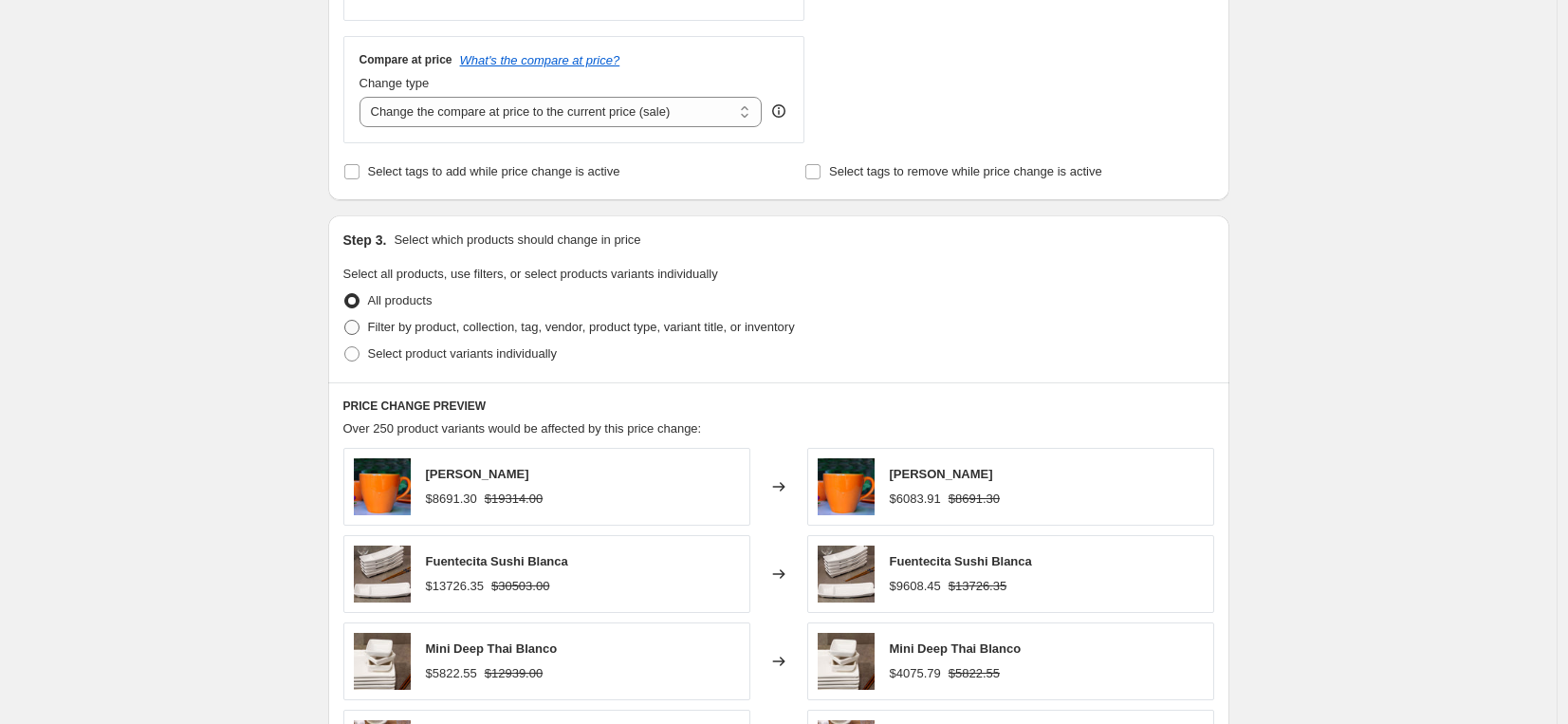
click at [541, 318] on span "Filter by product, collection, tag, vendor, product type, variant title, or inv…" at bounding box center [582, 327] width 427 height 19
click at [346, 319] on input "Filter by product, collection, tag, vendor, product type, variant title, or inv…" at bounding box center [345, 319] width 1 height 1
radio input "true"
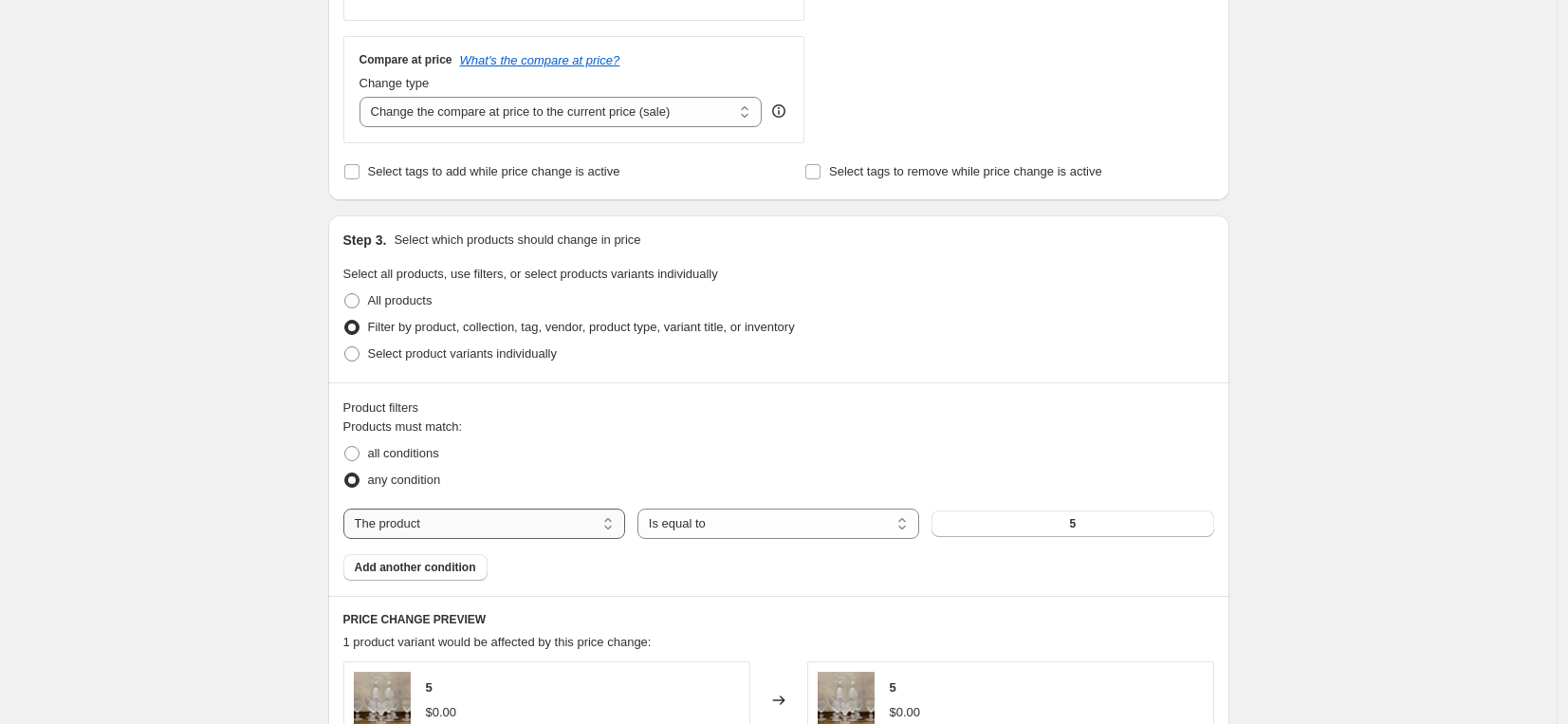
click at [539, 524] on select "The product The product's collection The product's tag The product's vendor The…" at bounding box center [484, 524] width 282 height 30
select select "vendor"
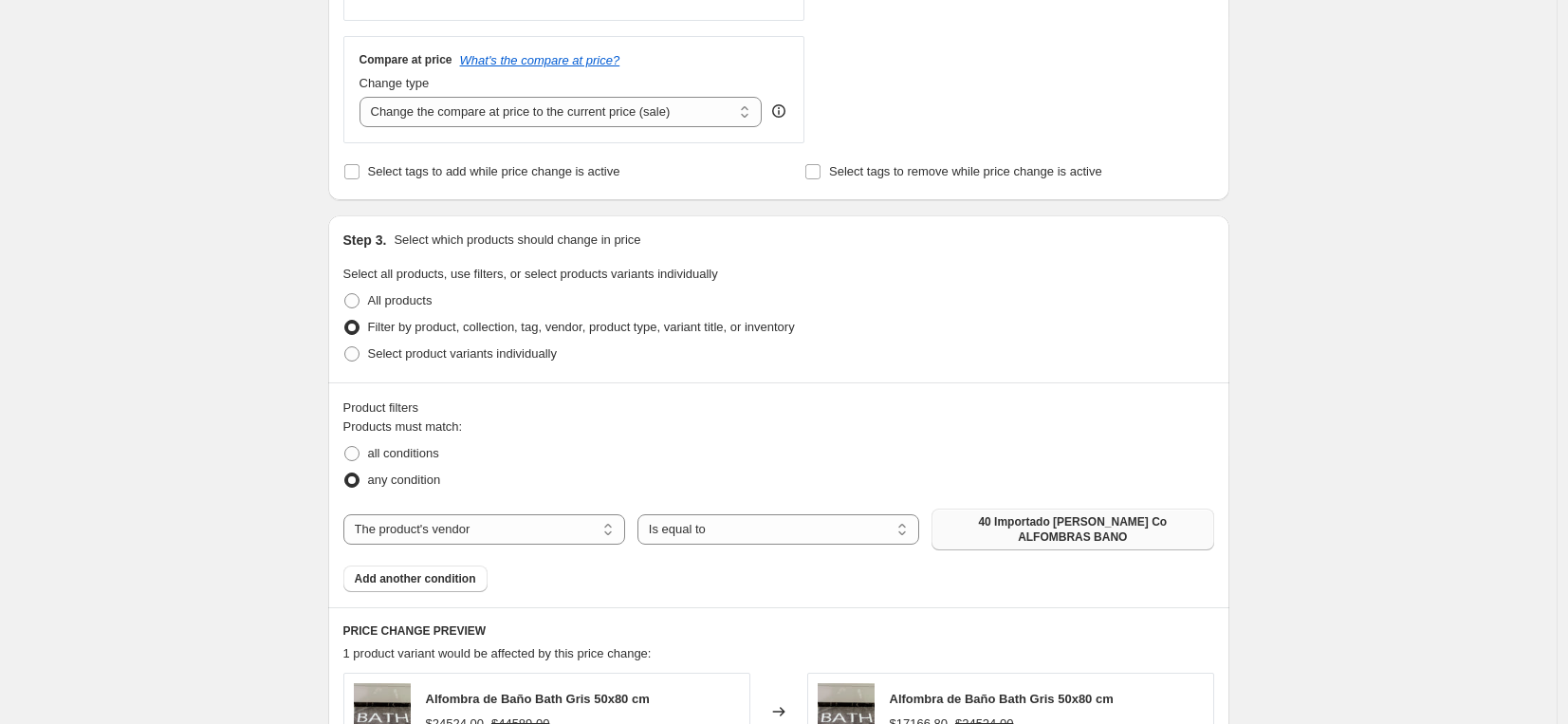
click at [1004, 531] on span "40 Importado [PERSON_NAME] Co ALFOMBRAS BANO" at bounding box center [1073, 529] width 259 height 30
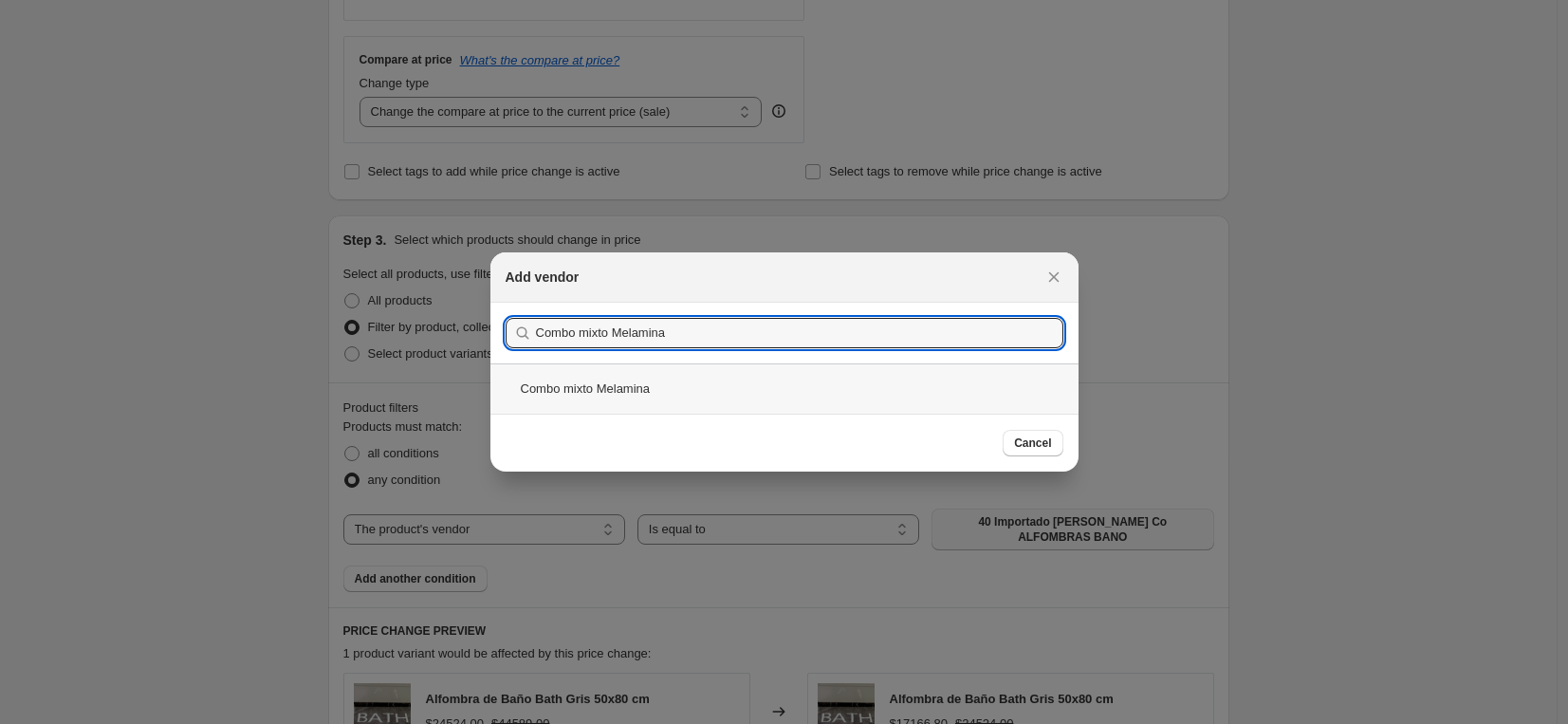
type input "Combo mixto Melamina"
click at [692, 393] on div "Combo mixto Melamina" at bounding box center [784, 388] width 588 height 50
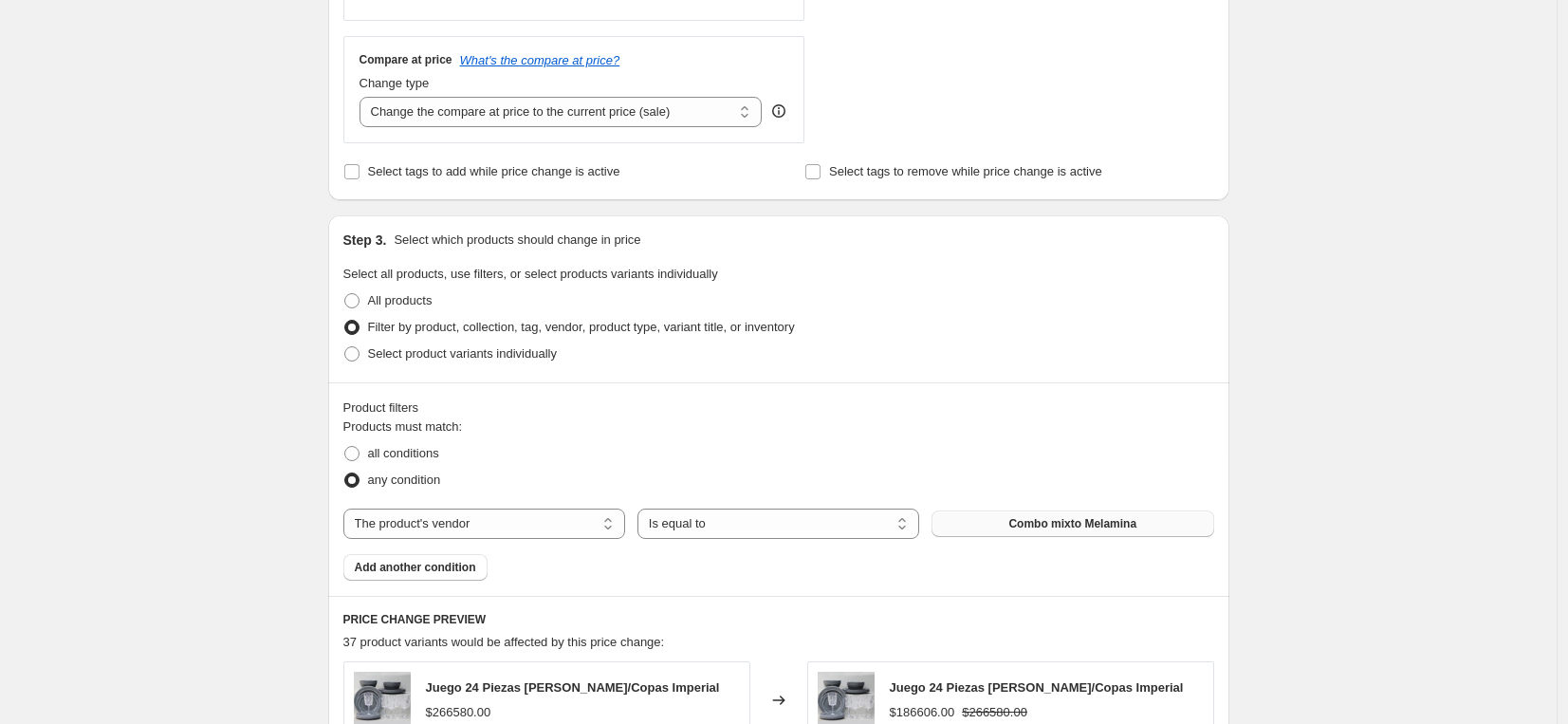
click at [1333, 378] on div "Create new price [MEDICAL_DATA]. This page is ready Create new price [MEDICAL_D…" at bounding box center [778, 386] width 1557 height 2115
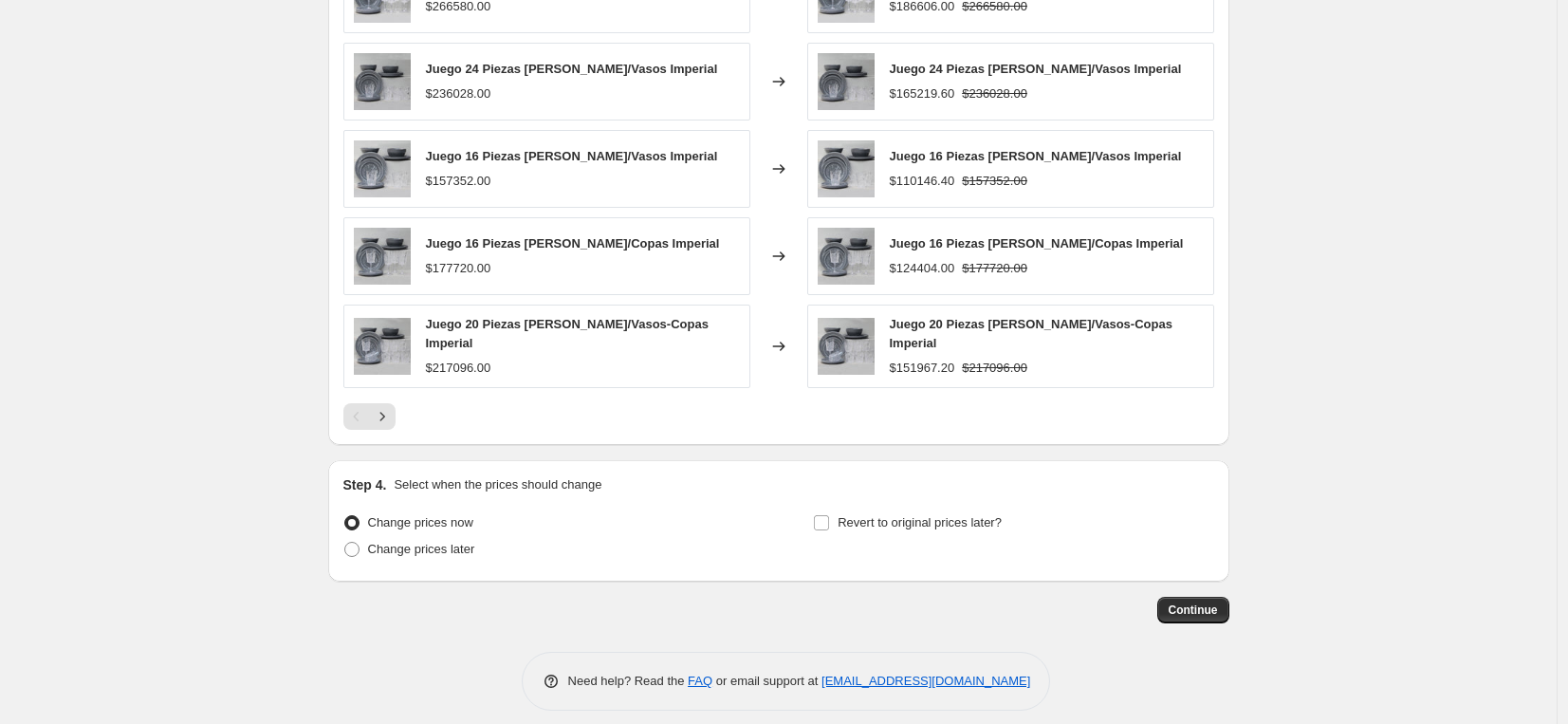
scroll to position [1392, 0]
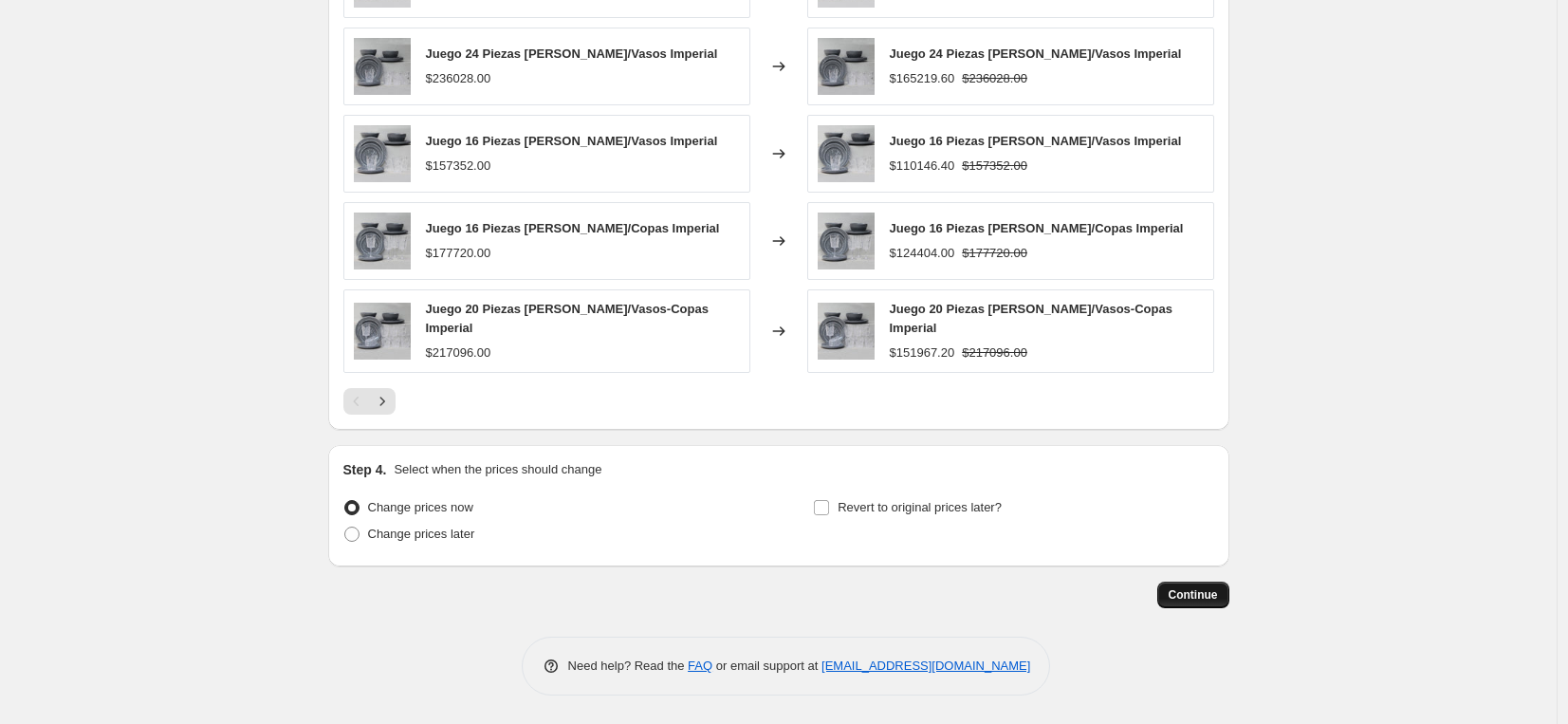
click at [1201, 596] on span "Continue" at bounding box center [1194, 594] width 49 height 15
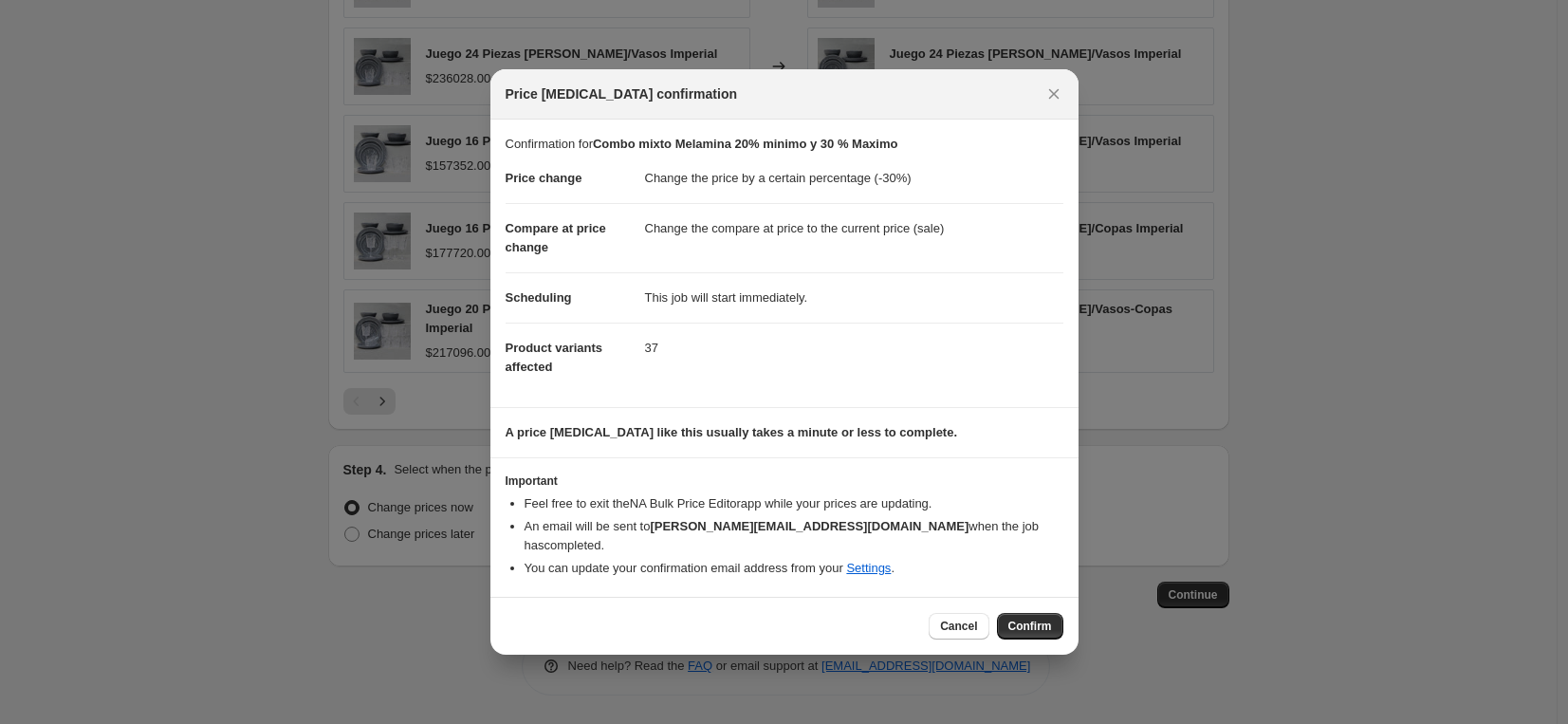
click at [1023, 619] on span "Confirm" at bounding box center [1031, 626] width 43 height 15
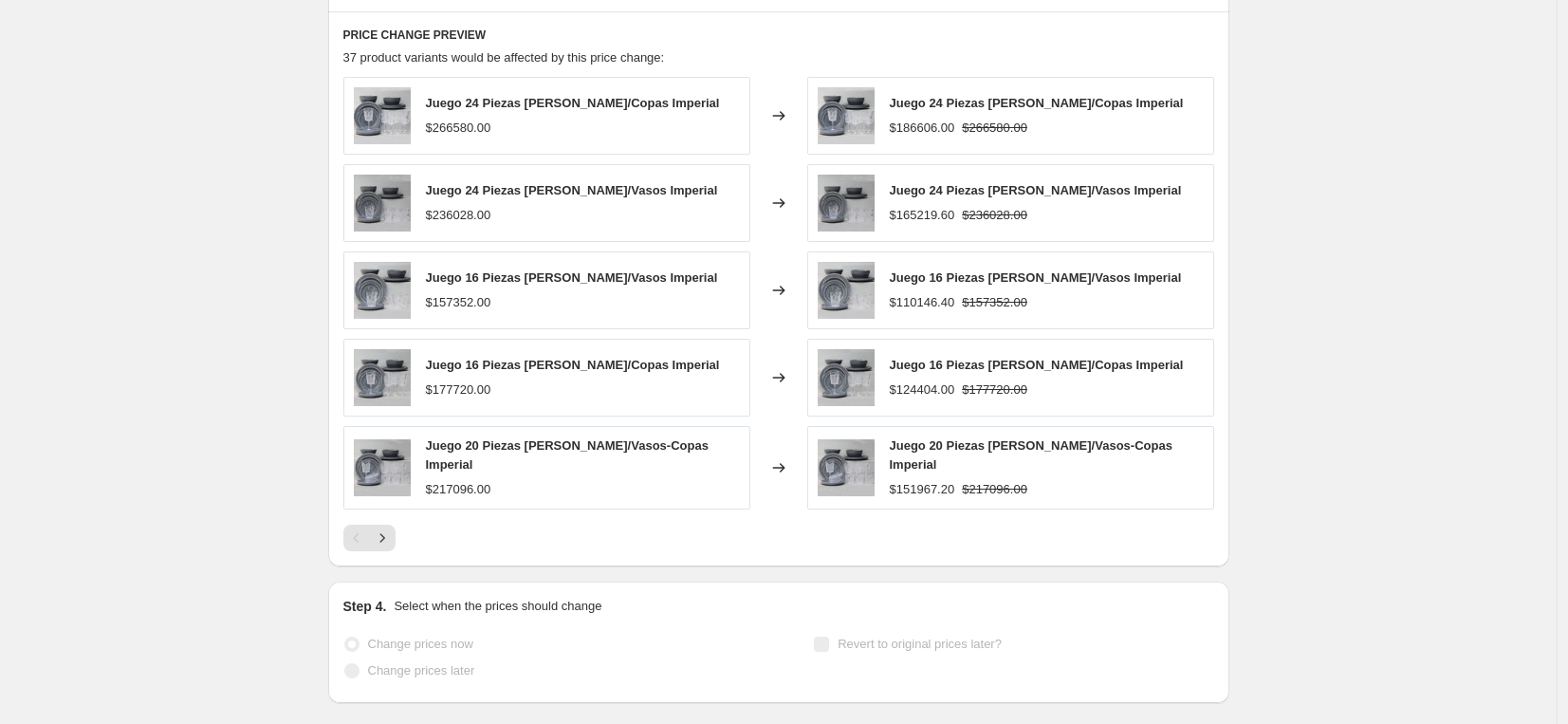
select select "percentage"
select select "vendor"
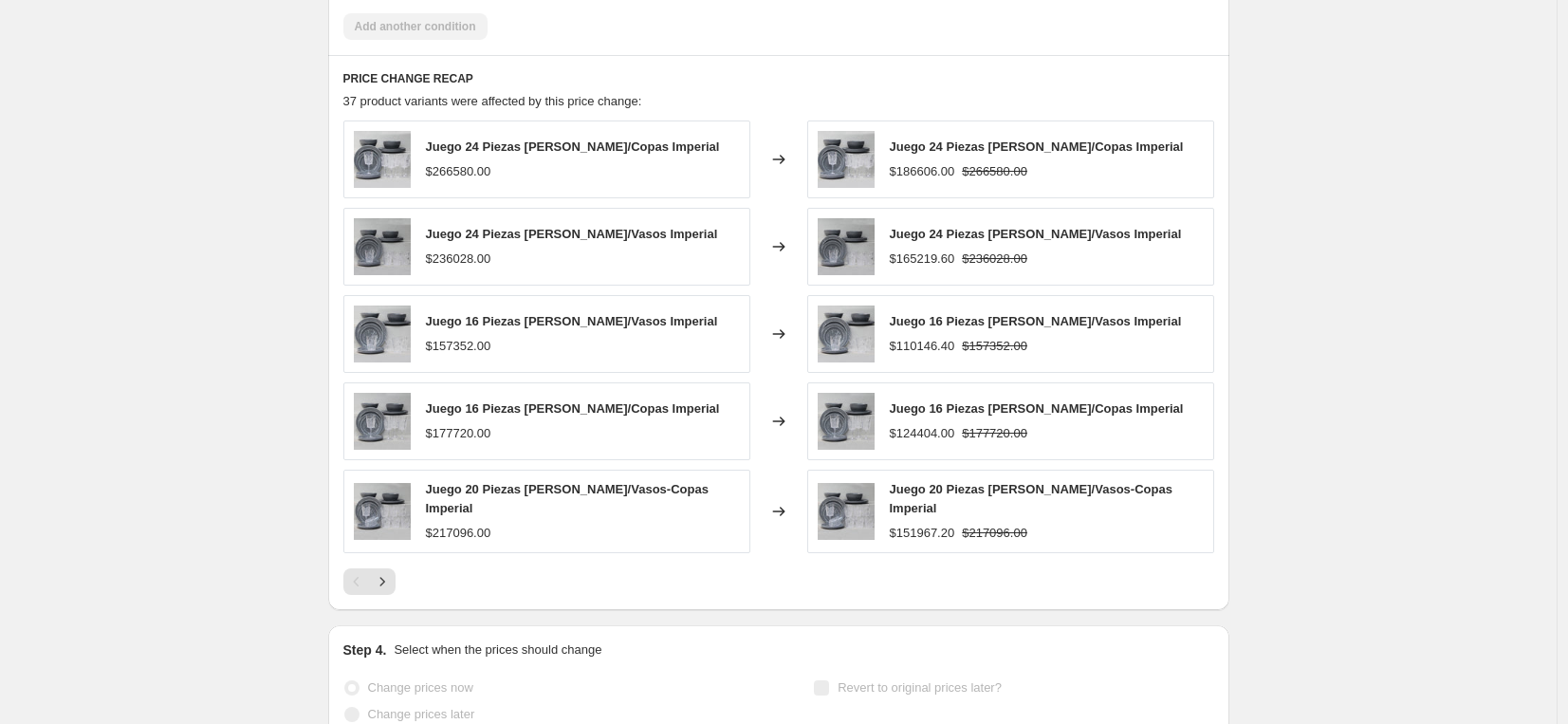
scroll to position [0, 0]
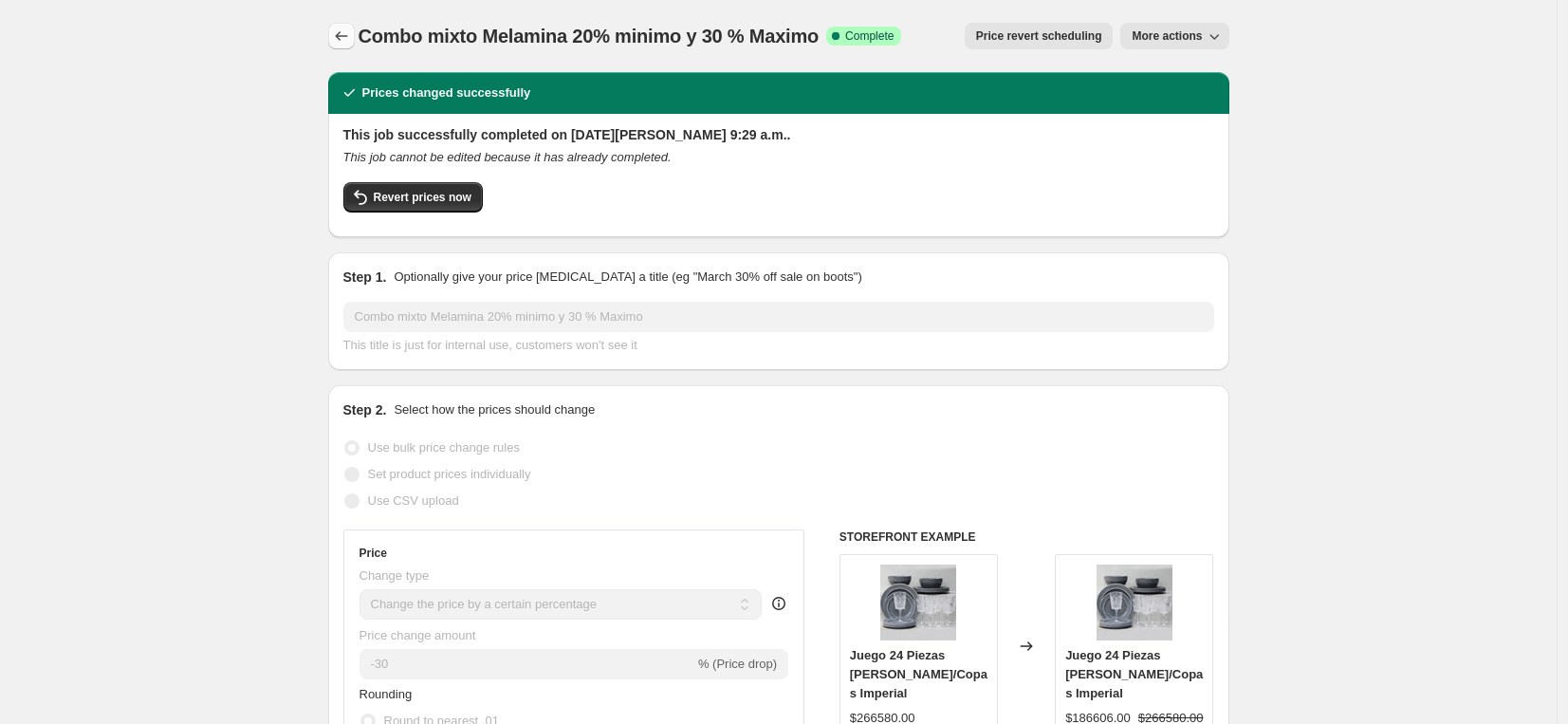
click at [355, 41] on button "Price change jobs" at bounding box center [341, 35] width 27 height 27
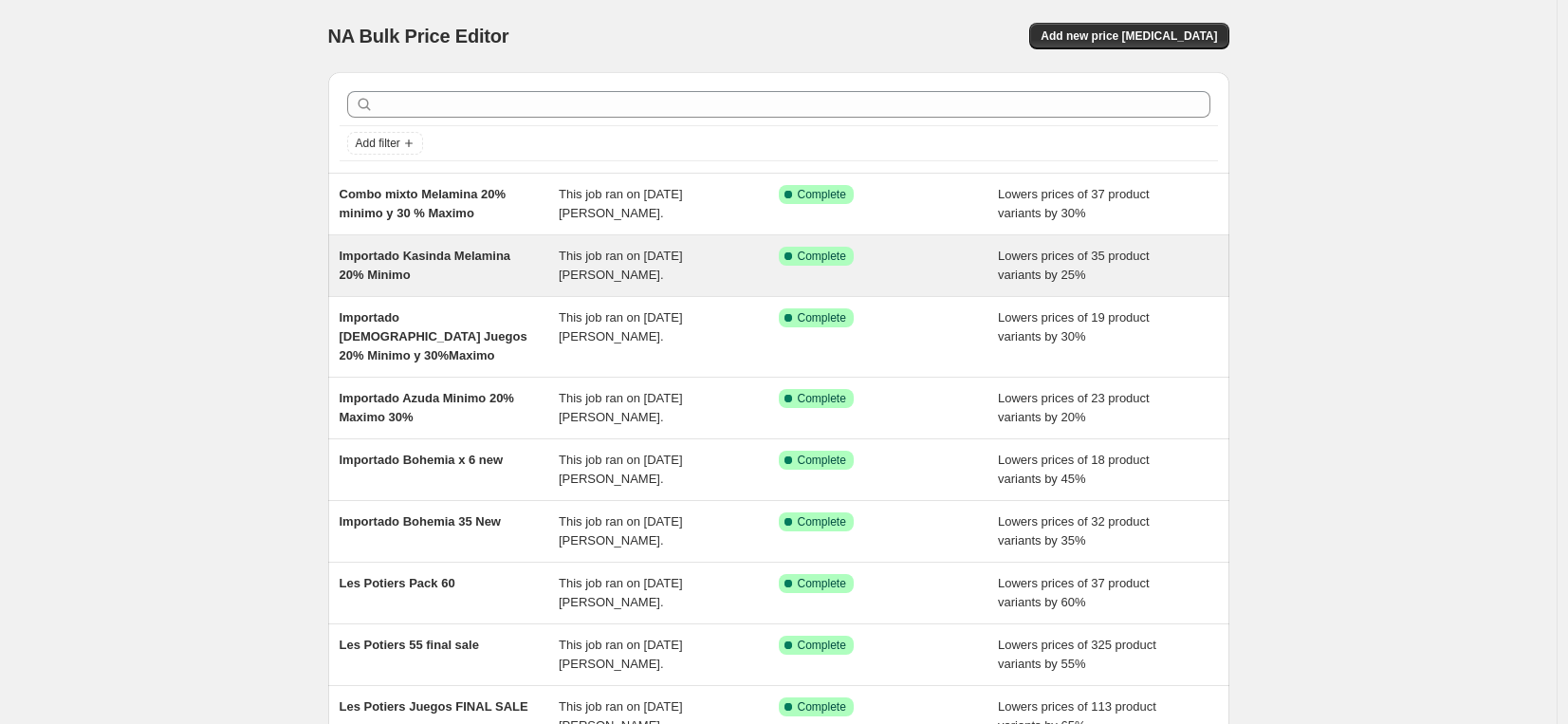
click at [480, 277] on div "Importado Kasinda Melamina 20% Minimo" at bounding box center [450, 265] width 220 height 38
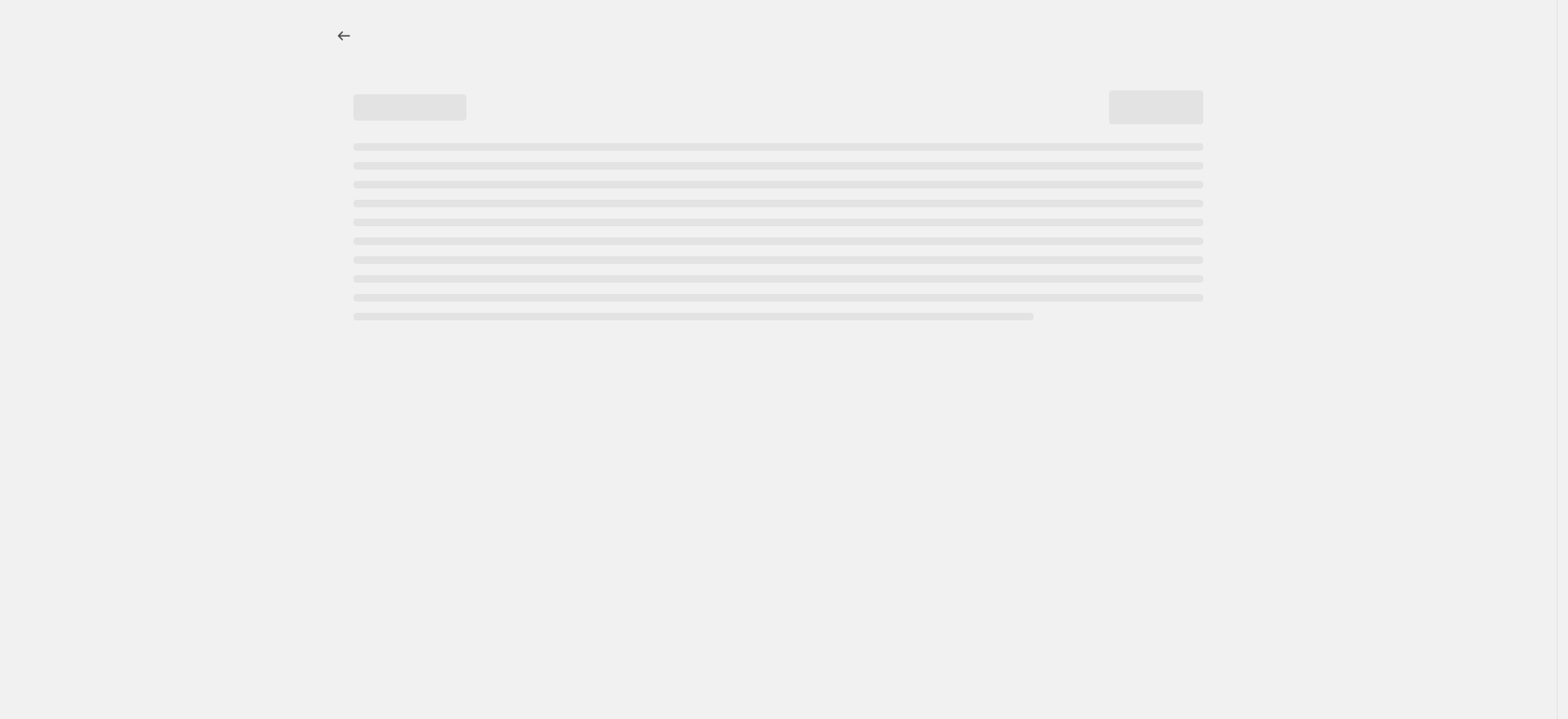
select select "percentage"
select select "vendor"
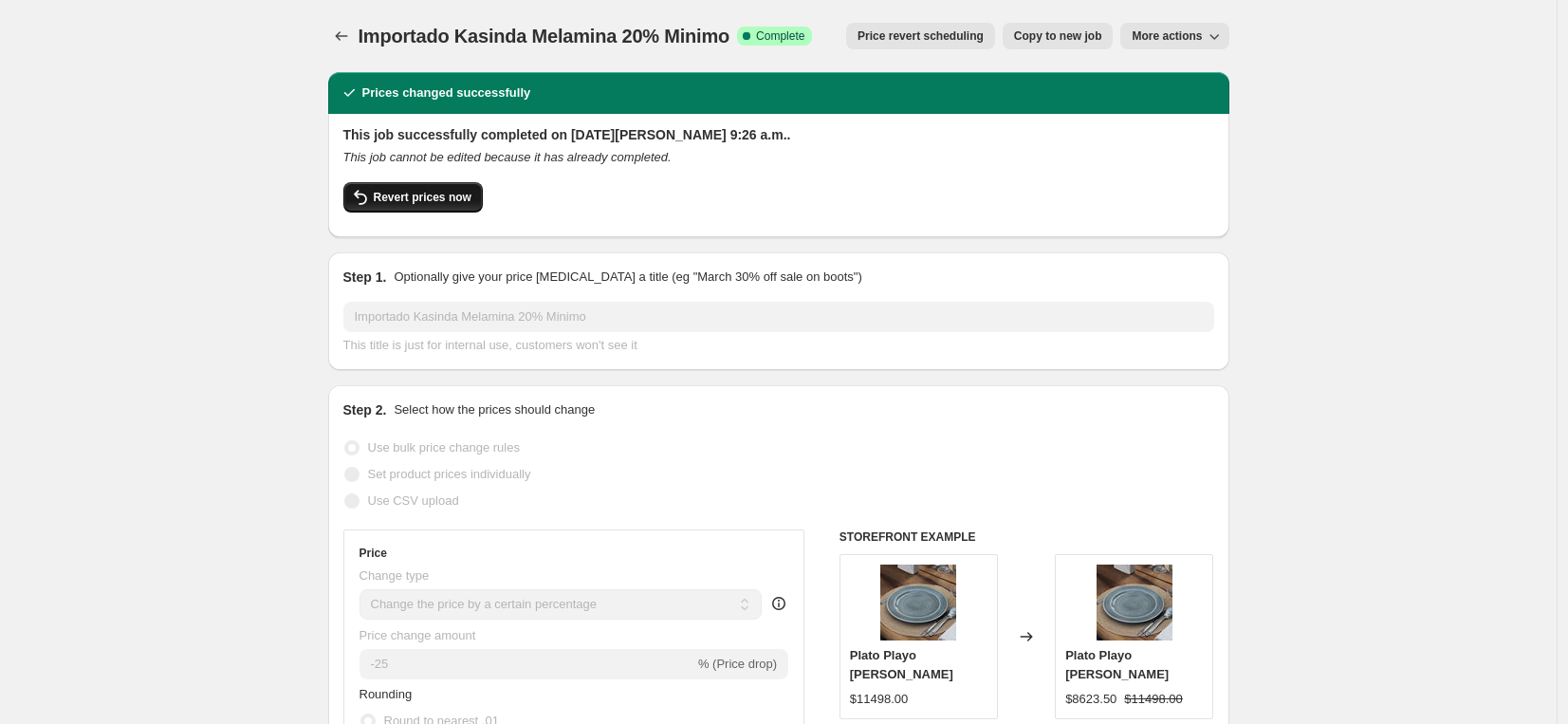
click at [440, 197] on span "Revert prices now" at bounding box center [421, 196] width 97 height 15
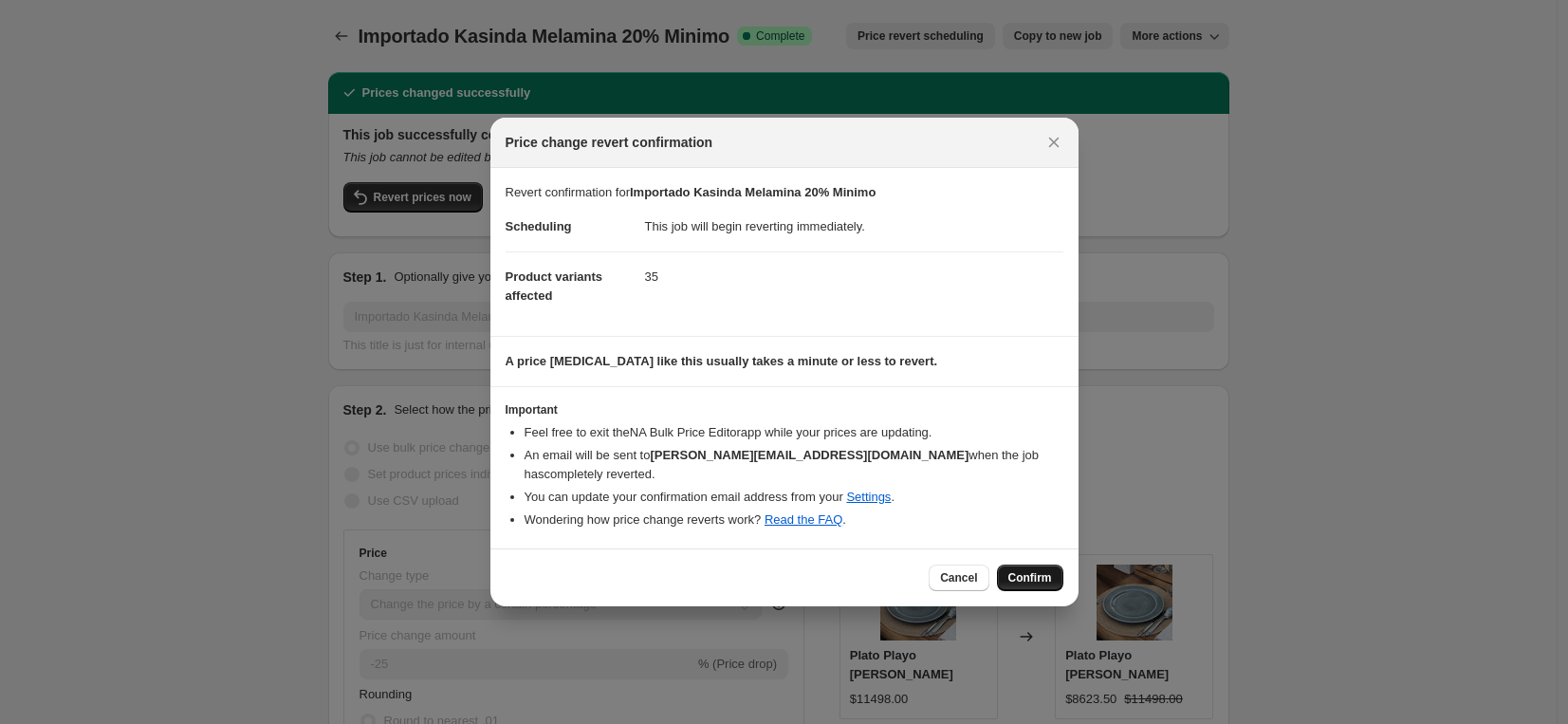
click at [1039, 575] on span "Confirm" at bounding box center [1031, 577] width 43 height 15
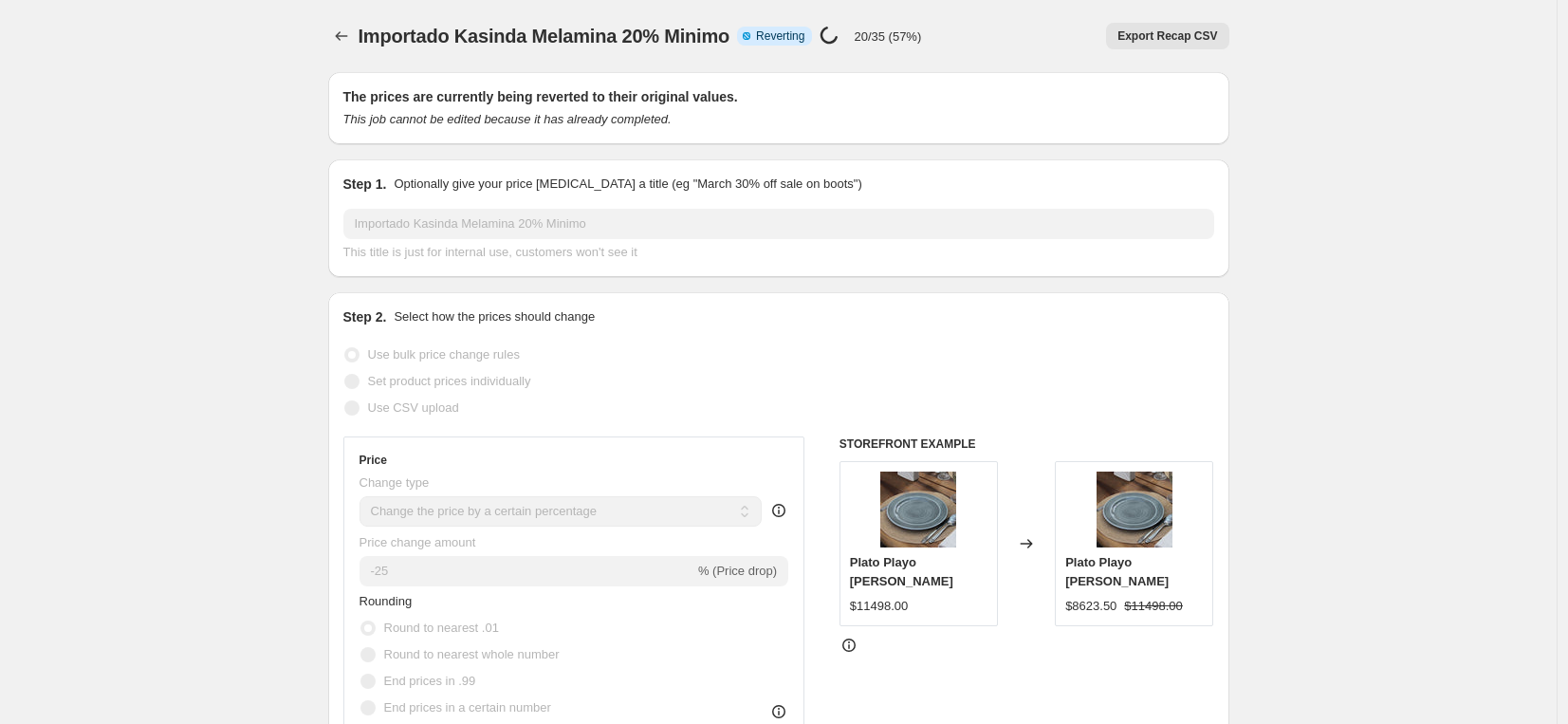
select select "percentage"
select select "vendor"
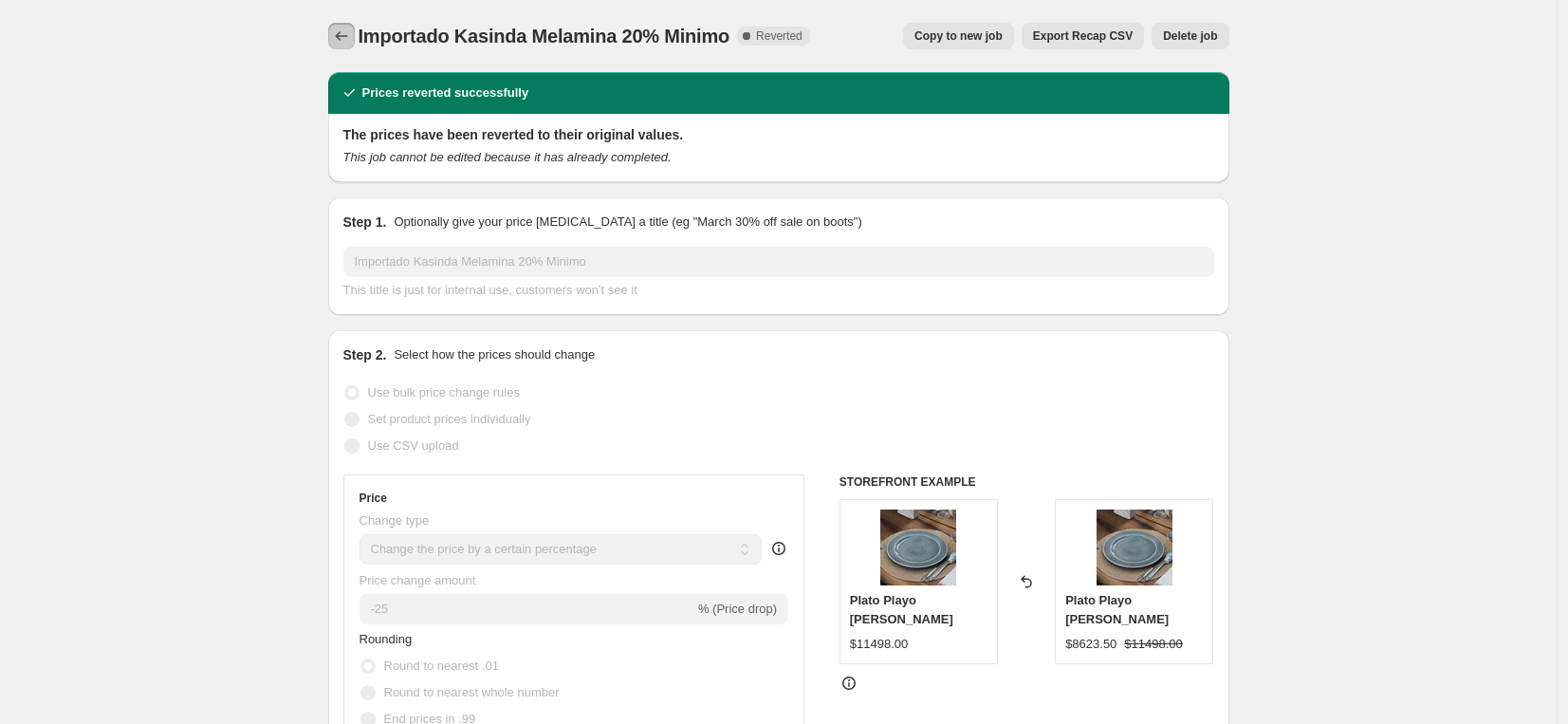
click at [347, 36] on icon "Price change jobs" at bounding box center [341, 36] width 13 height 10
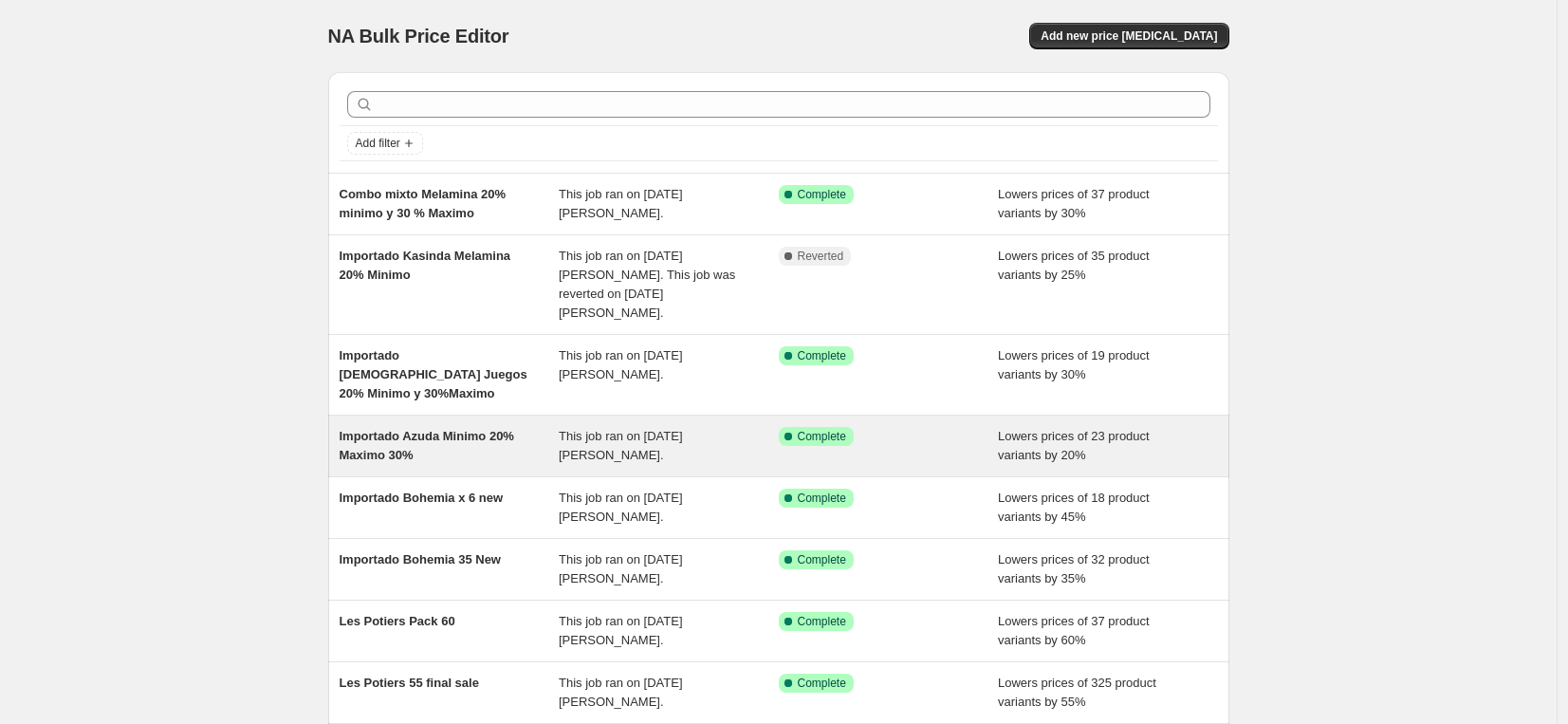
click at [506, 427] on div "Importado Azuda Minimo 20% Maximo 30%" at bounding box center [450, 446] width 220 height 38
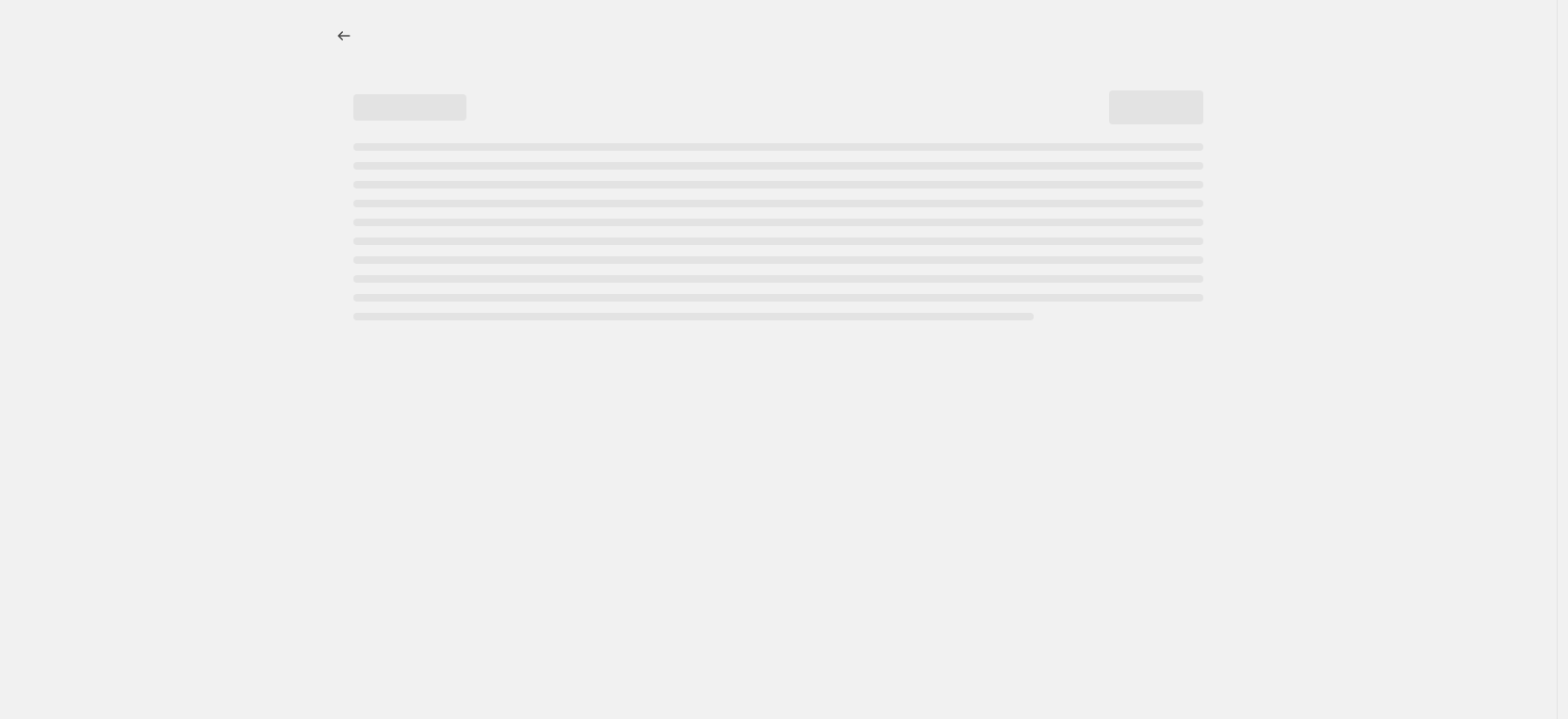
select select "percentage"
select select "vendor"
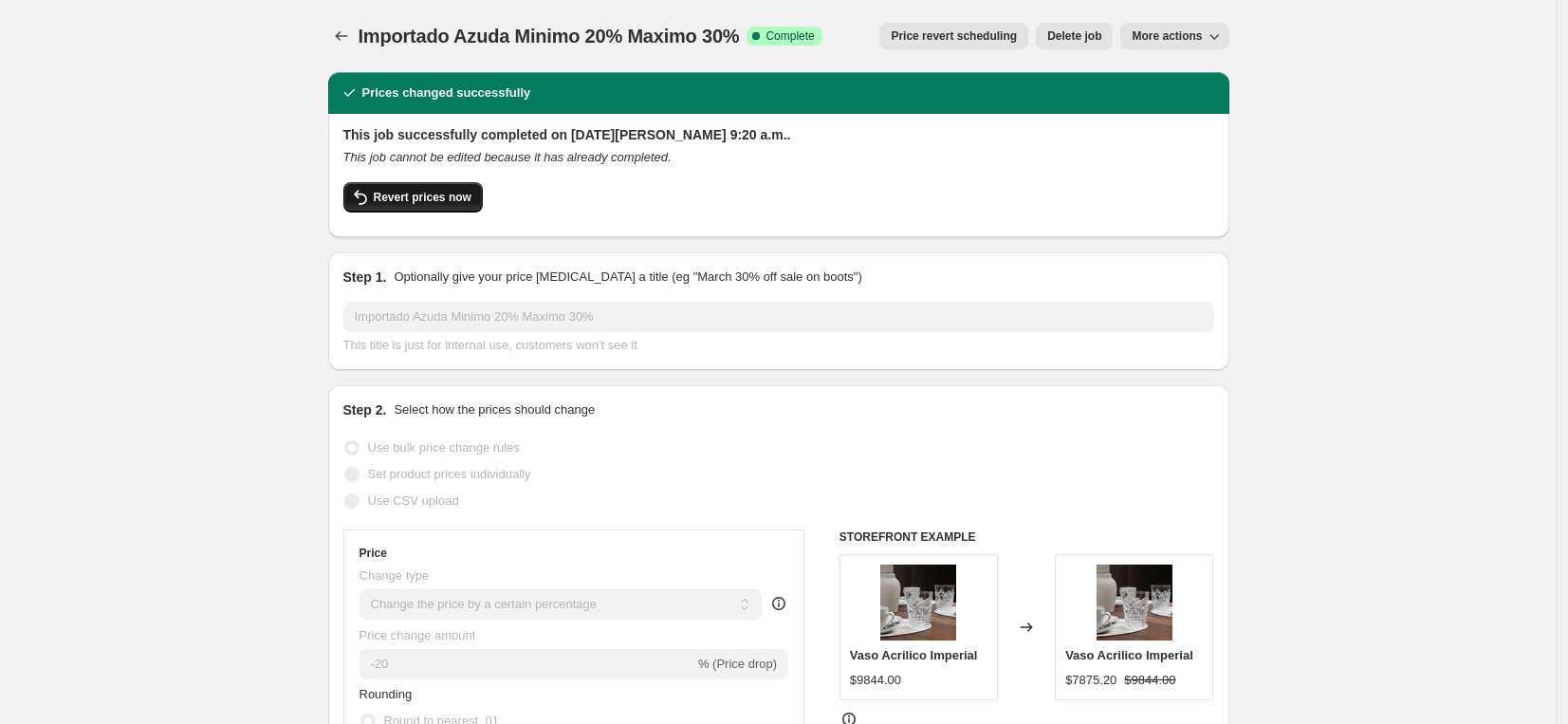
click at [417, 195] on span "Revert prices now" at bounding box center [421, 196] width 97 height 15
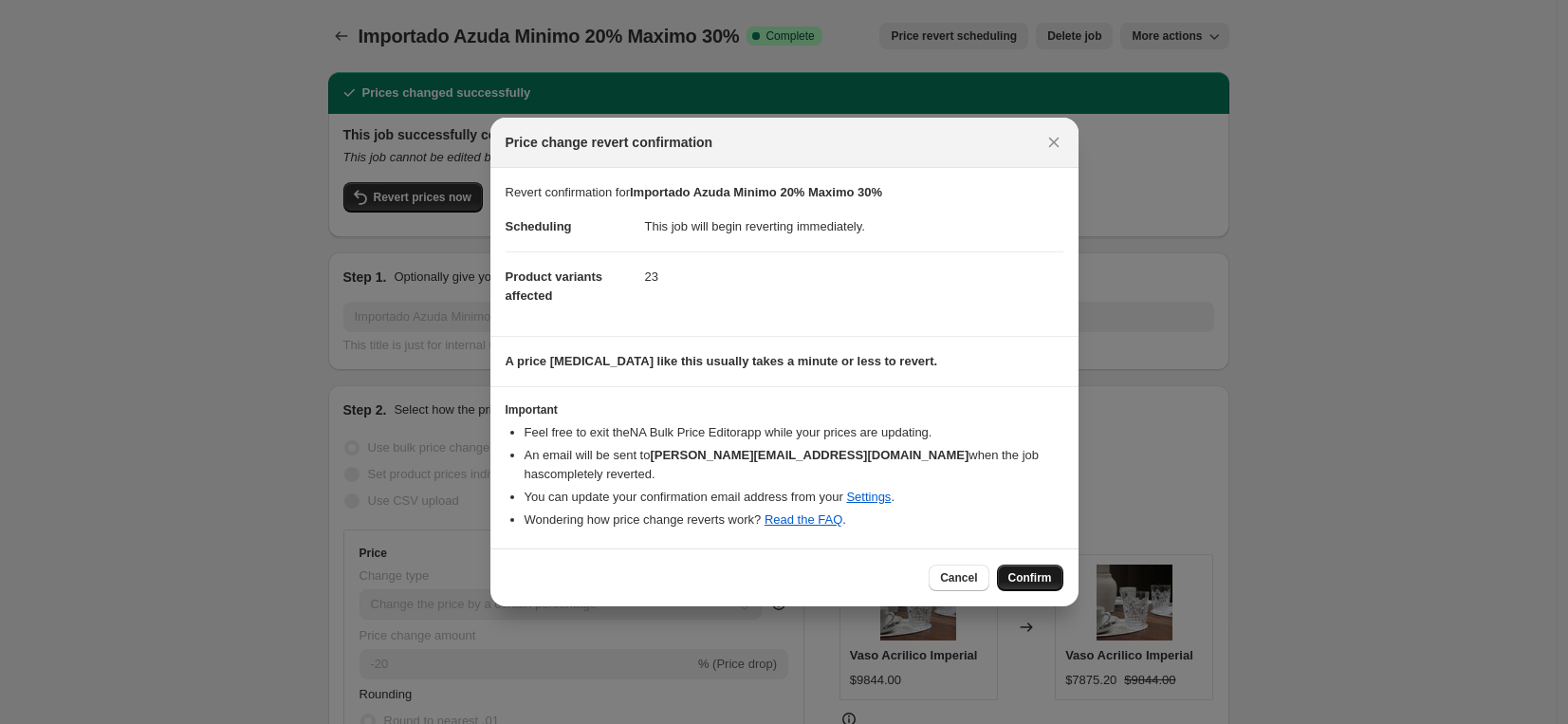
click at [1014, 565] on button "Confirm" at bounding box center [1031, 578] width 67 height 27
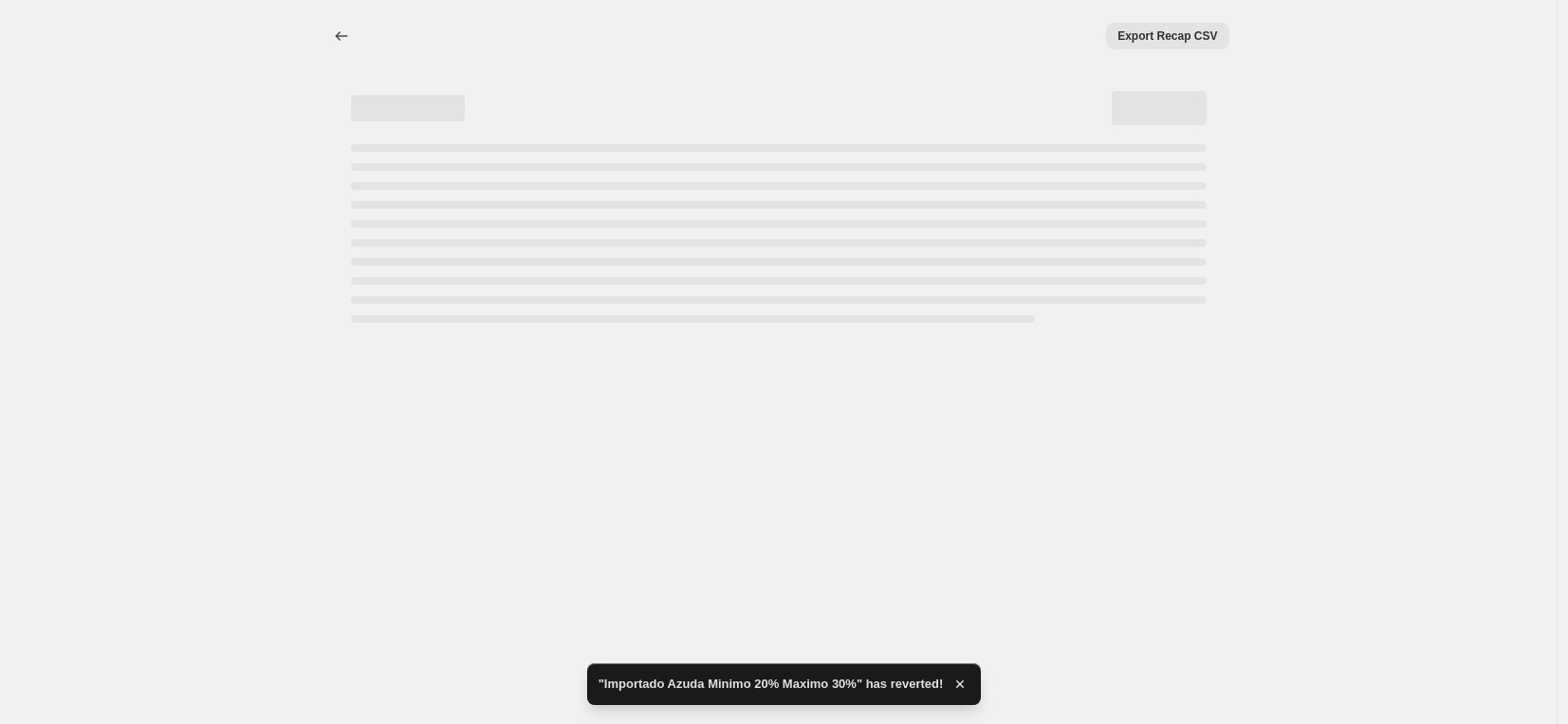
select select "percentage"
select select "vendor"
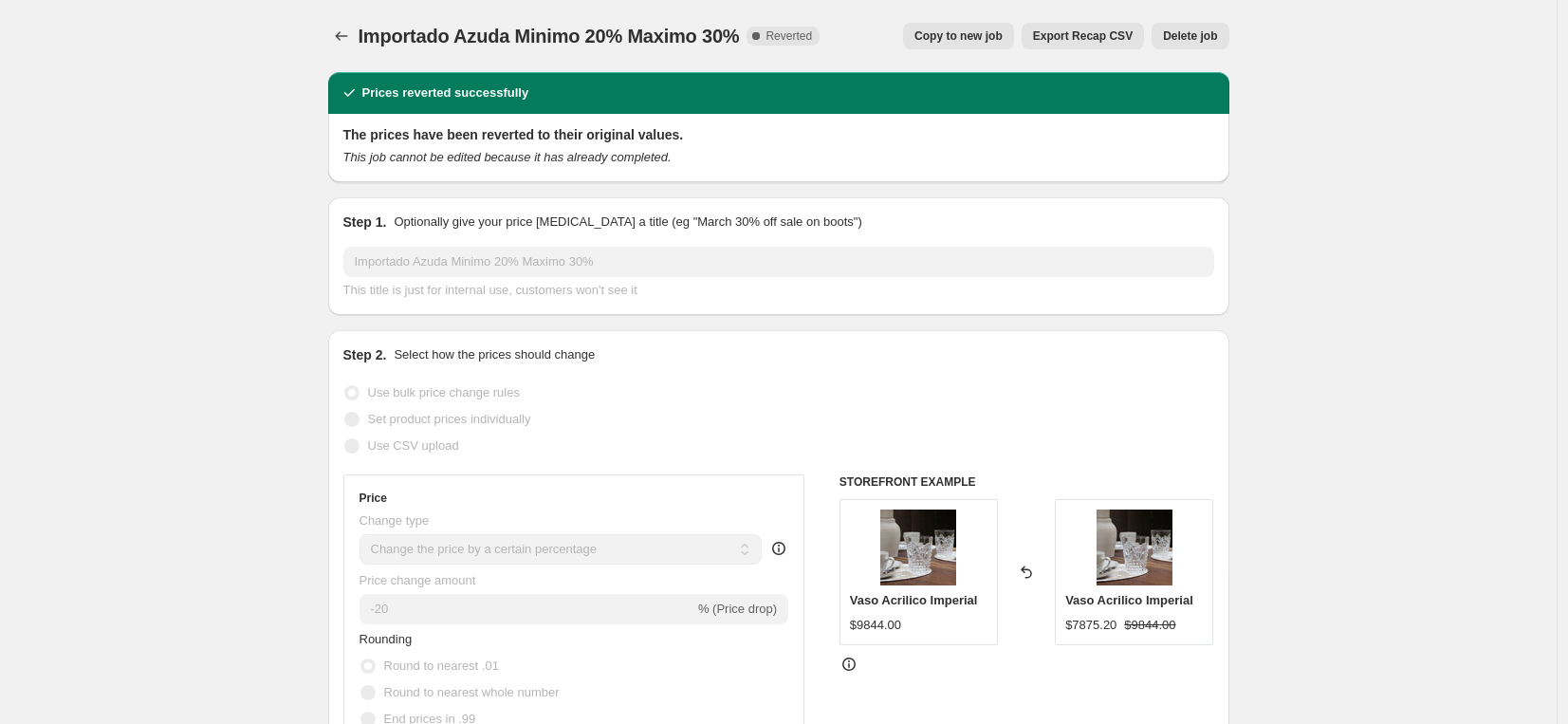
click at [965, 35] on span "Copy to new job" at bounding box center [959, 35] width 88 height 15
select select "percentage"
select select "vendor"
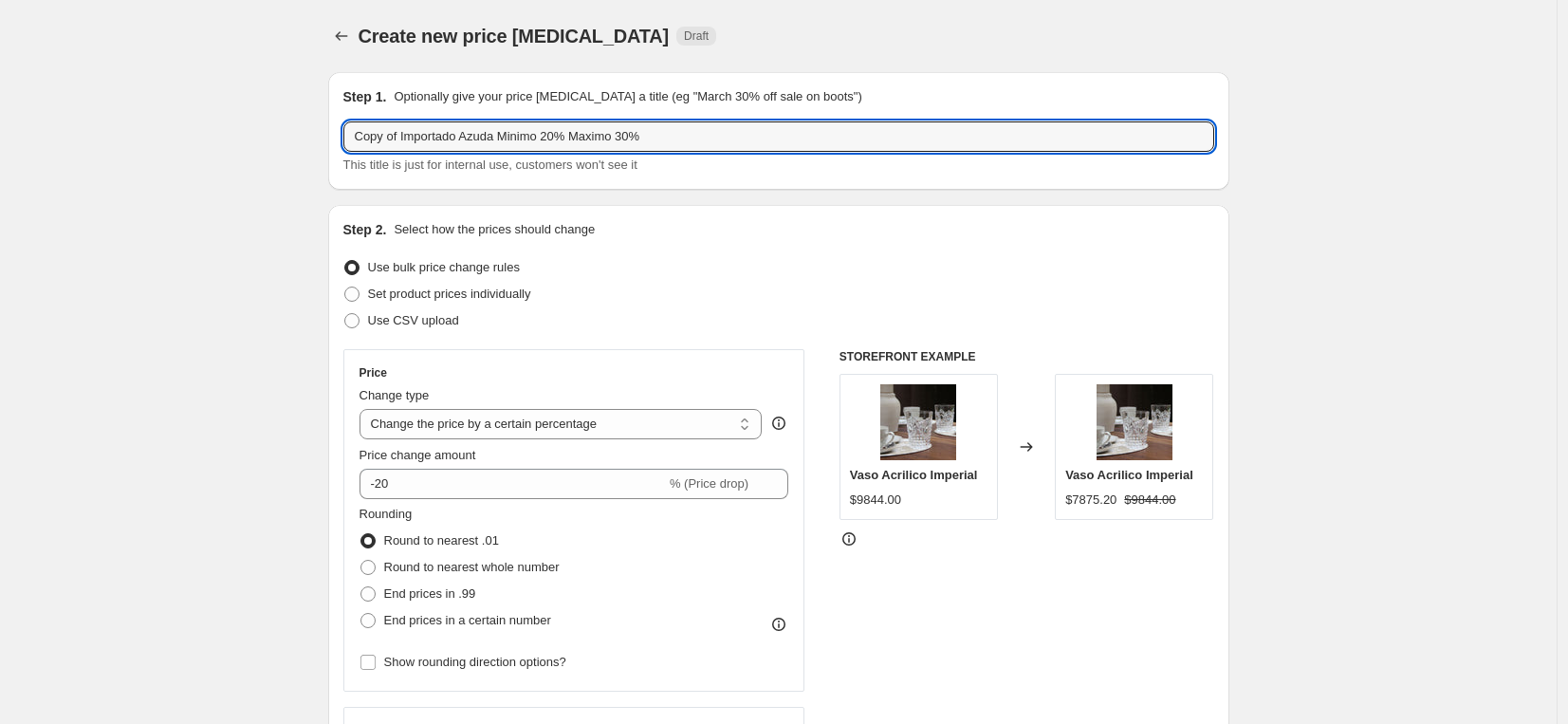
drag, startPoint x: 406, startPoint y: 139, endPoint x: 292, endPoint y: 123, distance: 115.1
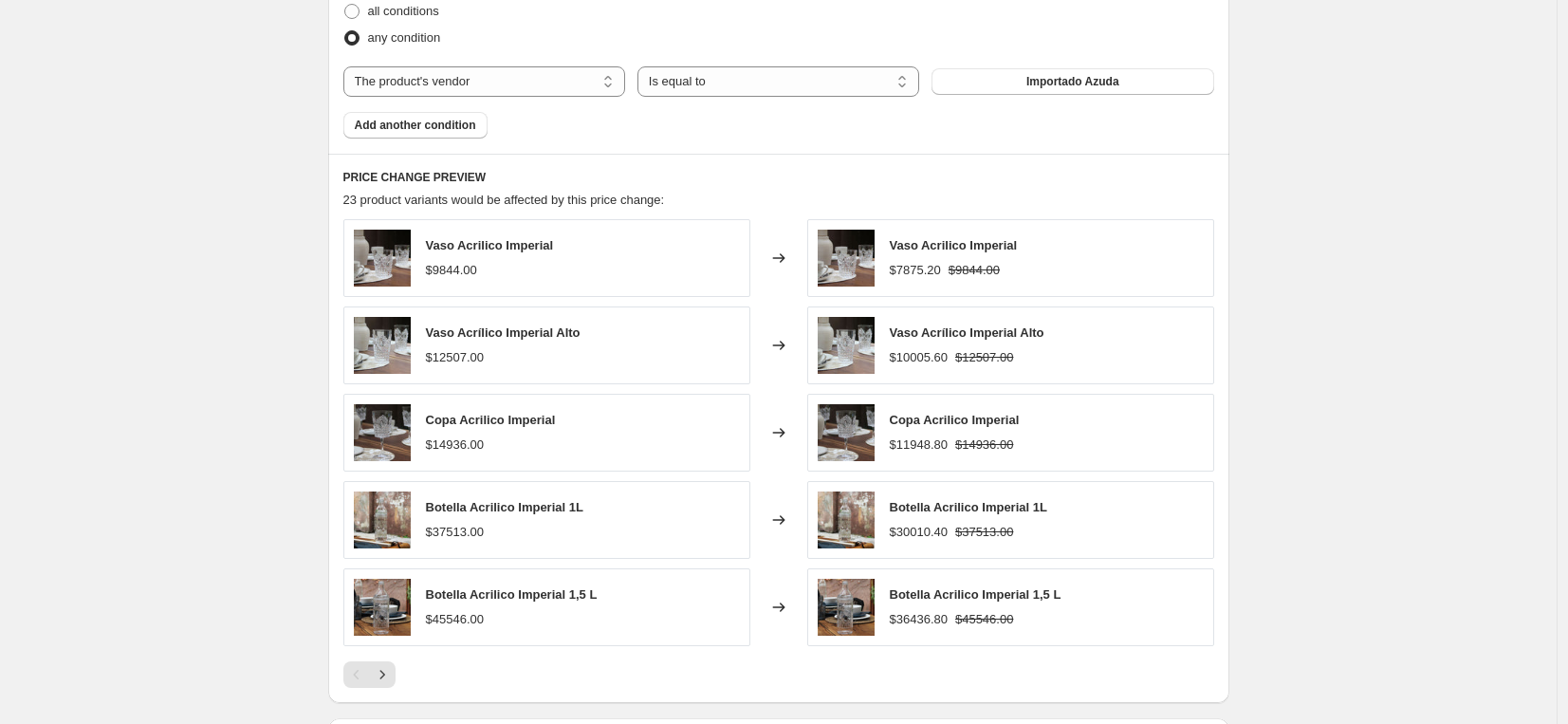
scroll to position [1386, 0]
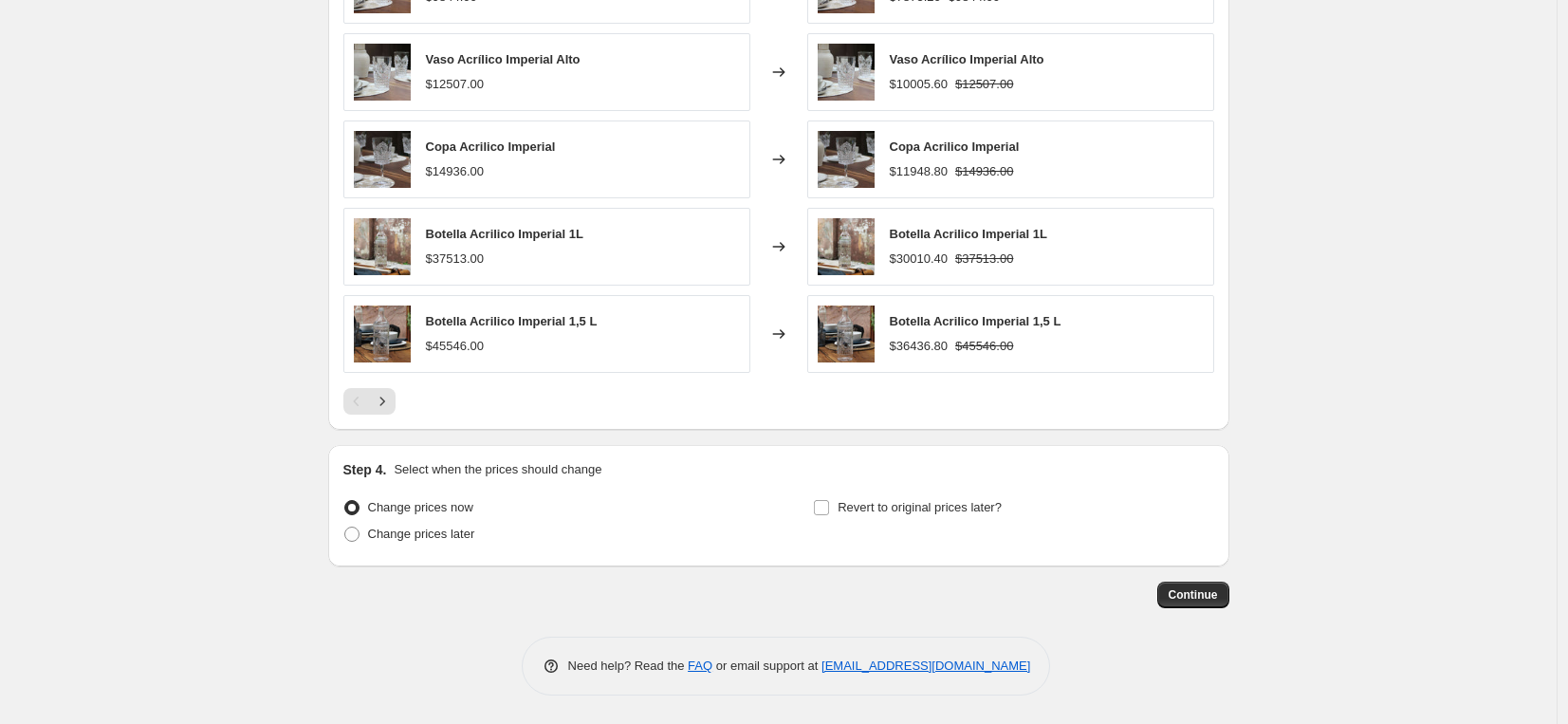
type input "Importado Azuda Minimo 20% Maximo 30%"
click at [1195, 594] on span "Continue" at bounding box center [1194, 594] width 49 height 15
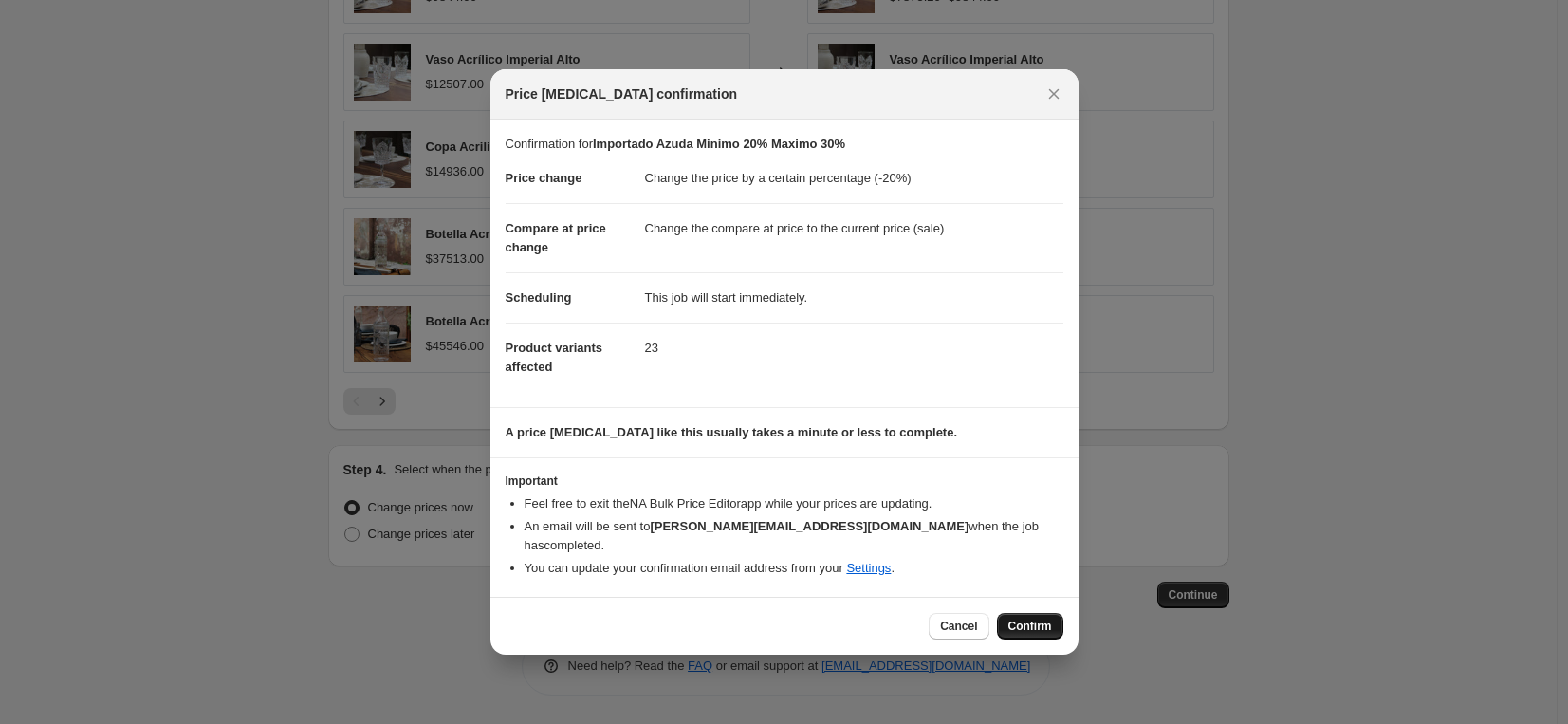
click at [1036, 619] on span "Confirm" at bounding box center [1031, 626] width 43 height 15
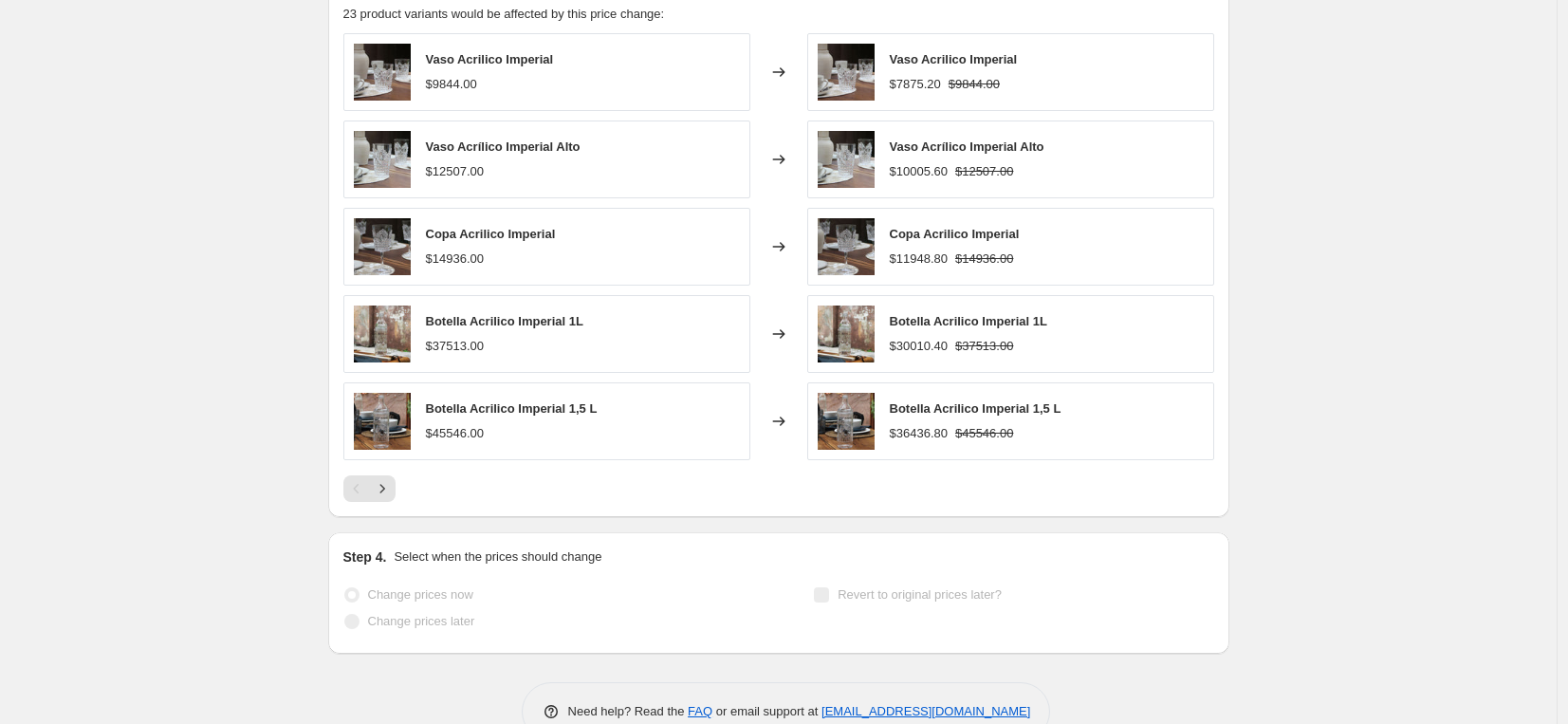
scroll to position [1435, 0]
select select "percentage"
select select "vendor"
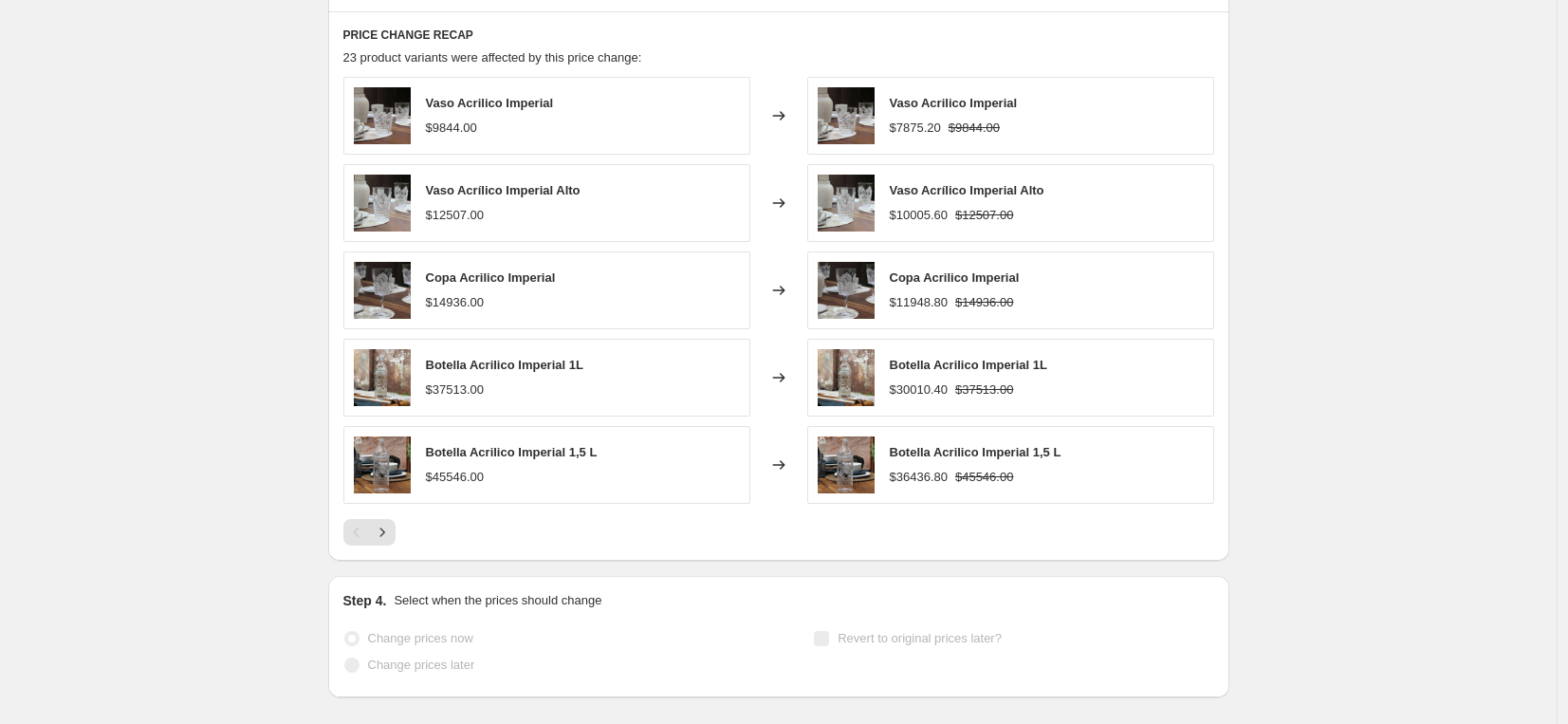
scroll to position [0, 0]
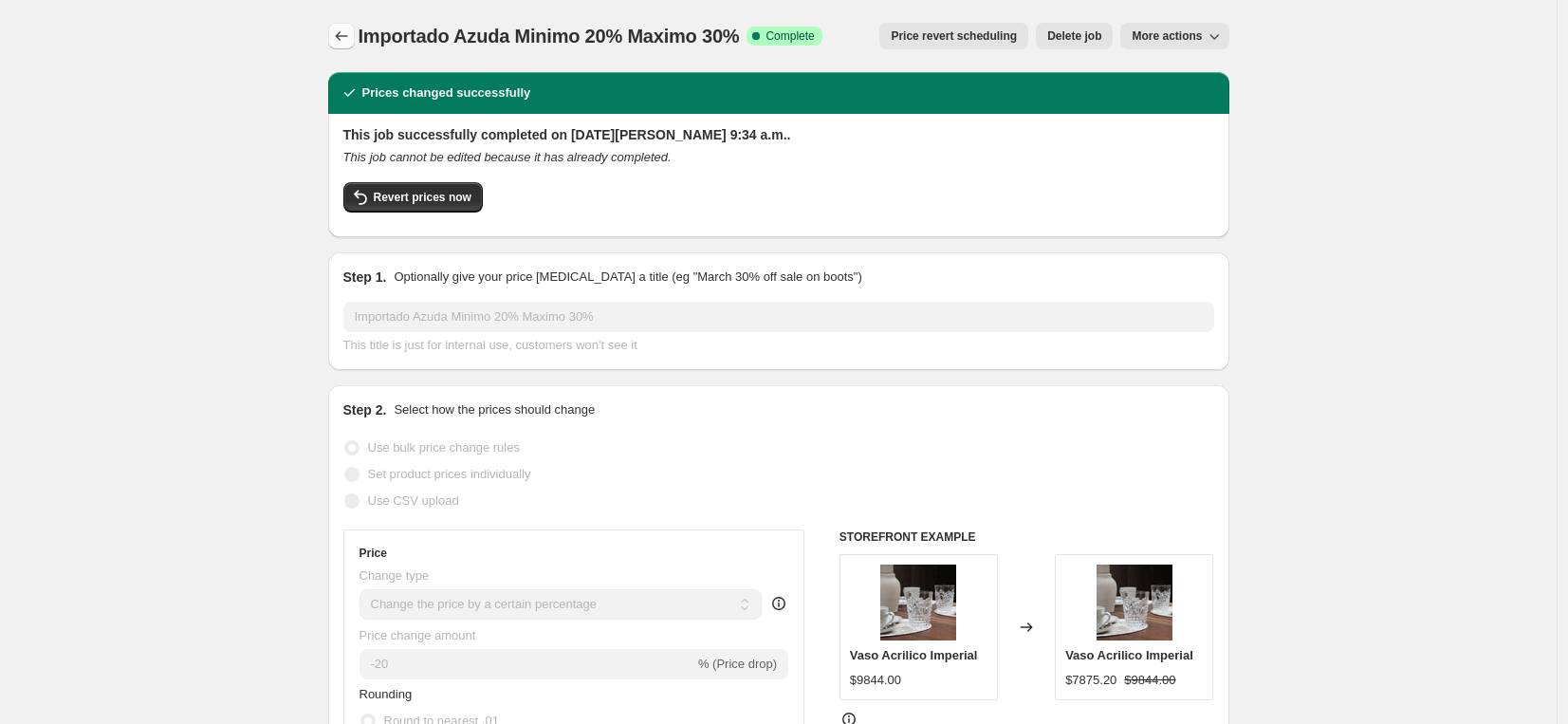
click at [336, 41] on icon "Price change jobs" at bounding box center [341, 35] width 19 height 19
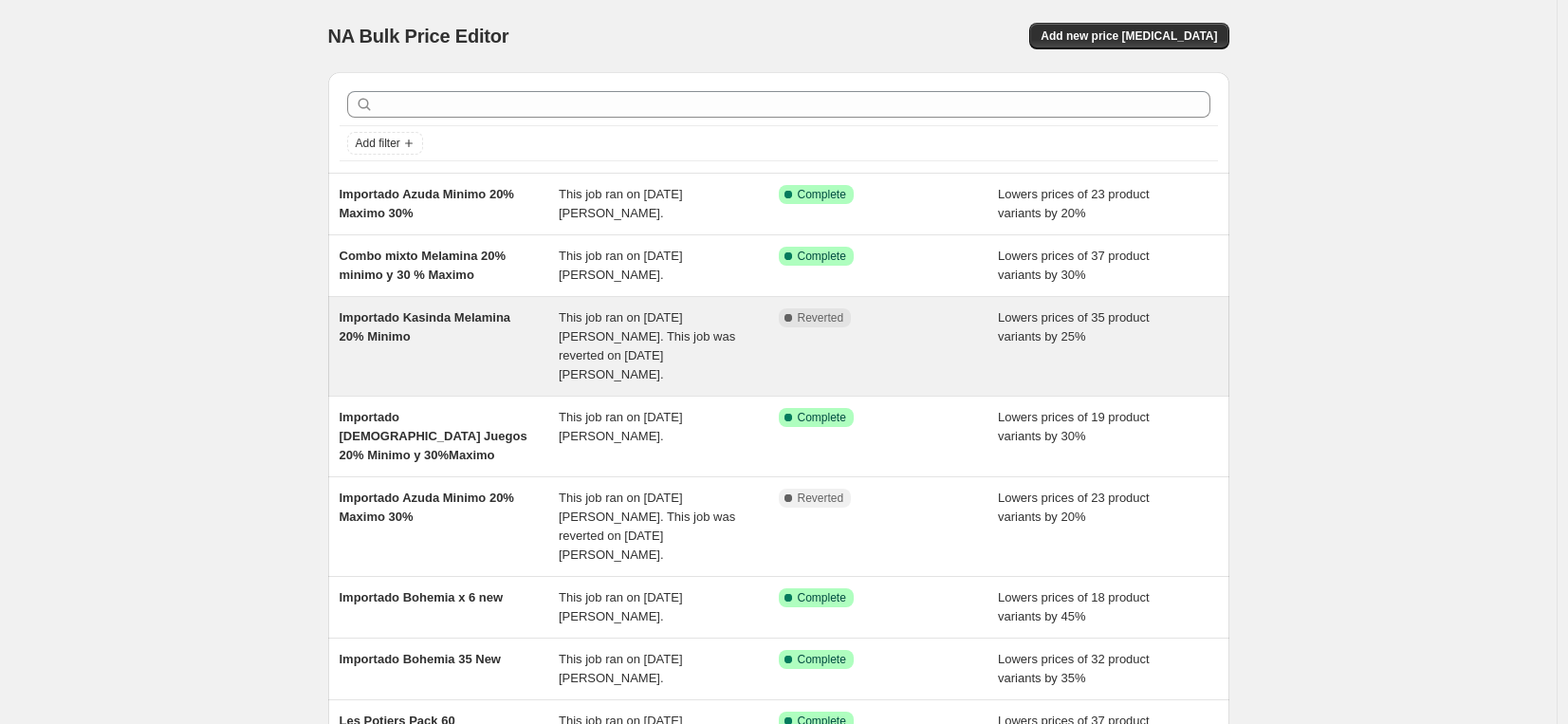
click at [389, 323] on span "Importado Kasinda Melamina 20% Minimo" at bounding box center [425, 327] width 172 height 33
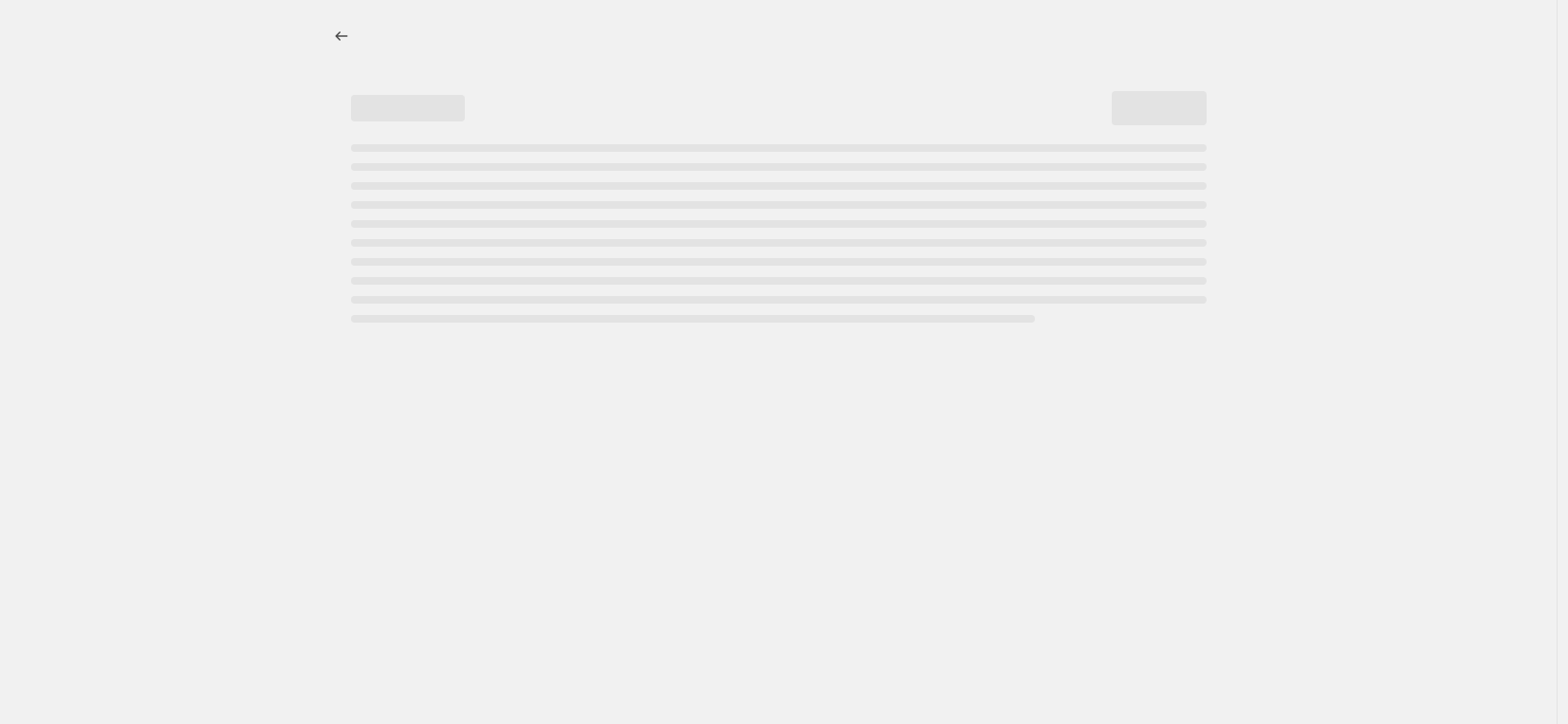
select select "percentage"
select select "vendor"
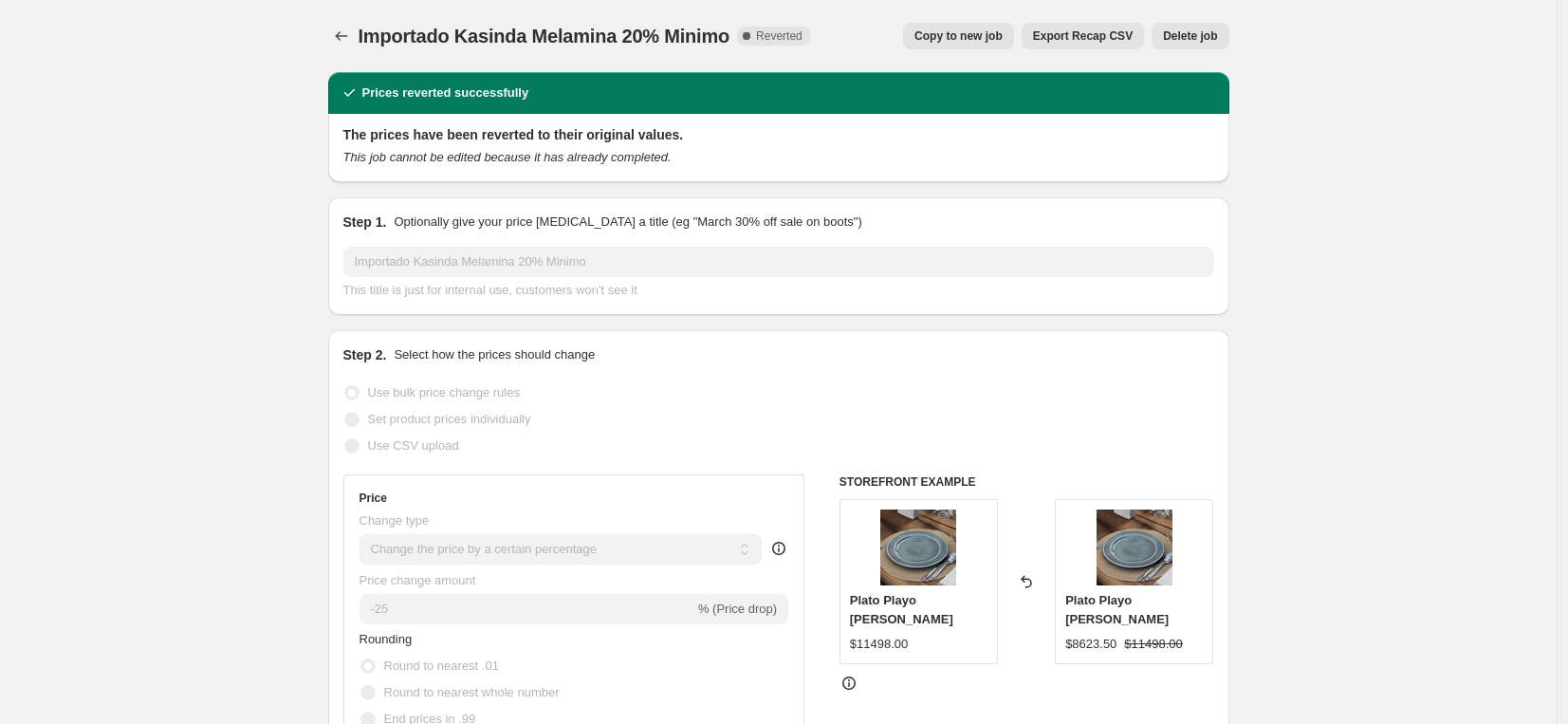
click at [970, 38] on span "Copy to new job" at bounding box center [959, 35] width 88 height 15
select select "percentage"
select select "vendor"
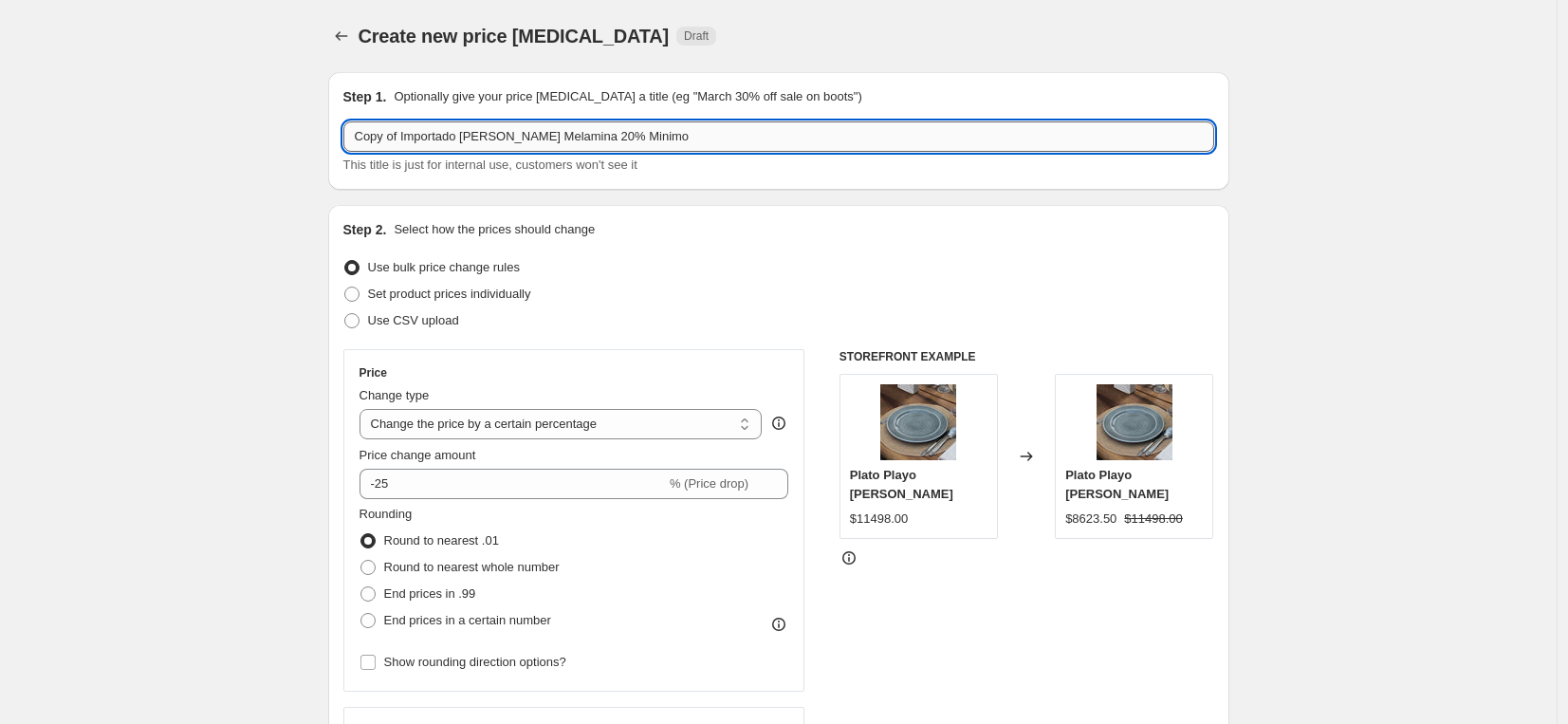
click at [405, 139] on input "Copy of Importado [PERSON_NAME] Melamina 20% Minimo" at bounding box center [779, 137] width 870 height 30
drag, startPoint x: 406, startPoint y: 138, endPoint x: 278, endPoint y: 140, distance: 128.0
type input "Importado Kasinda Melamina 20% Minimo"
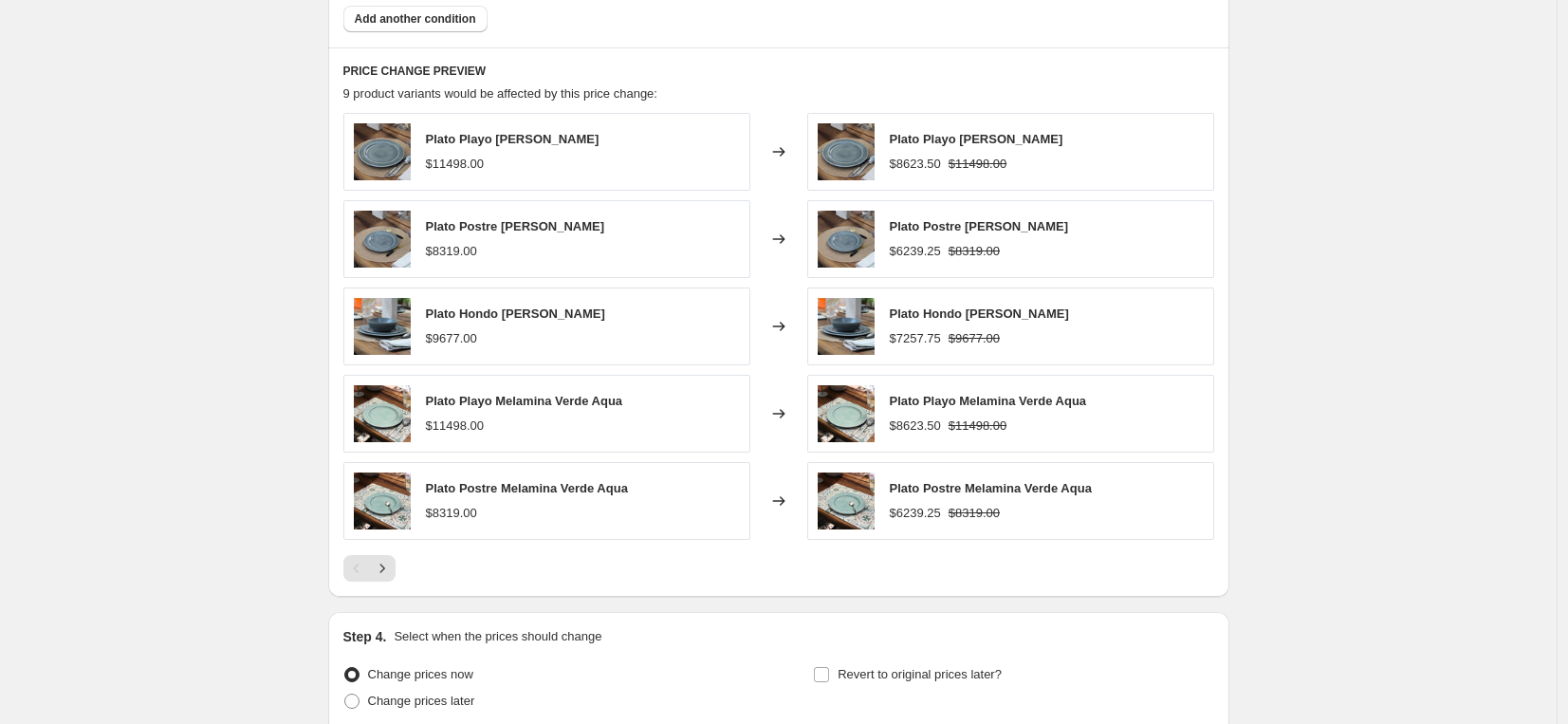
scroll to position [1386, 0]
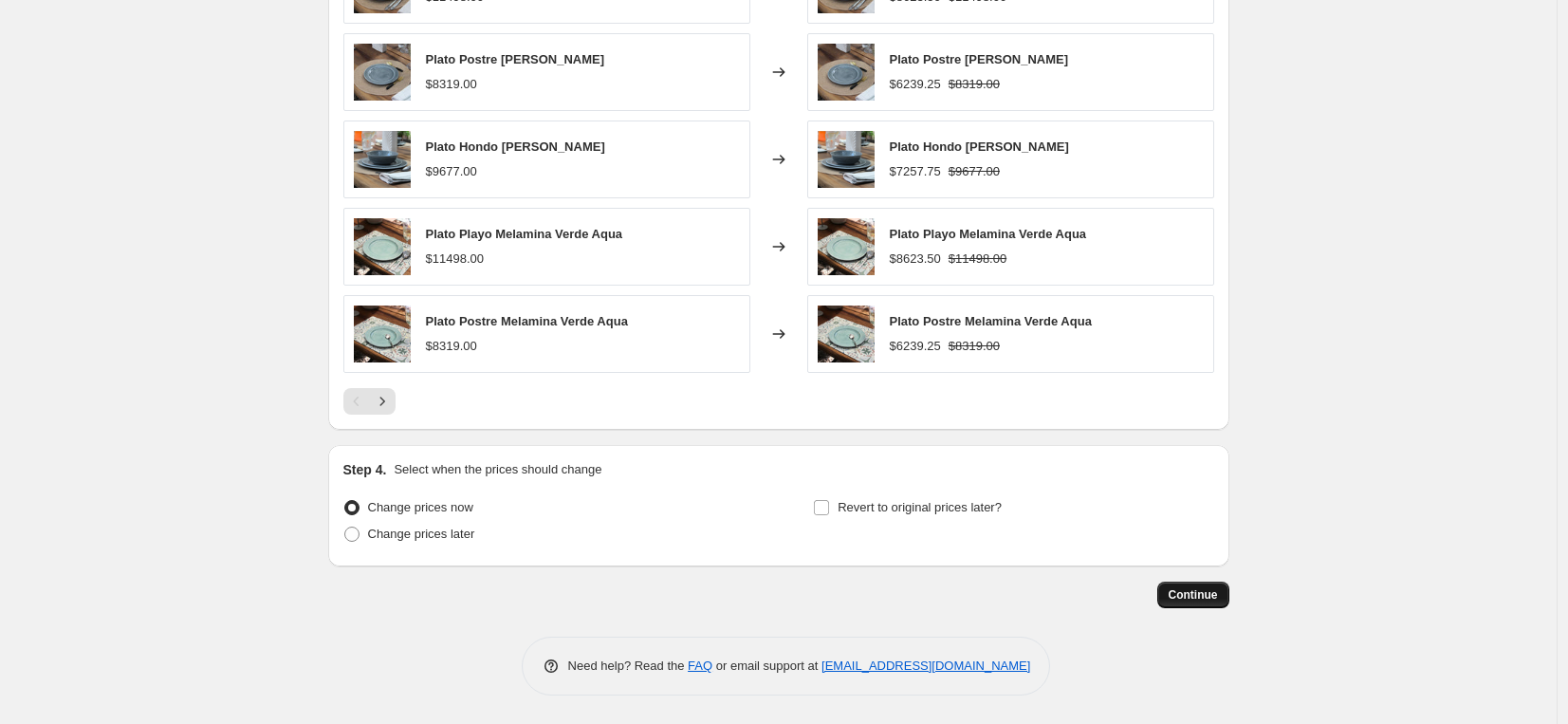
click at [1207, 595] on span "Continue" at bounding box center [1194, 594] width 49 height 15
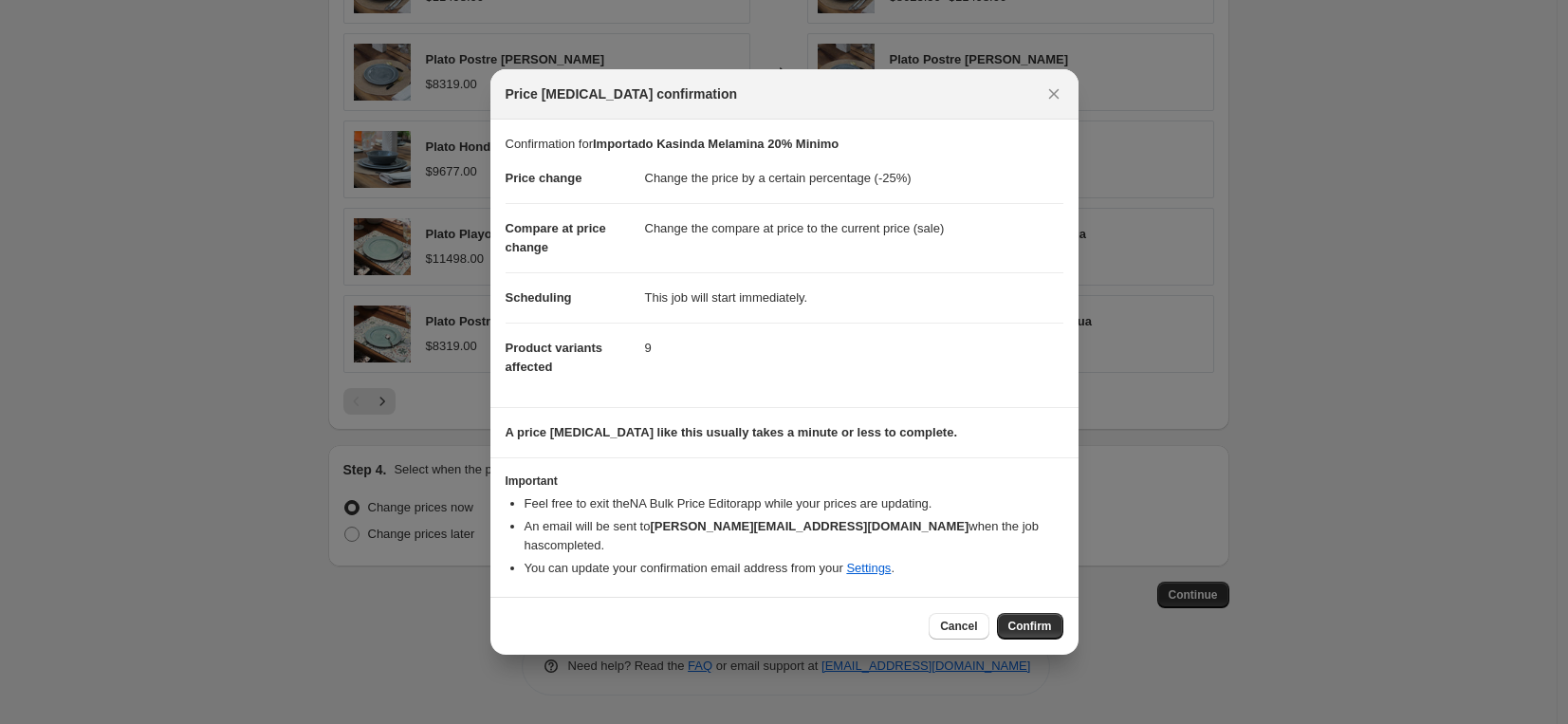
click at [1029, 620] on span "Confirm" at bounding box center [1031, 626] width 43 height 15
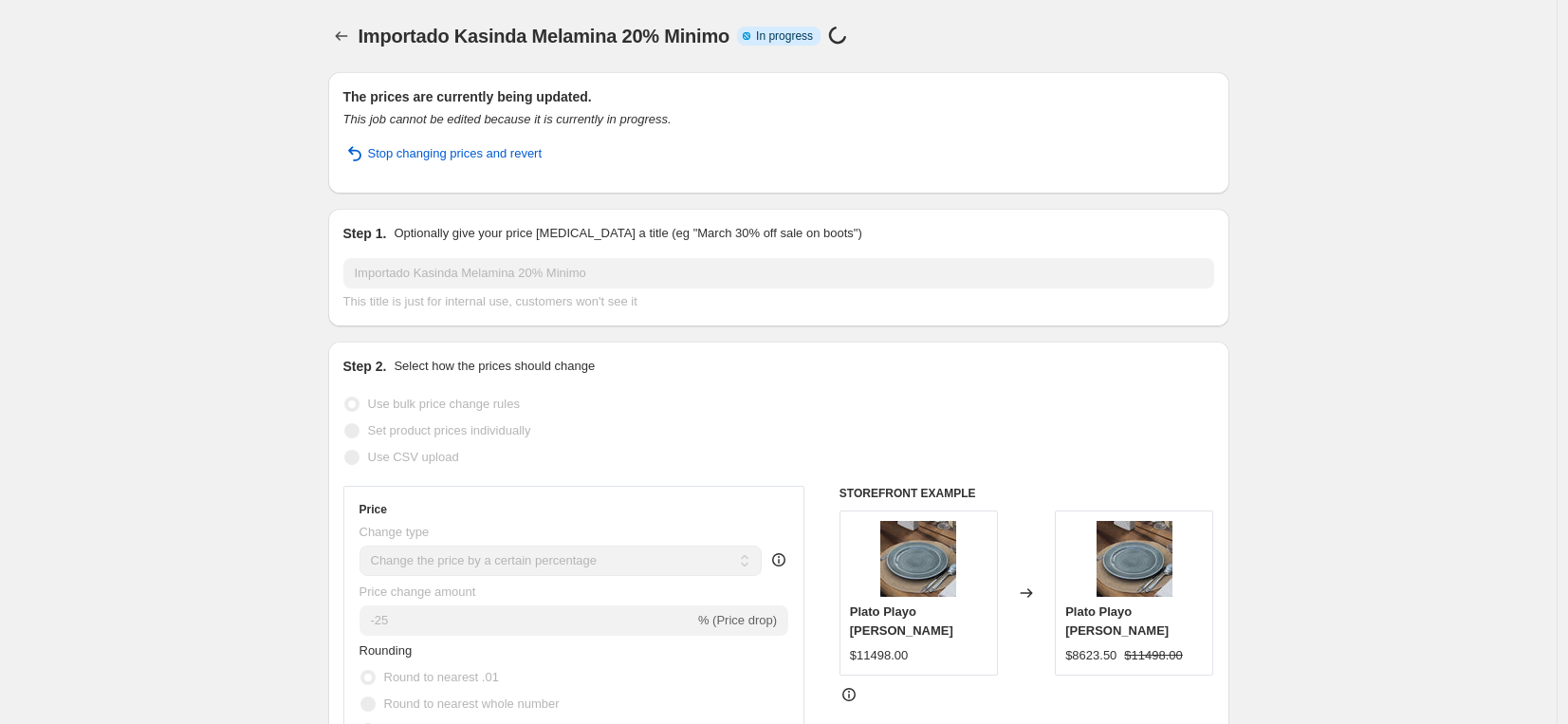
select select "percentage"
select select "vendor"
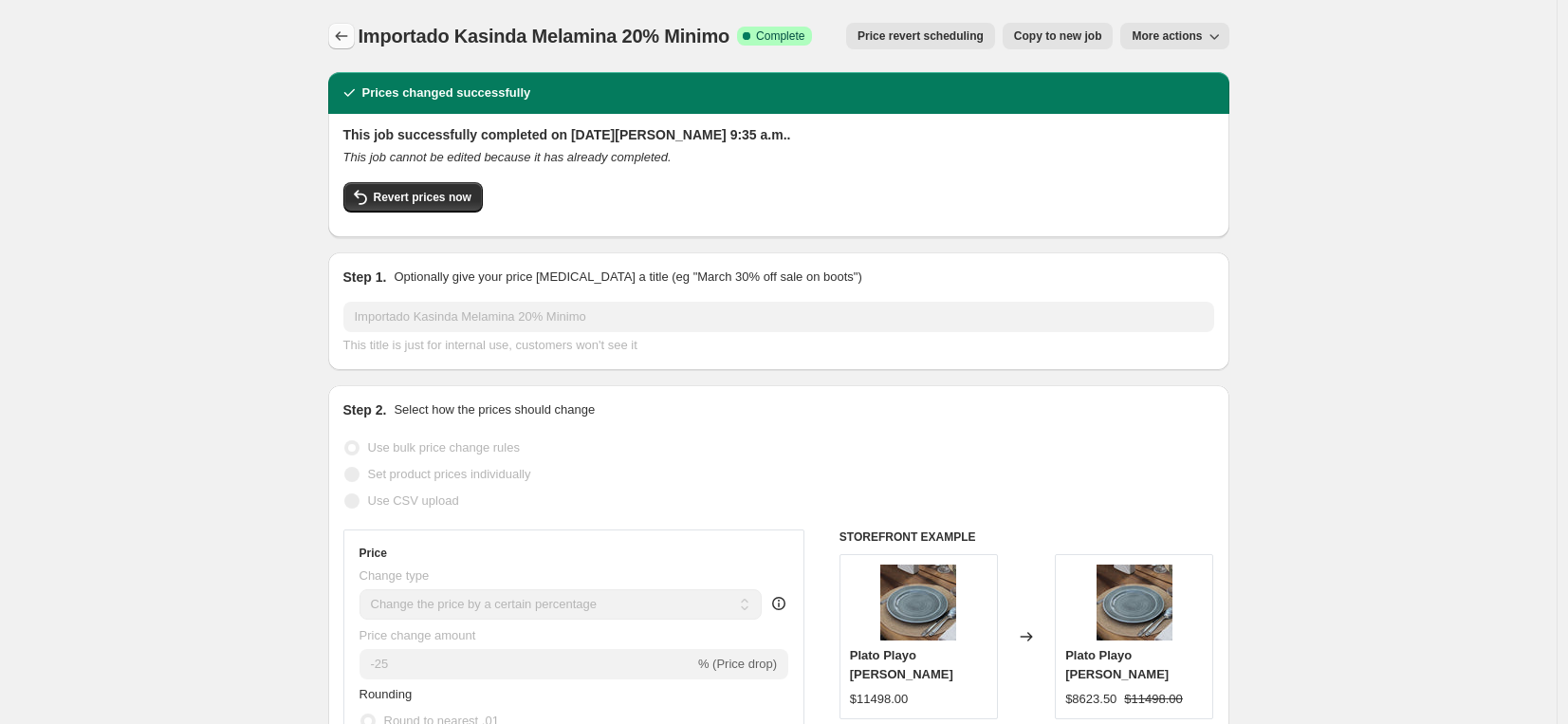
click at [349, 40] on icon "Price change jobs" at bounding box center [341, 35] width 19 height 19
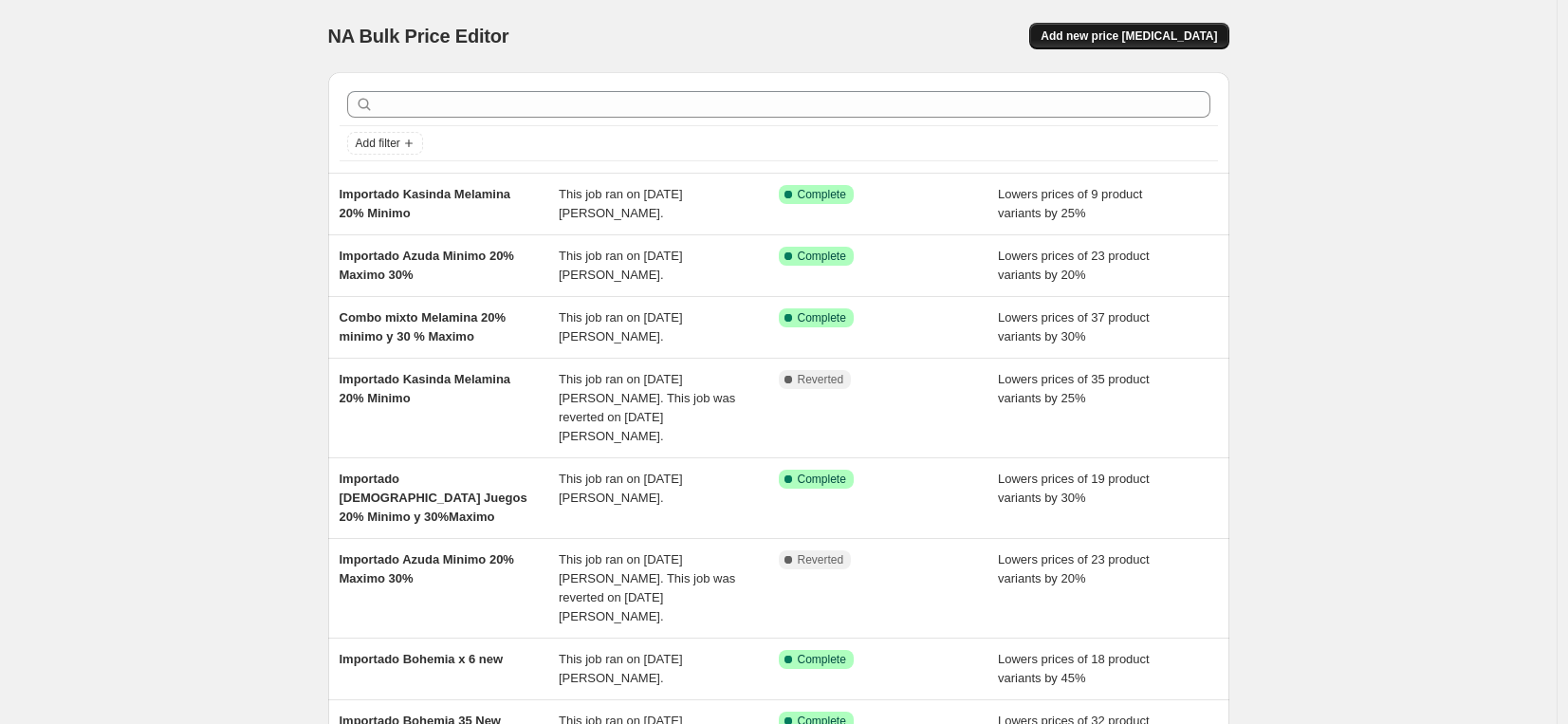
click at [1085, 41] on span "Add new price [MEDICAL_DATA]" at bounding box center [1129, 35] width 177 height 15
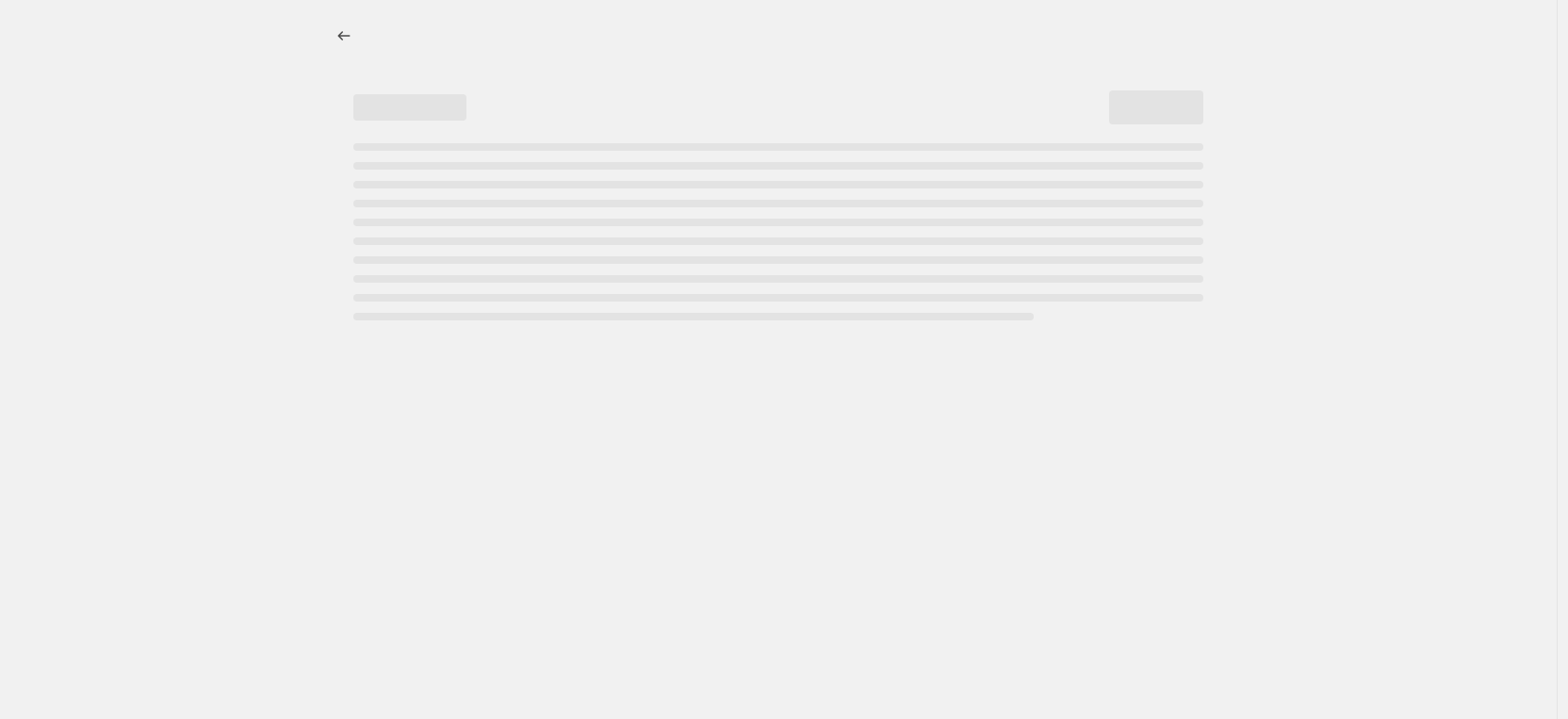
select select "percentage"
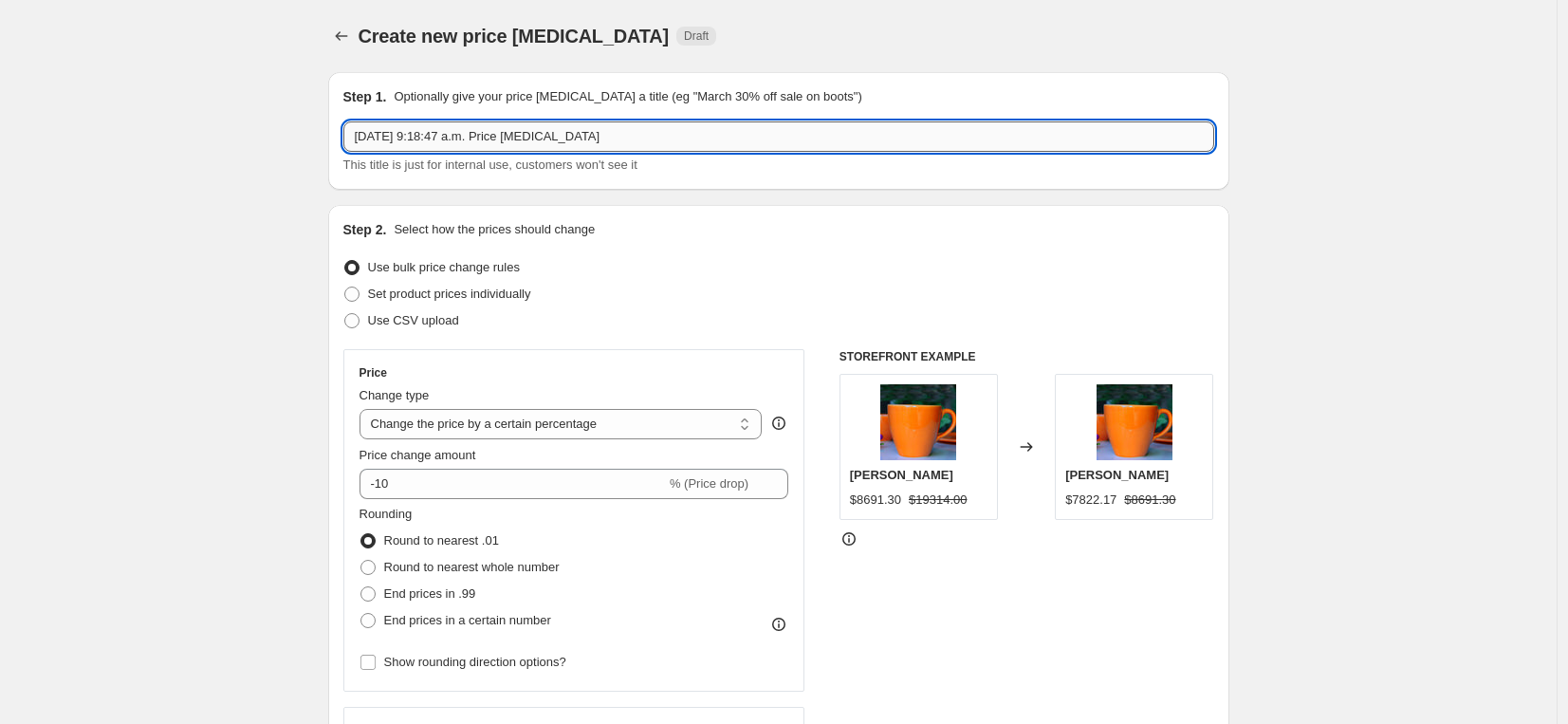
click at [486, 139] on input "[DATE] 9:18:47 a.m. Price [MEDICAL_DATA]" at bounding box center [779, 137] width 870 height 30
paste input "Juego 12 Piezas Melamina Verde Aqua"
drag, startPoint x: 599, startPoint y: 138, endPoint x: 226, endPoint y: 125, distance: 373.2
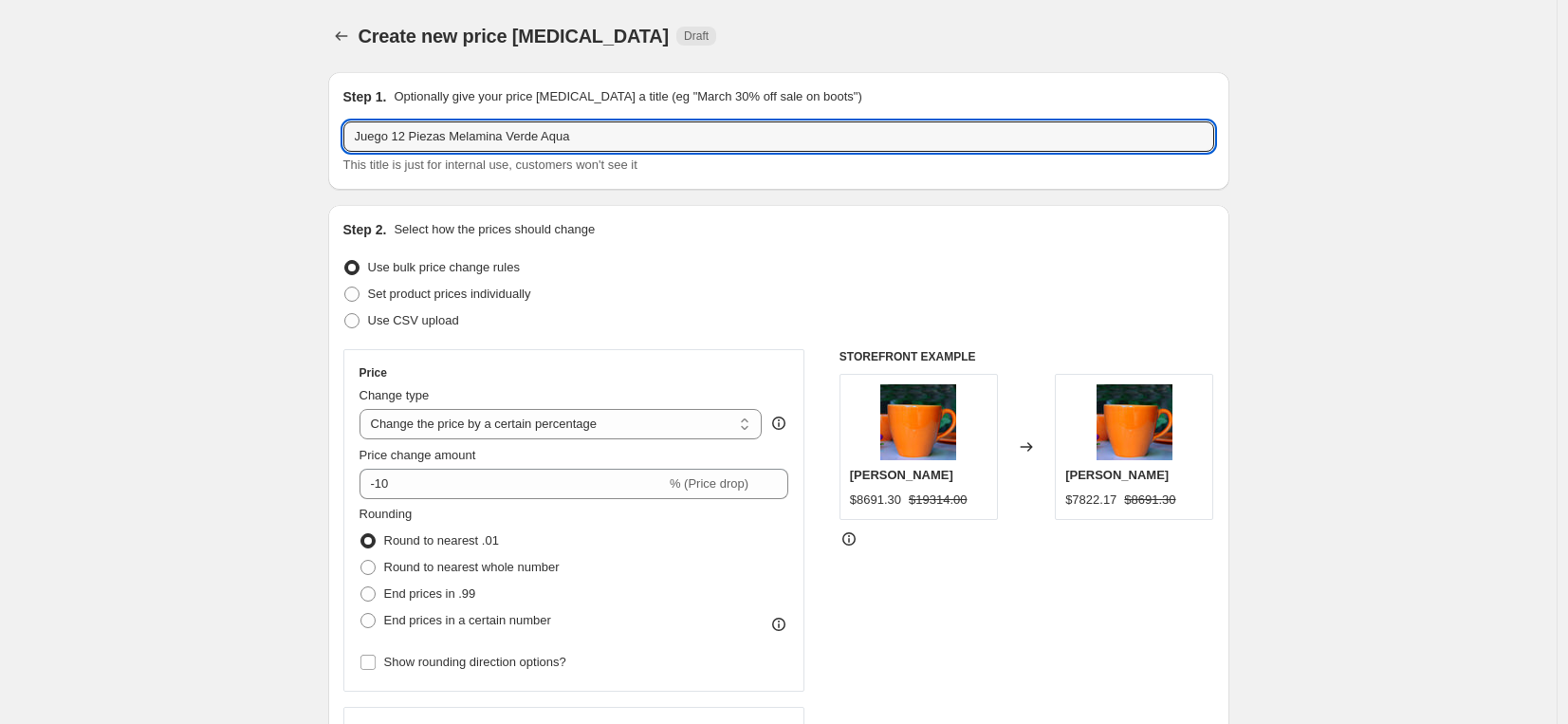
paste input "Importado [PERSON_NAME]"
click at [608, 132] on input "Importado [PERSON_NAME]" at bounding box center [779, 137] width 870 height 30
type input "Importado Kasinda Melamina Juego 20%Minimi y 30%Maximo"
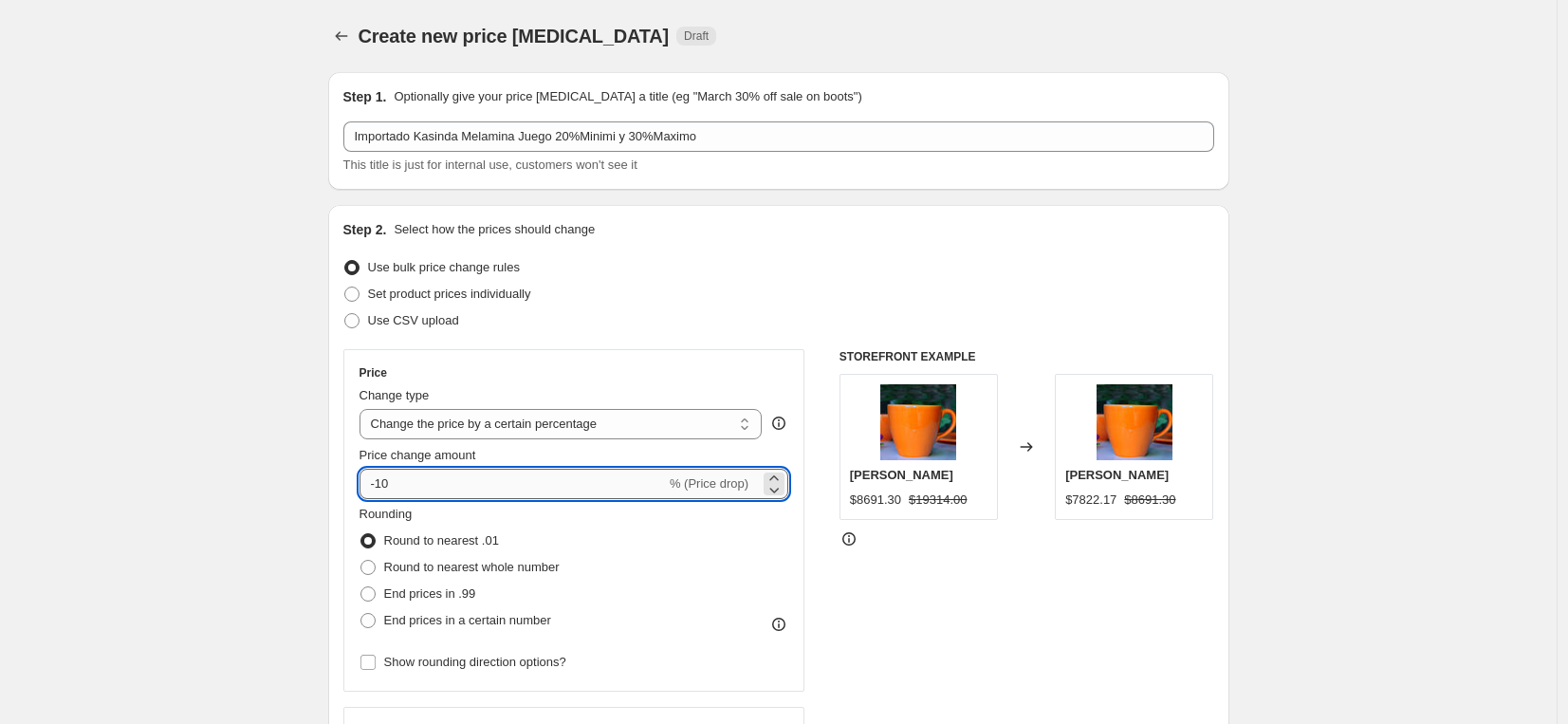
click at [462, 484] on input "-10" at bounding box center [513, 483] width 307 height 30
type input "-1"
type input "-30"
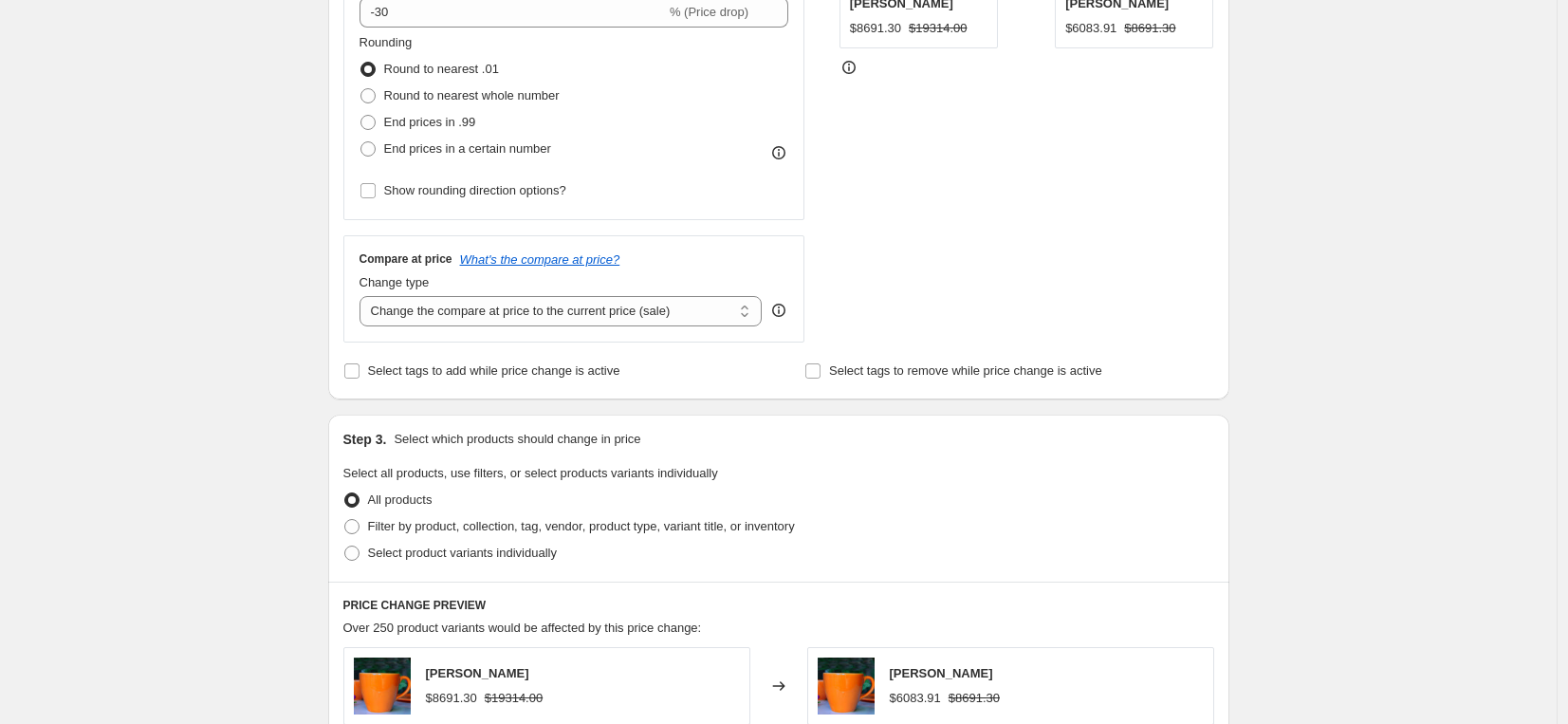
scroll to position [514, 0]
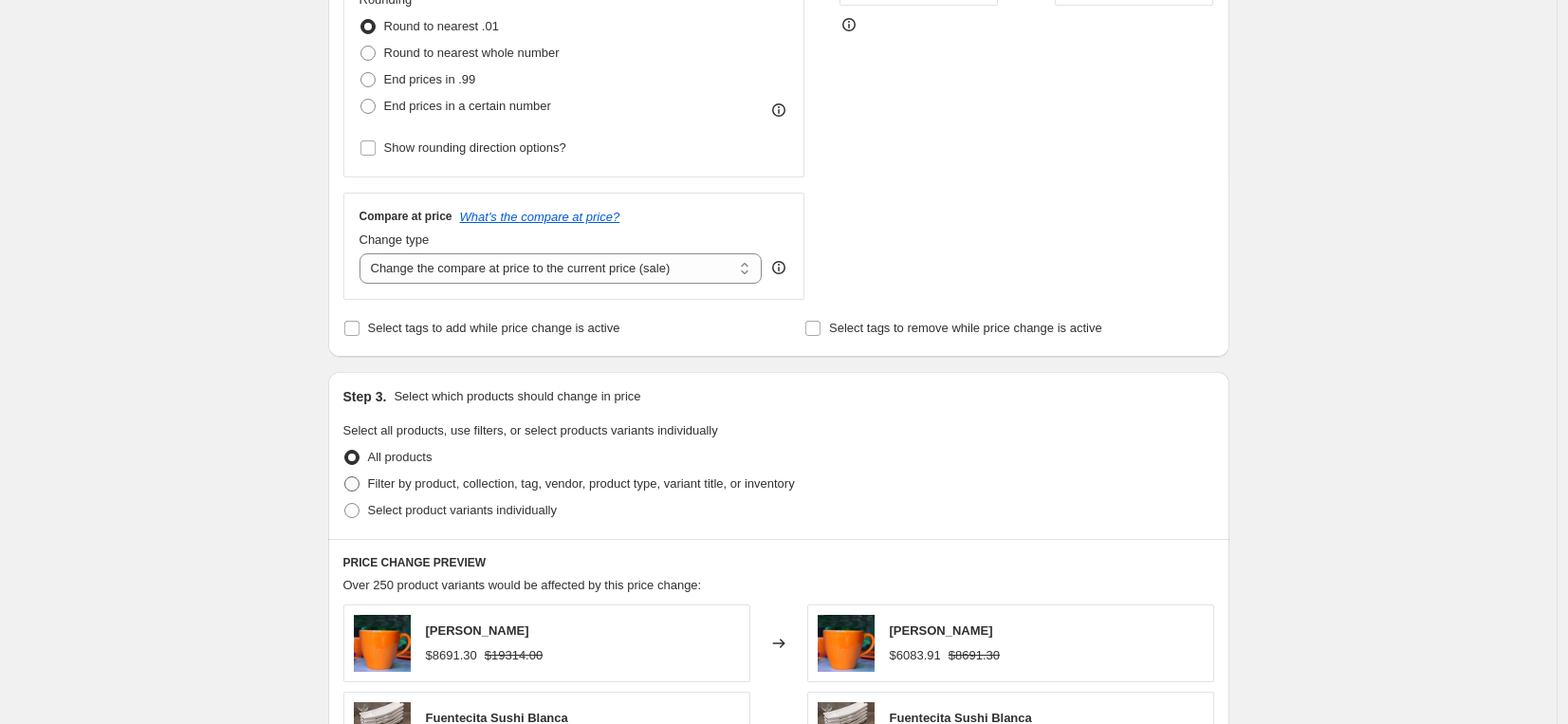
click at [418, 495] on label "Filter by product, collection, tag, vendor, product type, variant title, or inv…" at bounding box center [570, 483] width 452 height 27
click at [346, 477] on input "Filter by product, collection, tag, vendor, product type, variant title, or inv…" at bounding box center [345, 476] width 1 height 1
radio input "true"
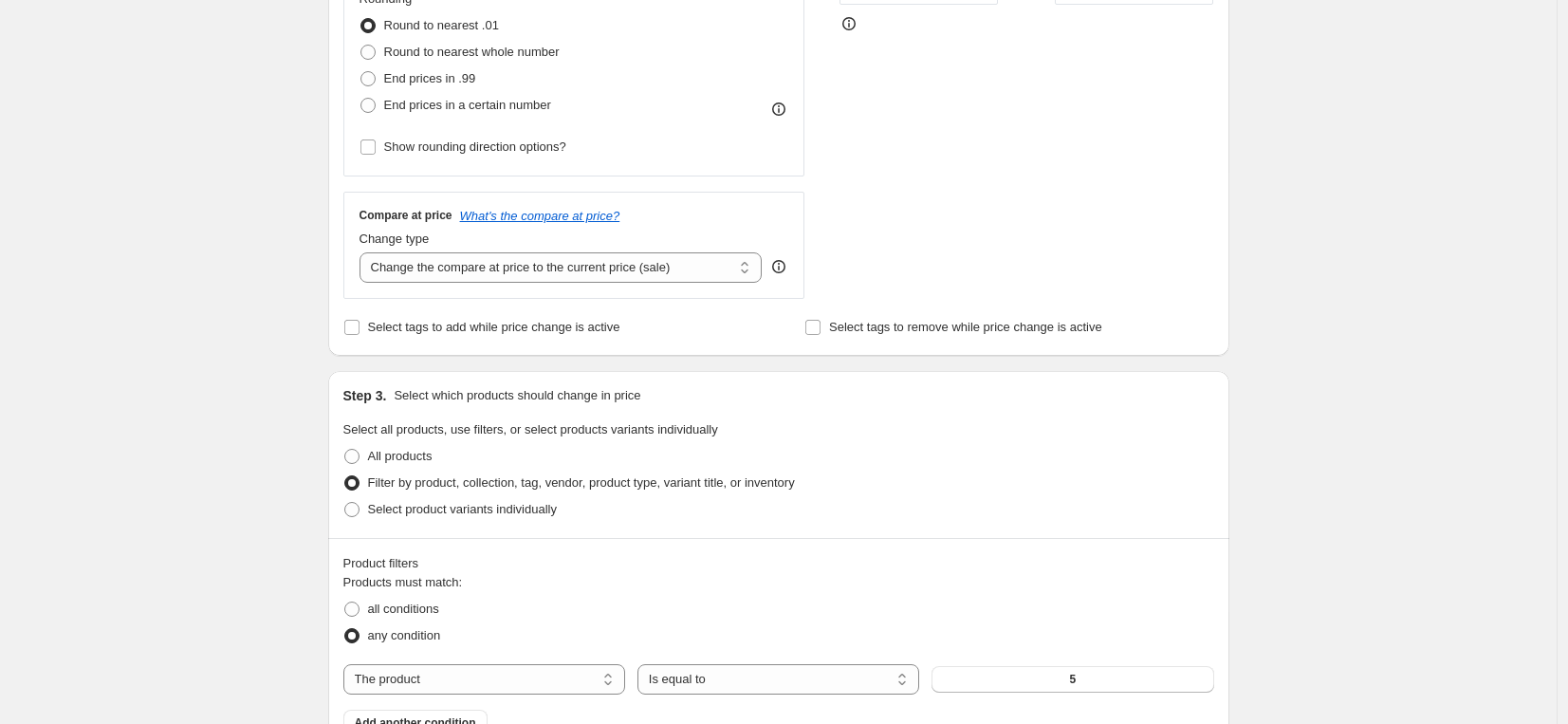
scroll to position [859, 0]
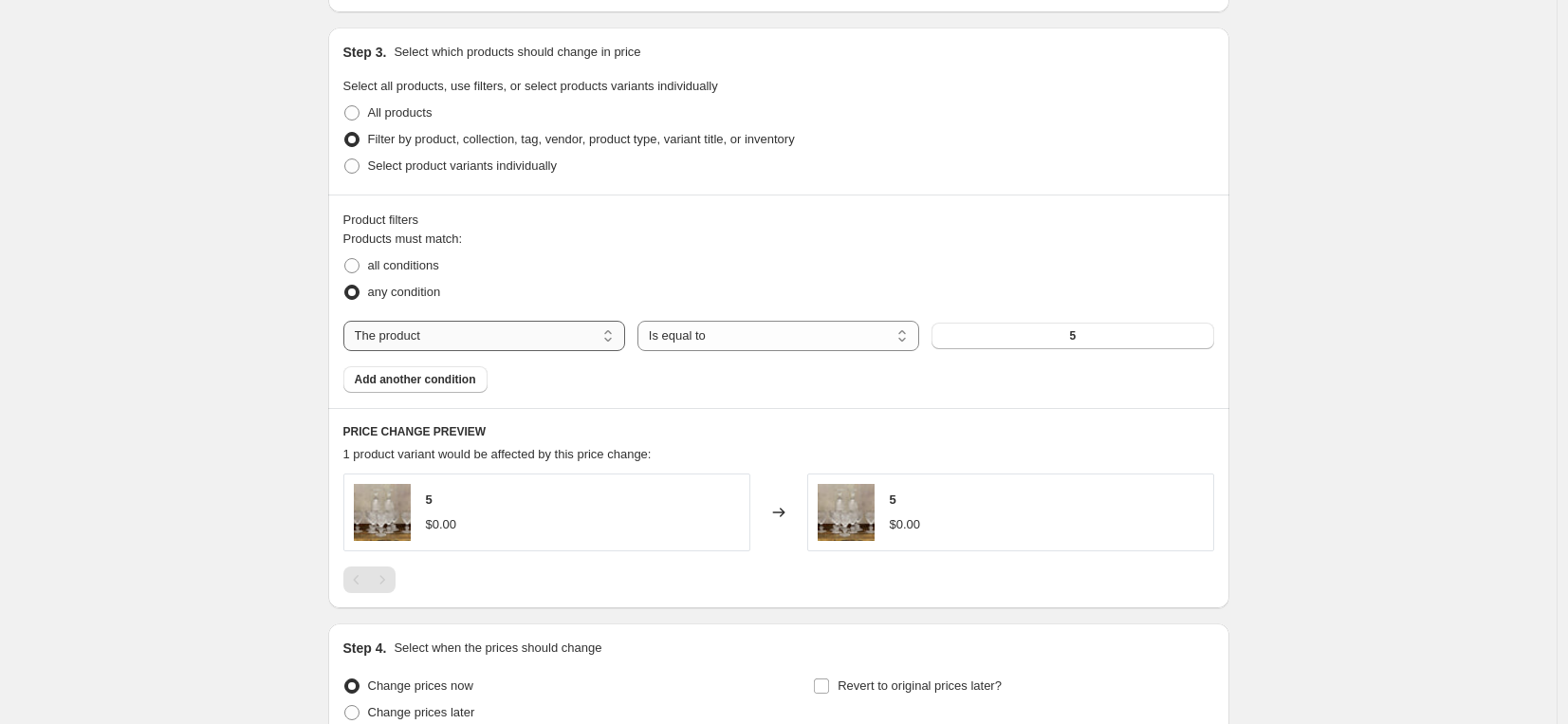
click at [549, 327] on select "The product The product's collection The product's tag The product's vendor The…" at bounding box center [484, 335] width 282 height 30
select select "vendor"
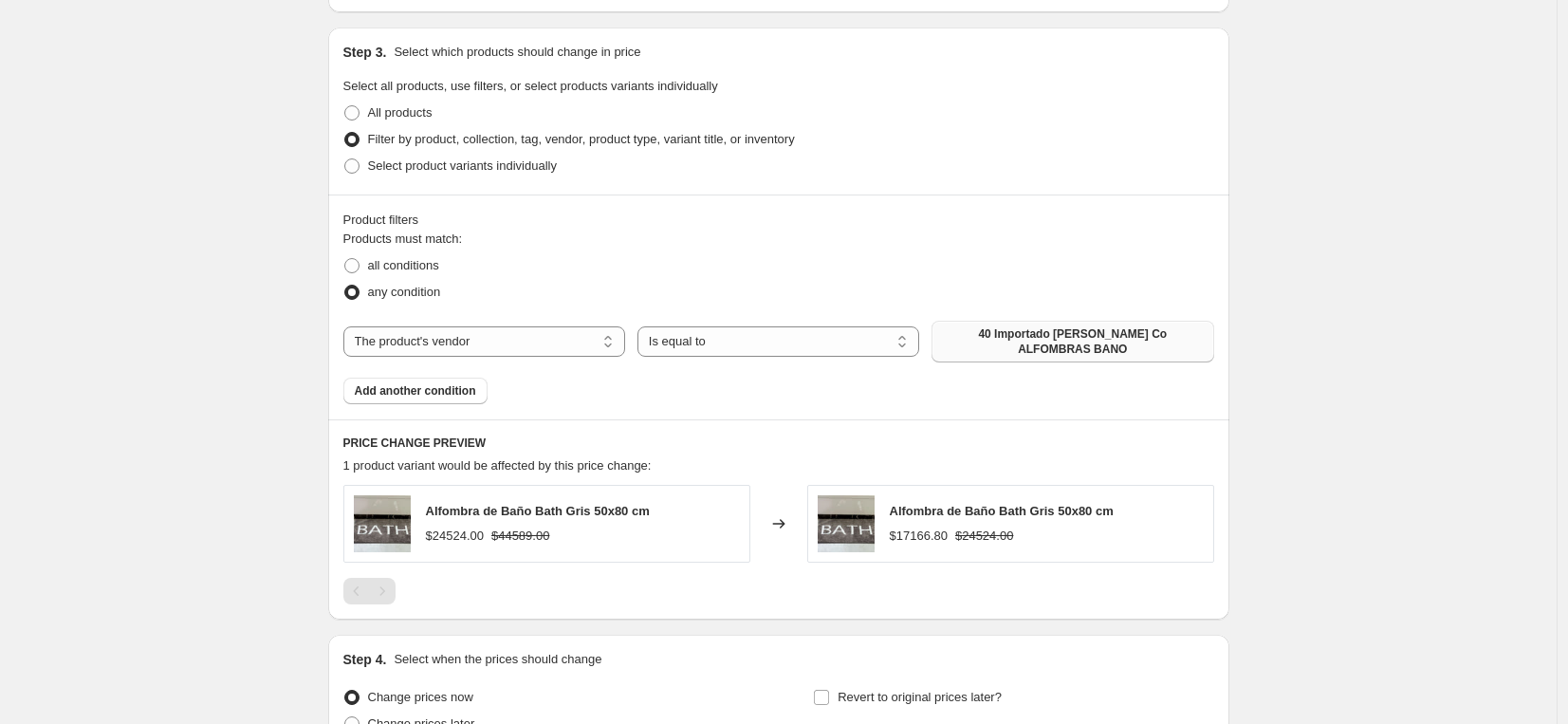
click at [1064, 338] on span "40 Importado [PERSON_NAME] Co ALFOMBRAS BANO" at bounding box center [1073, 341] width 259 height 30
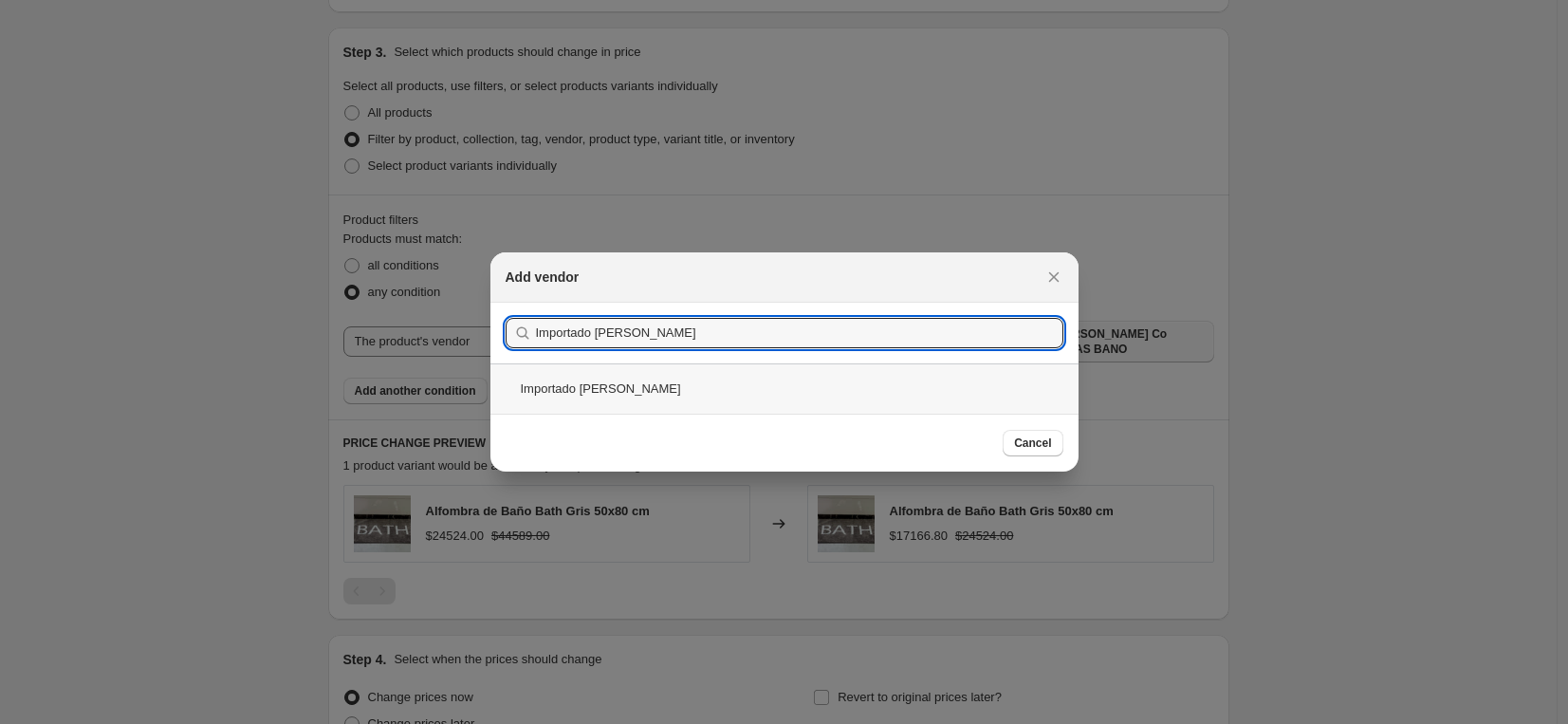
type input "Importado [PERSON_NAME]"
click at [788, 384] on div "Importado [PERSON_NAME]" at bounding box center [784, 388] width 588 height 50
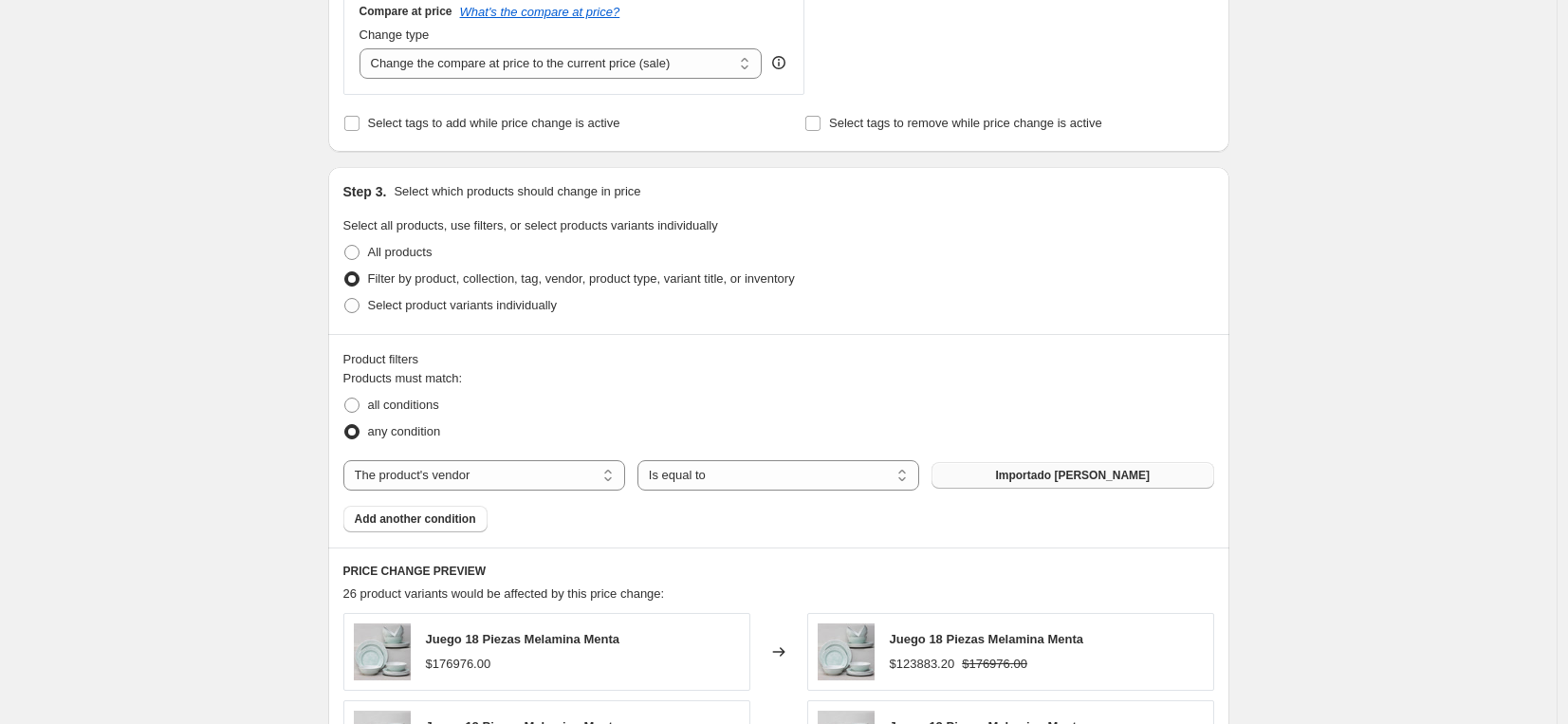
scroll to position [330, 0]
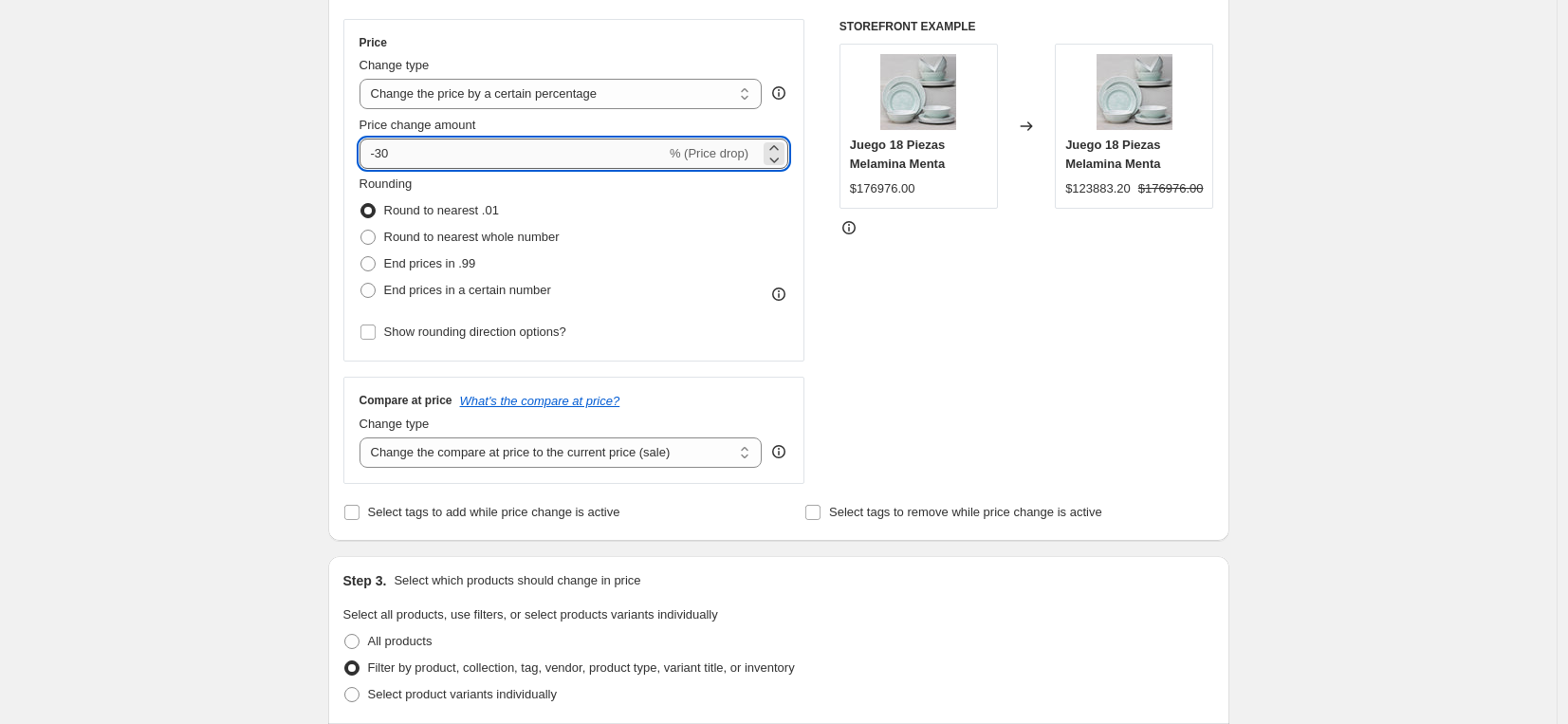
click at [518, 151] on input "-30" at bounding box center [513, 153] width 307 height 30
type input "-35"
click at [1411, 483] on div "Create new price [MEDICAL_DATA]. This page is ready Create new price [MEDICAL_D…" at bounding box center [778, 725] width 1557 height 2110
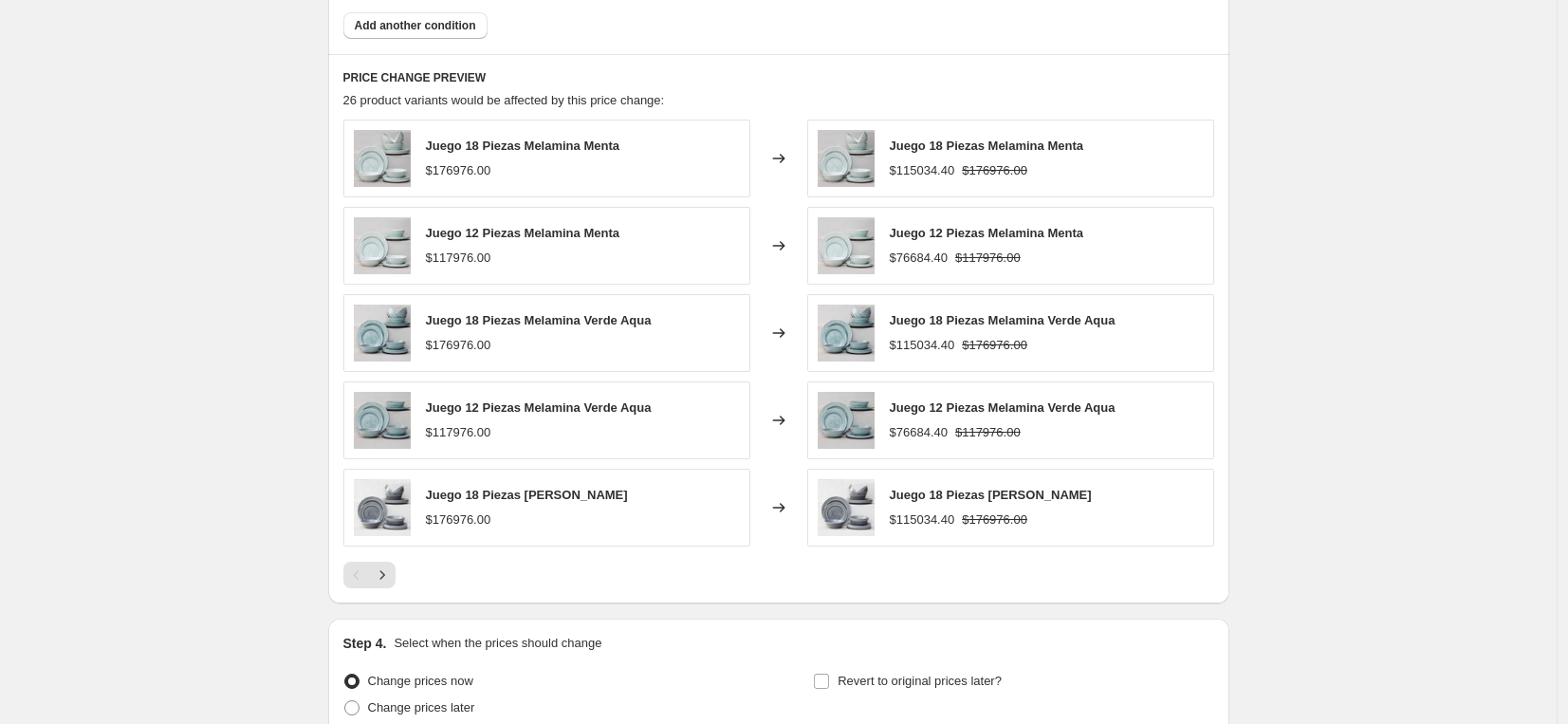
scroll to position [1386, 0]
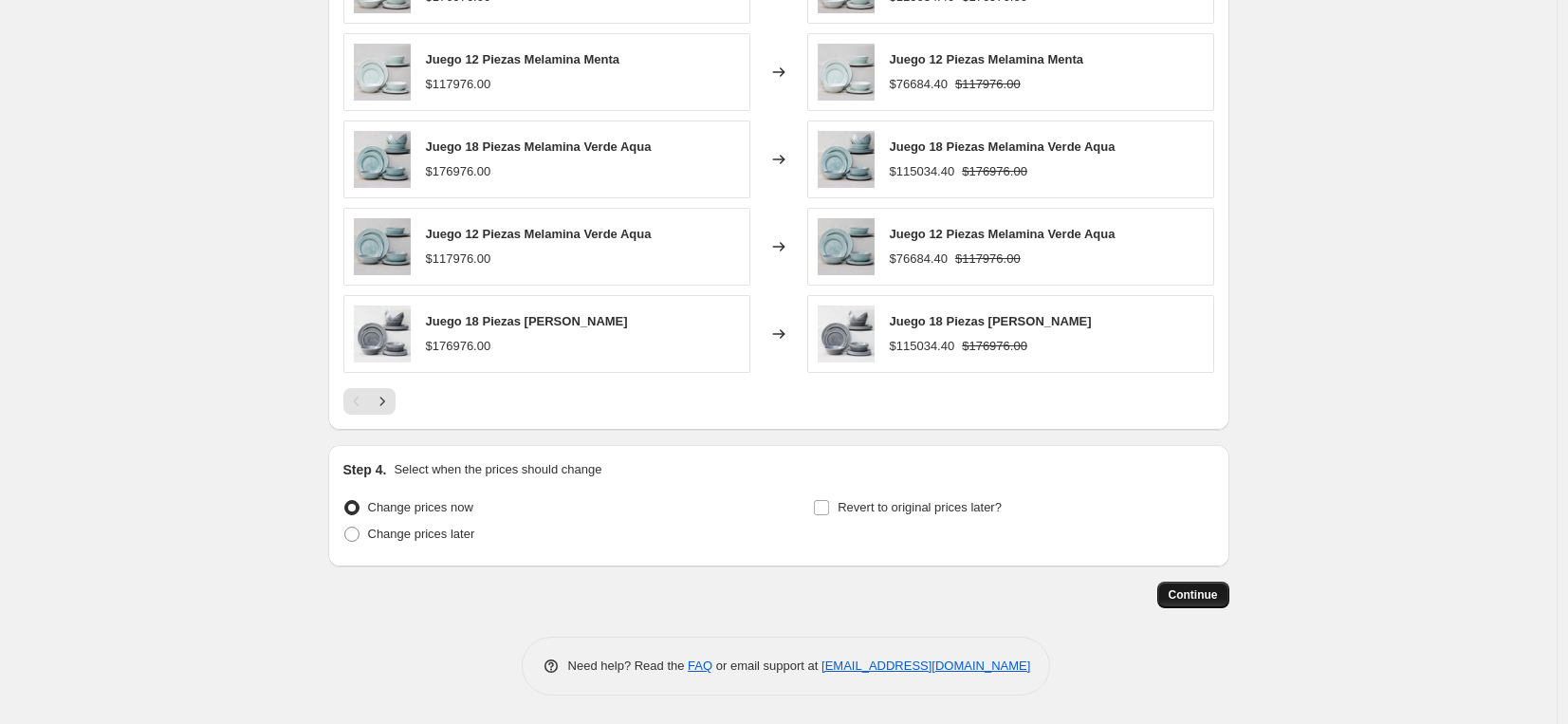
click at [1204, 596] on span "Continue" at bounding box center [1194, 594] width 49 height 15
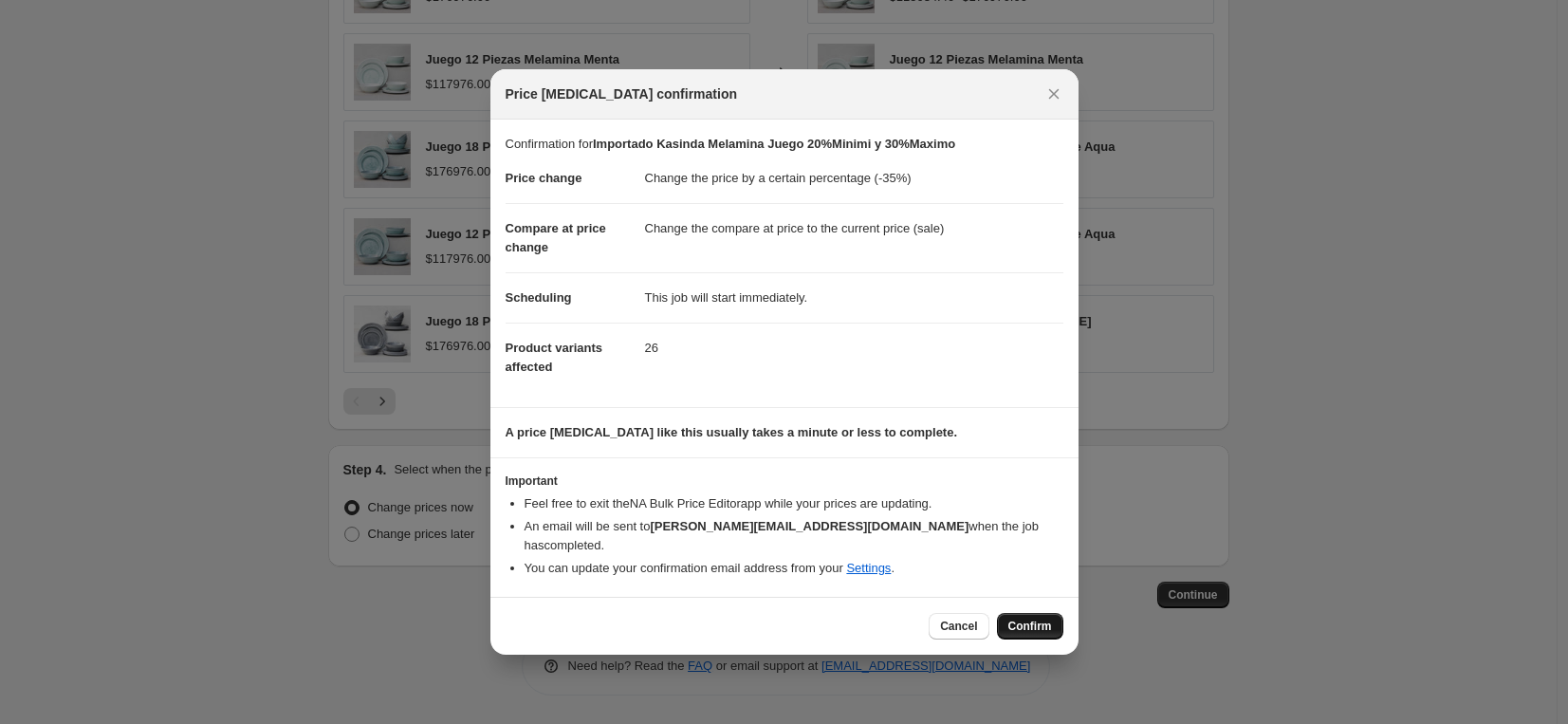
click at [1040, 626] on button "Confirm" at bounding box center [1031, 626] width 67 height 27
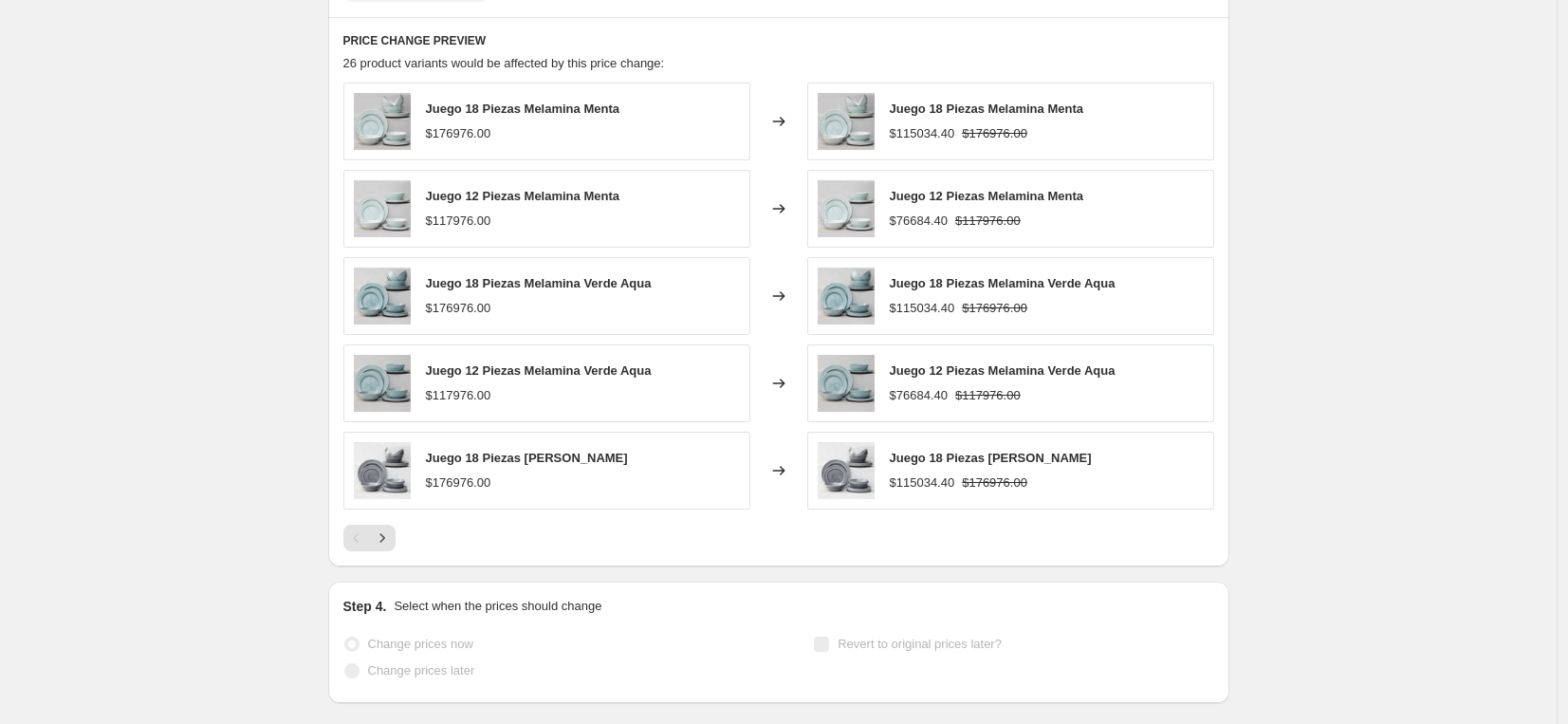
select select "percentage"
select select "vendor"
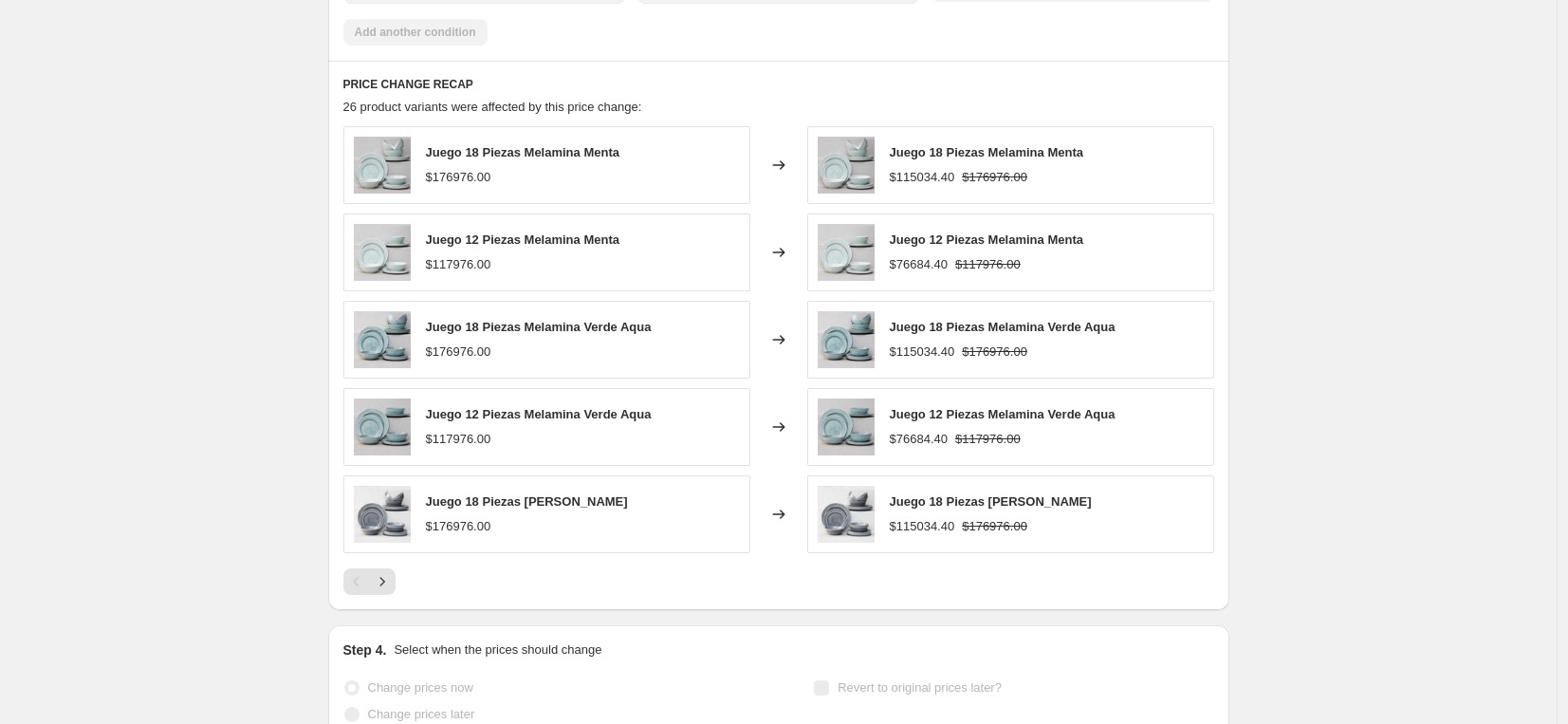
scroll to position [0, 0]
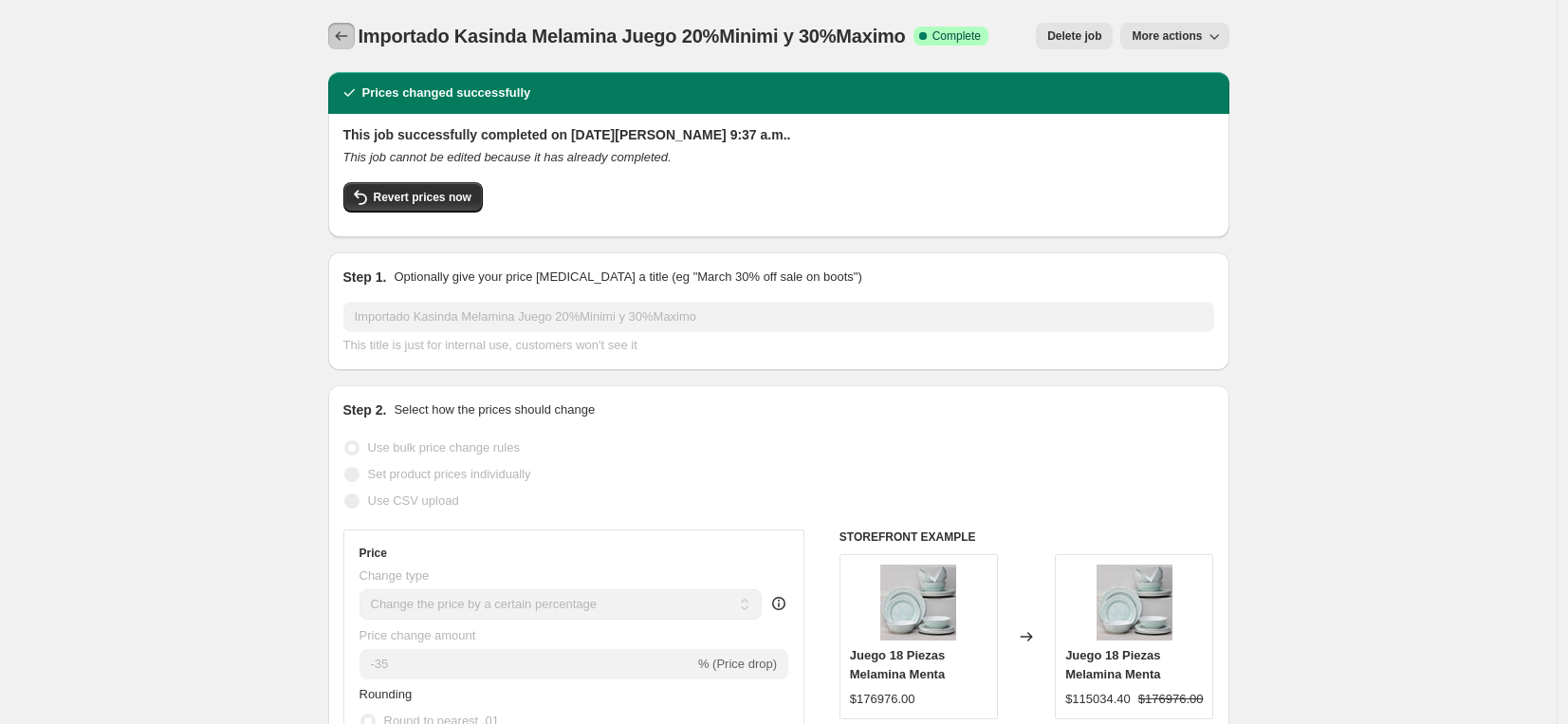
click at [346, 36] on icon "Price change jobs" at bounding box center [341, 36] width 13 height 10
